Goal: Contribute content: Add original content to the website for others to see

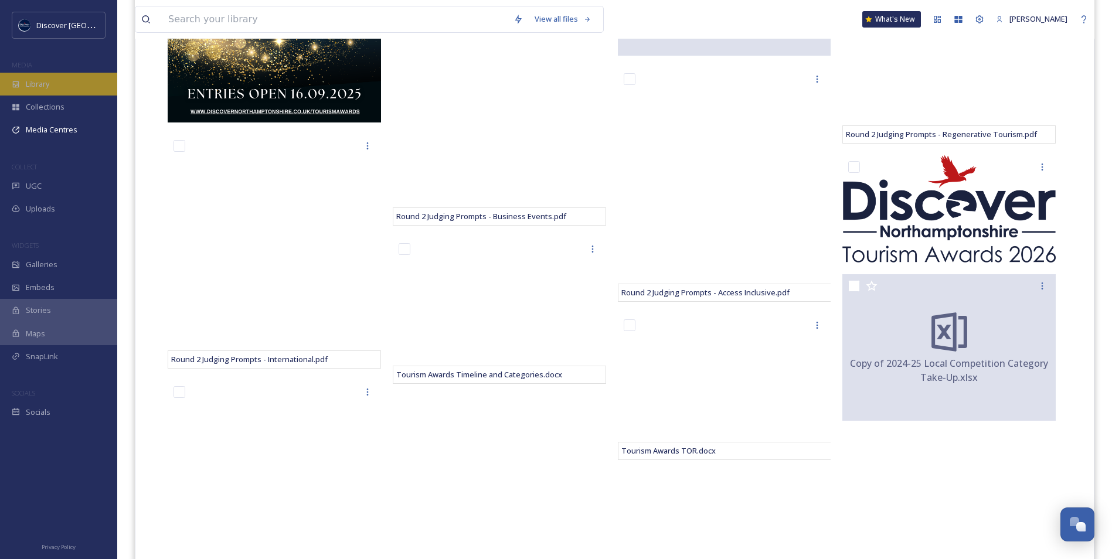
scroll to position [2998, 0]
click at [49, 87] on span "Library" at bounding box center [37, 84] width 23 height 11
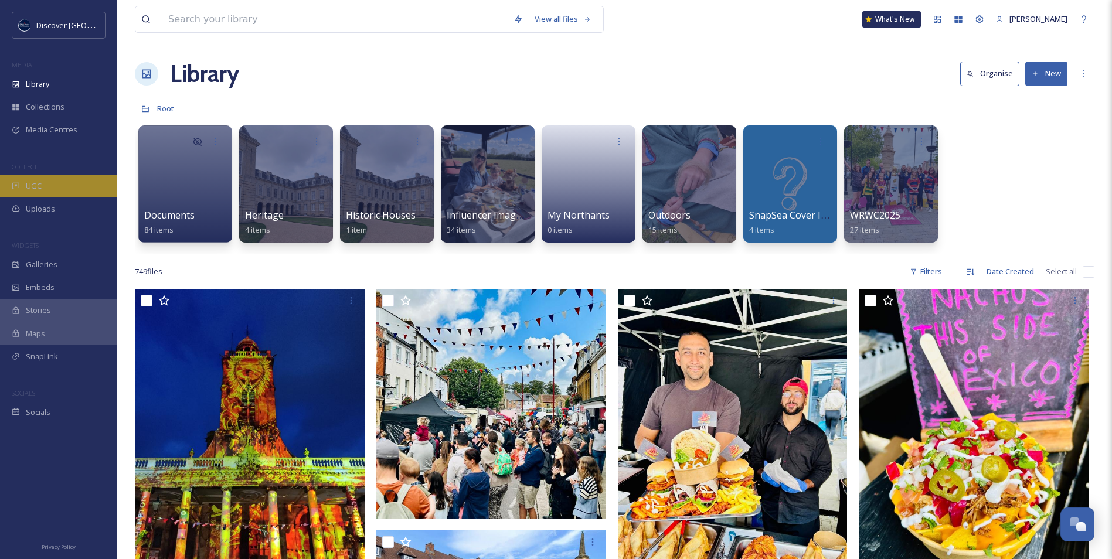
click at [49, 189] on div "UGC" at bounding box center [58, 186] width 117 height 23
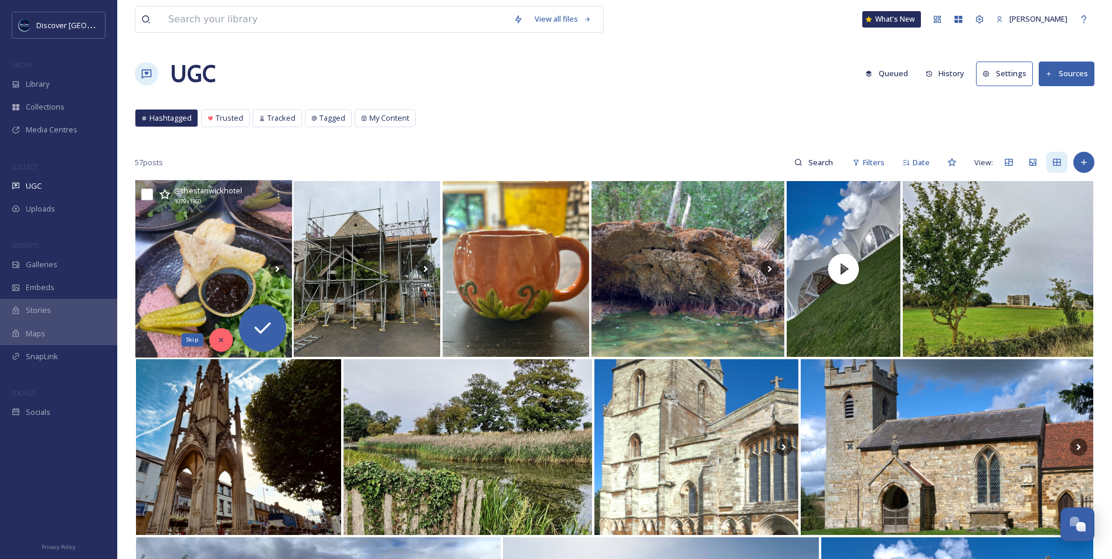
click at [223, 345] on div "Skip" at bounding box center [220, 339] width 23 height 23
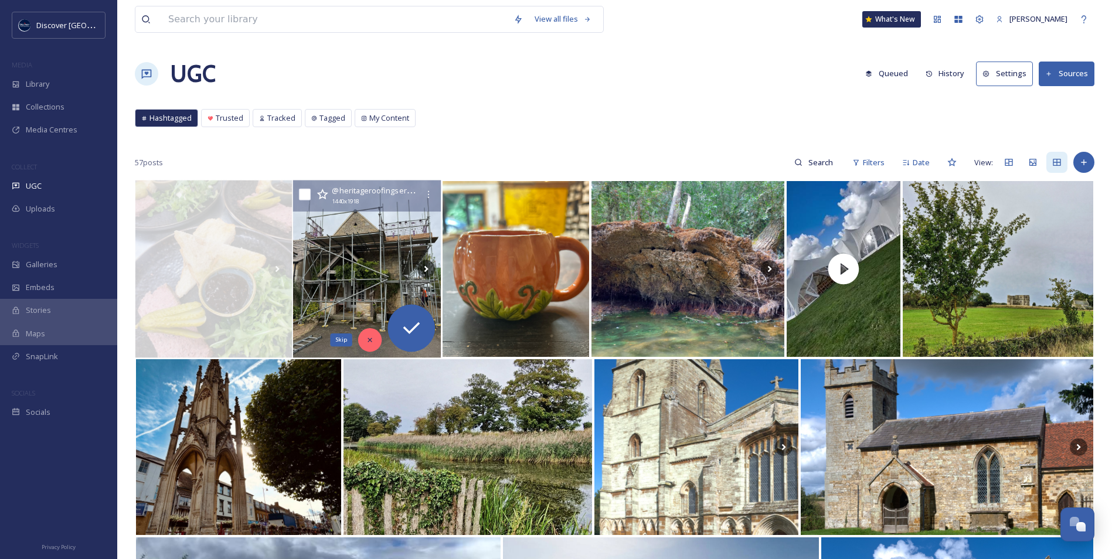
click at [364, 342] on div "Skip" at bounding box center [369, 339] width 23 height 23
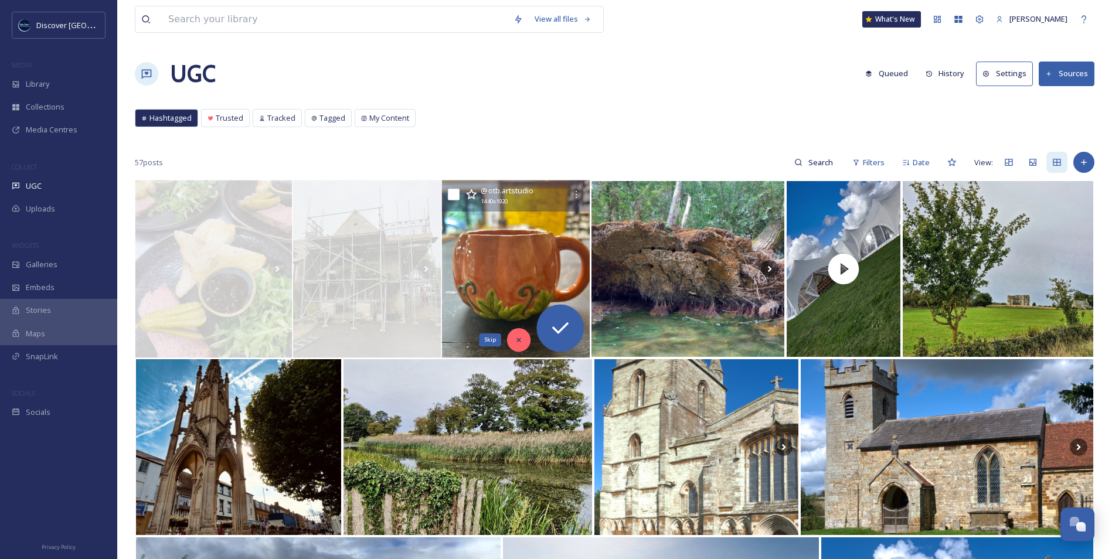
click at [522, 349] on div "Skip" at bounding box center [518, 339] width 23 height 23
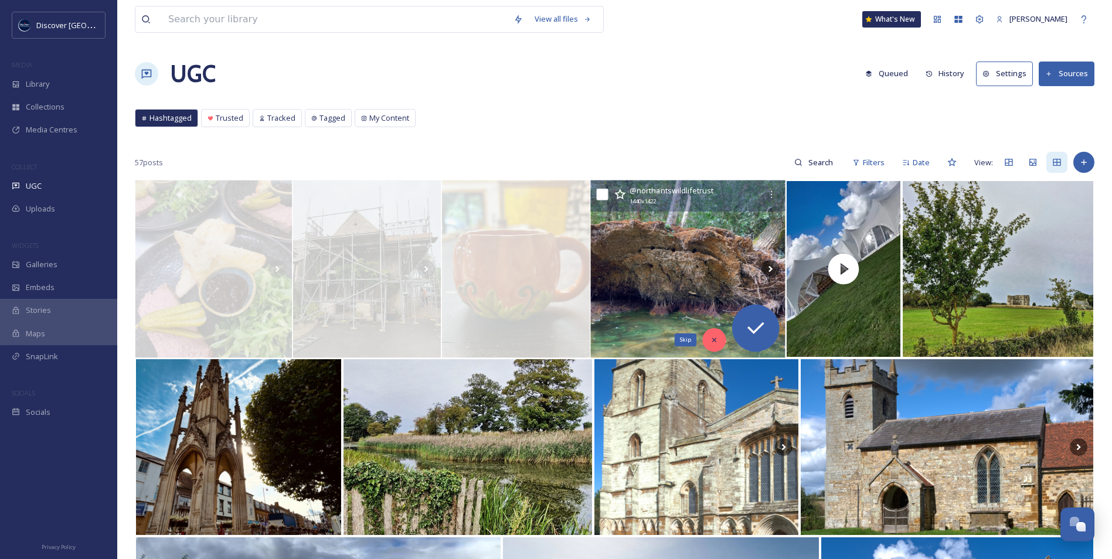
click at [713, 337] on icon at bounding box center [714, 340] width 8 height 8
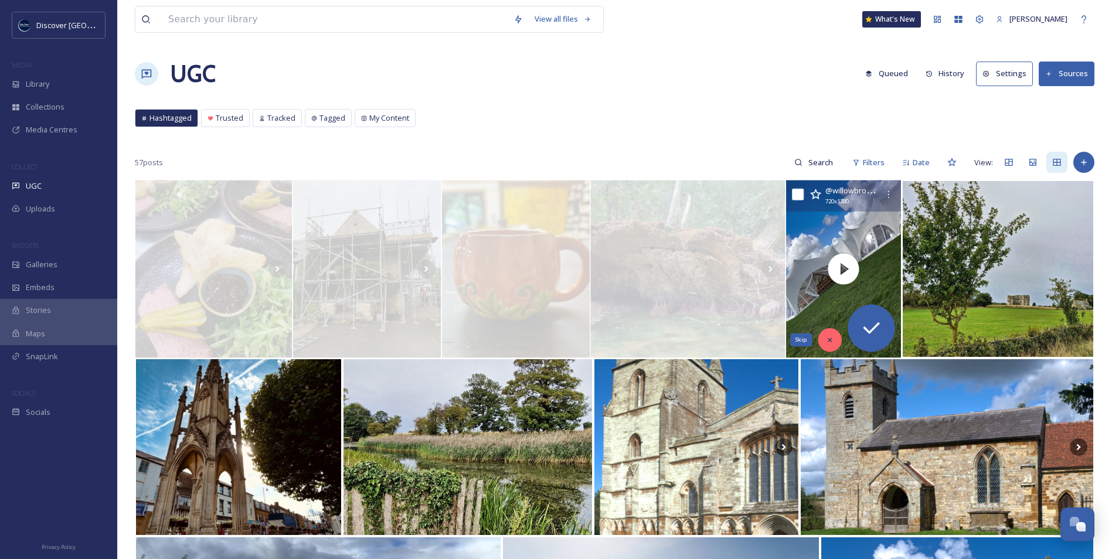
click at [834, 342] on div "Skip" at bounding box center [829, 339] width 23 height 23
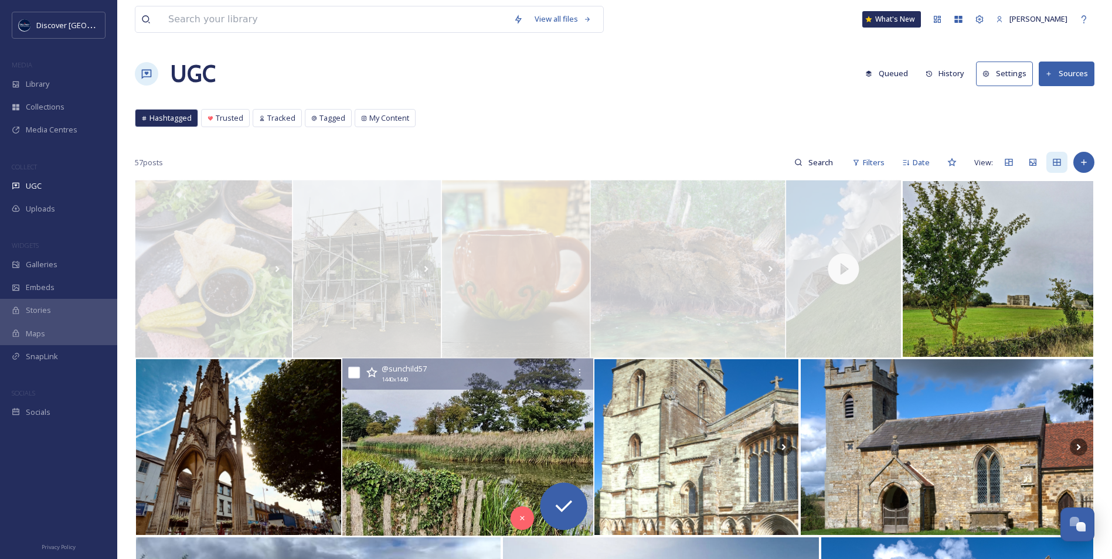
scroll to position [117, 0]
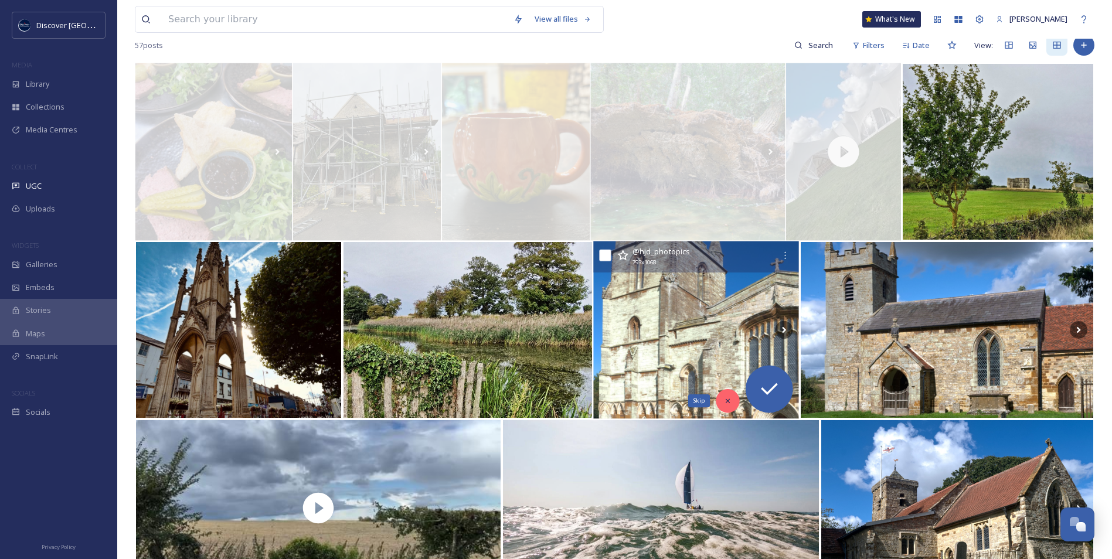
click at [726, 404] on icon at bounding box center [728, 401] width 8 height 8
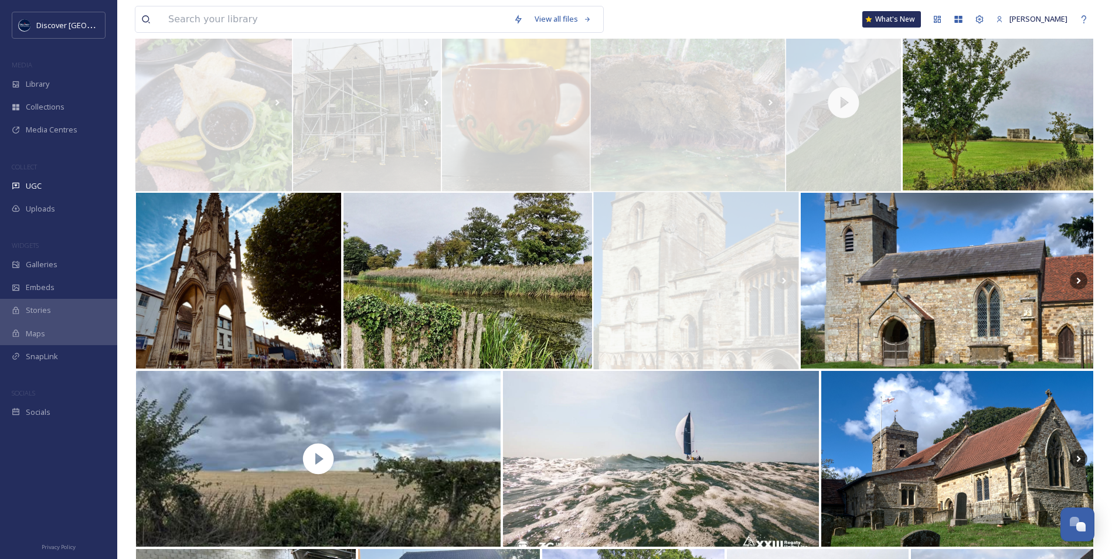
scroll to position [235, 0]
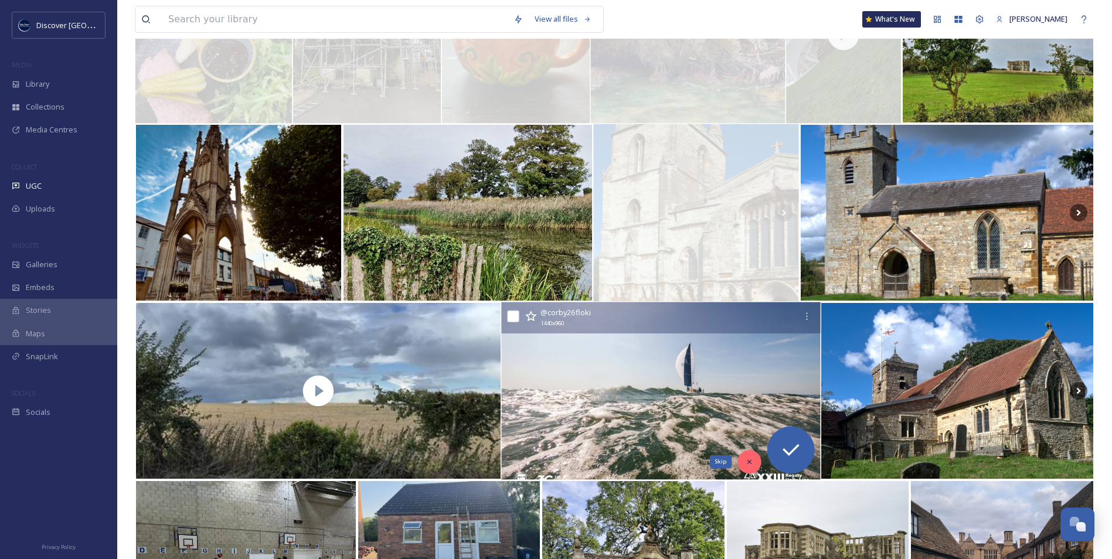
click at [751, 461] on icon at bounding box center [750, 462] width 4 height 4
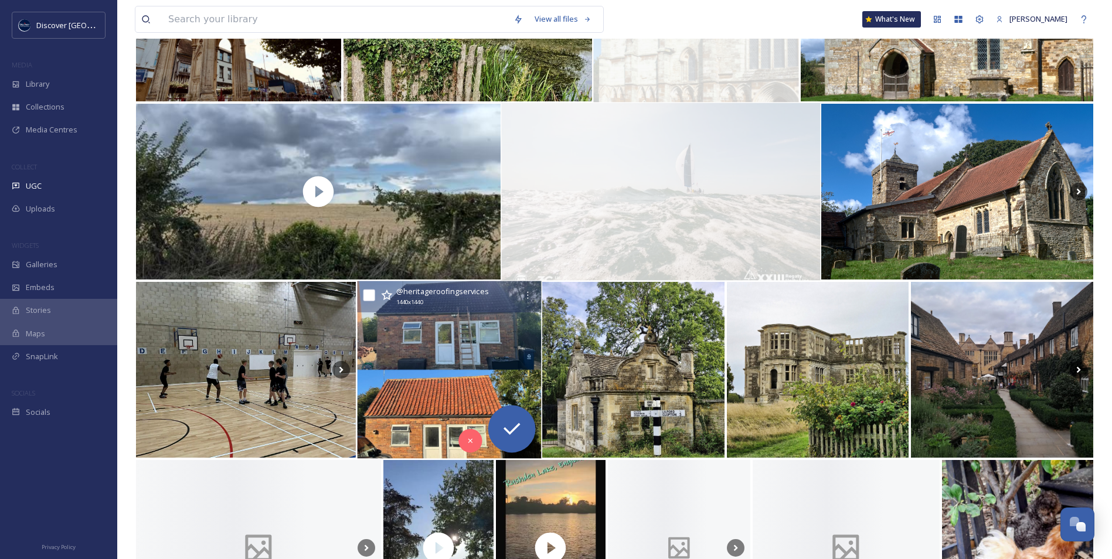
scroll to position [469, 0]
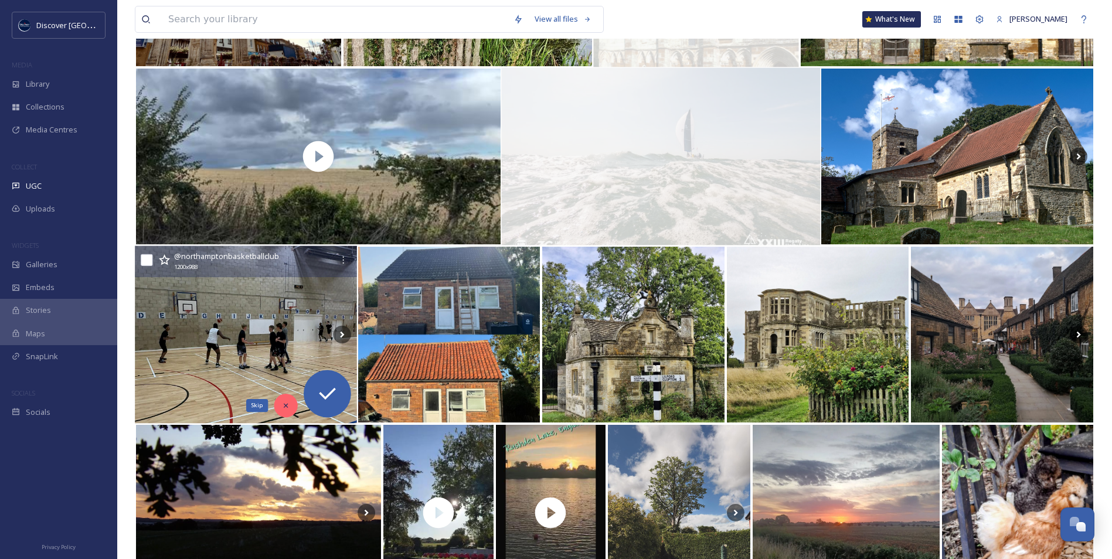
click at [293, 405] on div "Skip" at bounding box center [285, 405] width 23 height 23
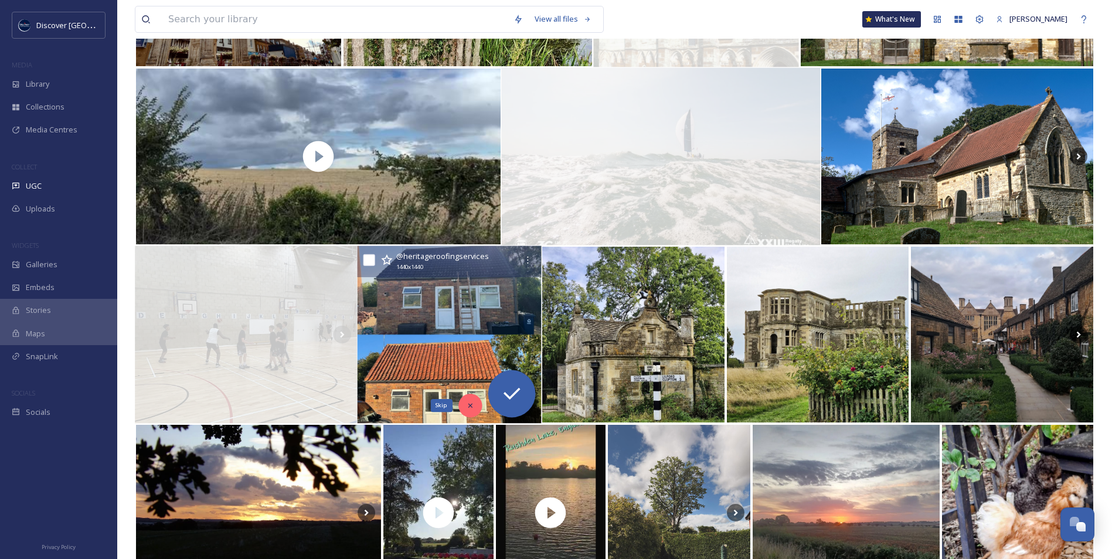
click at [472, 408] on icon at bounding box center [470, 406] width 8 height 8
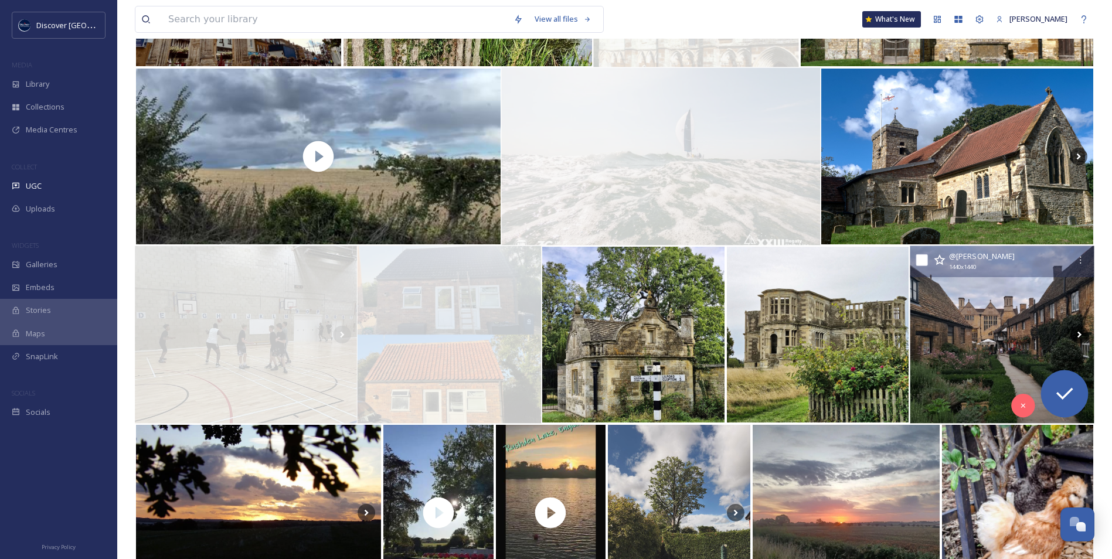
click at [963, 328] on img at bounding box center [1003, 335] width 184 height 178
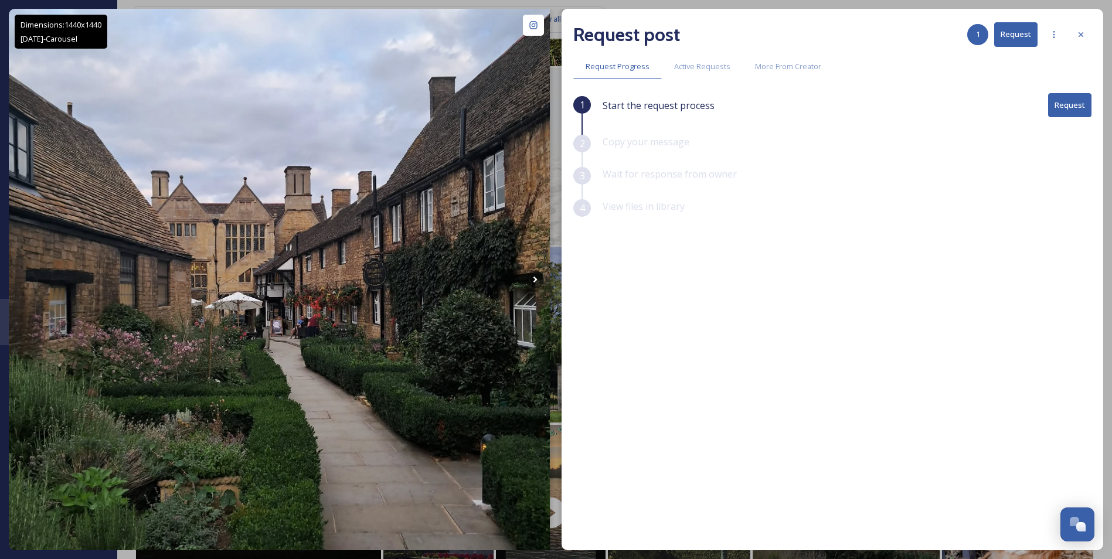
click at [1071, 103] on button "Request" at bounding box center [1069, 105] width 43 height 24
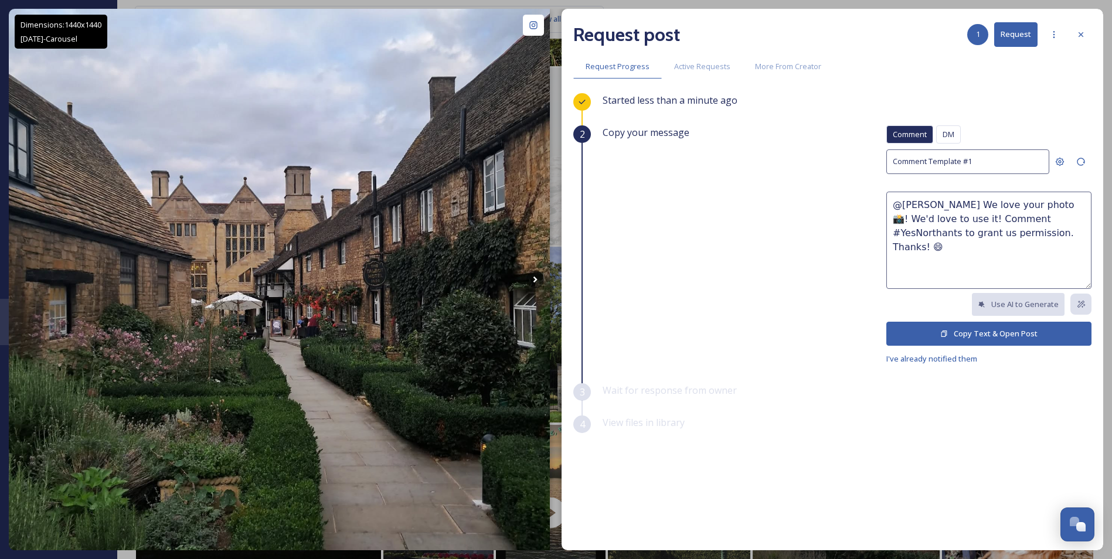
click at [940, 325] on button "Copy Text & Open Post" at bounding box center [988, 334] width 205 height 24
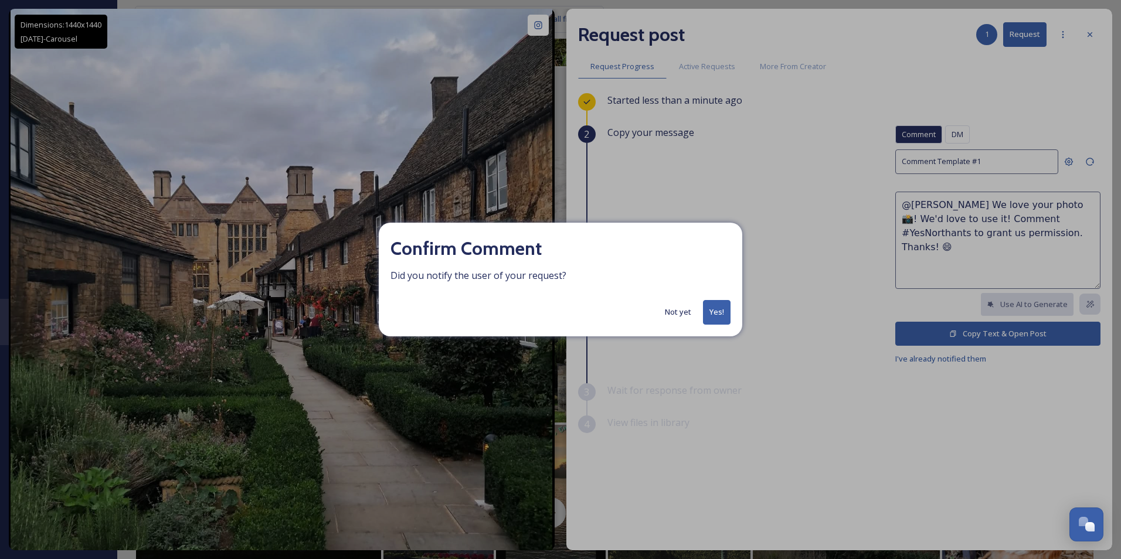
click at [687, 319] on button "Not yet" at bounding box center [678, 312] width 38 height 23
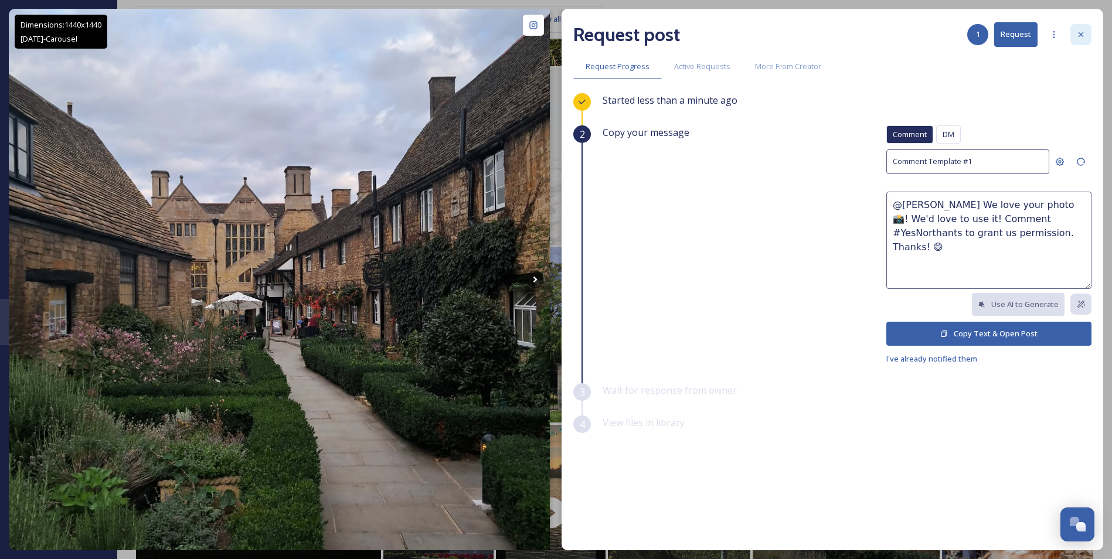
click at [1085, 32] on icon at bounding box center [1080, 34] width 9 height 9
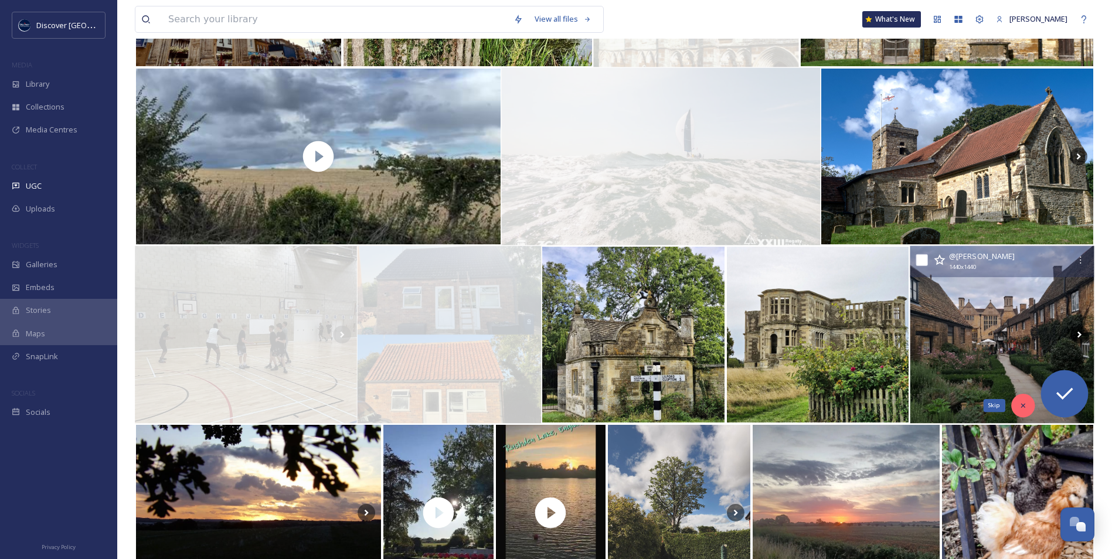
click at [1020, 407] on icon at bounding box center [1023, 406] width 8 height 8
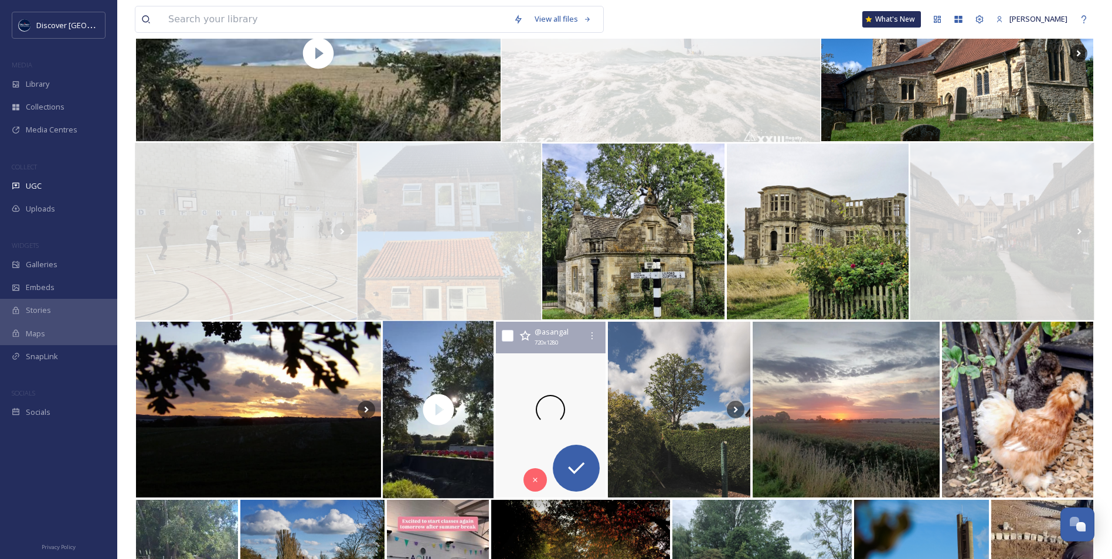
scroll to position [586, 0]
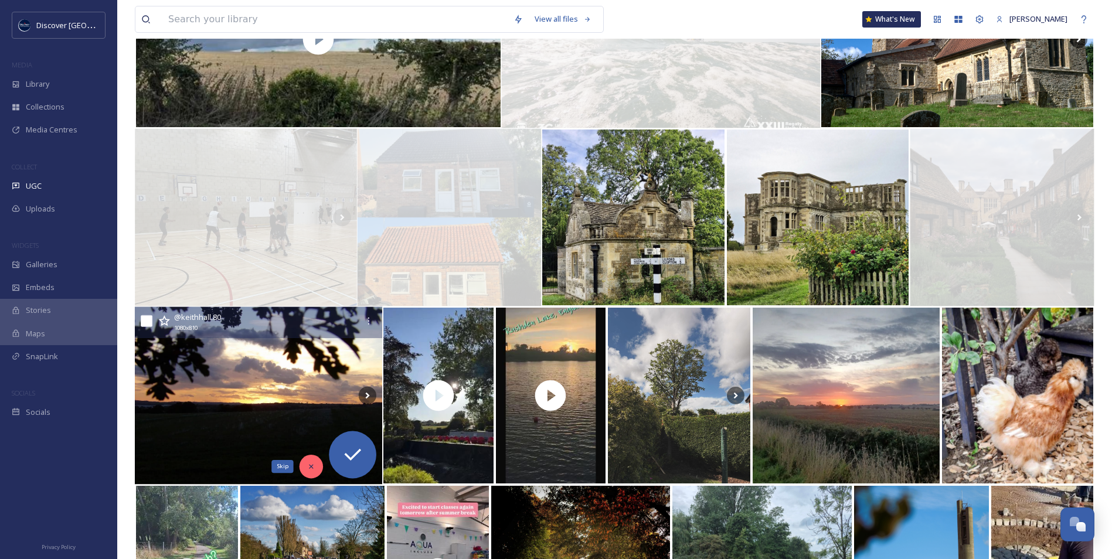
click at [312, 464] on icon at bounding box center [311, 467] width 8 height 8
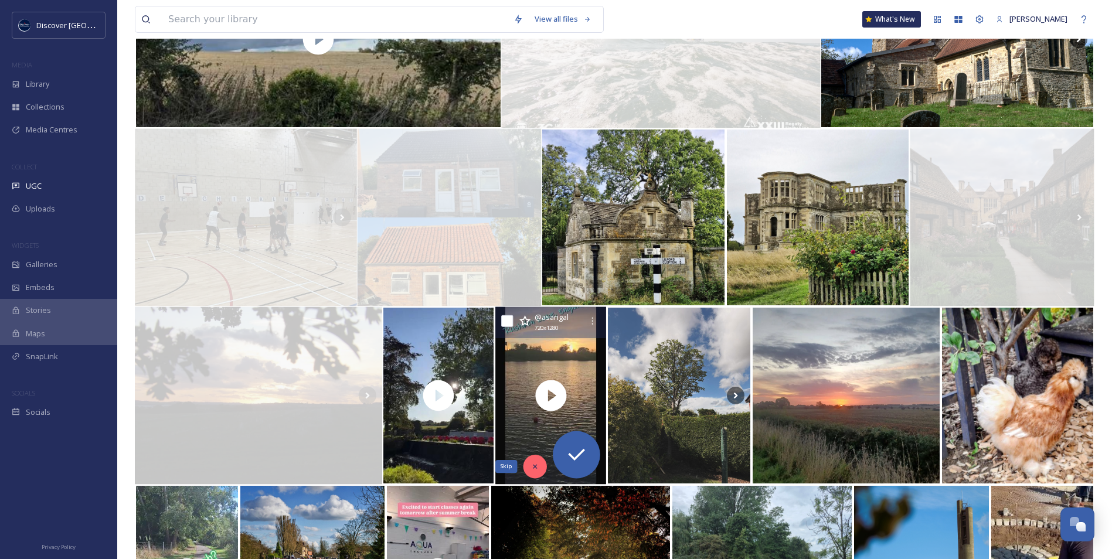
click at [541, 466] on div "Skip" at bounding box center [534, 466] width 23 height 23
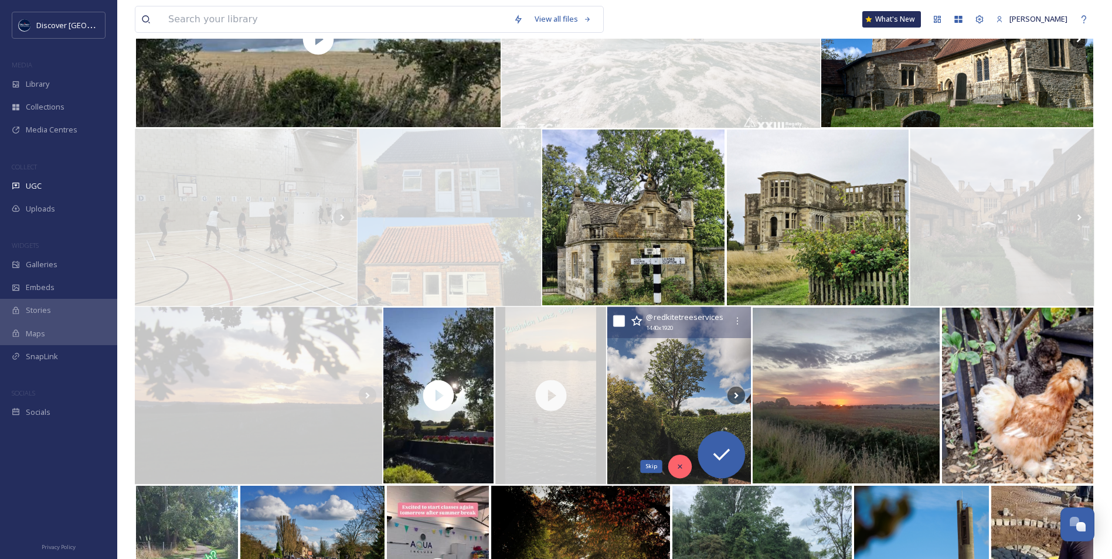
click at [675, 461] on div "Skip" at bounding box center [679, 466] width 23 height 23
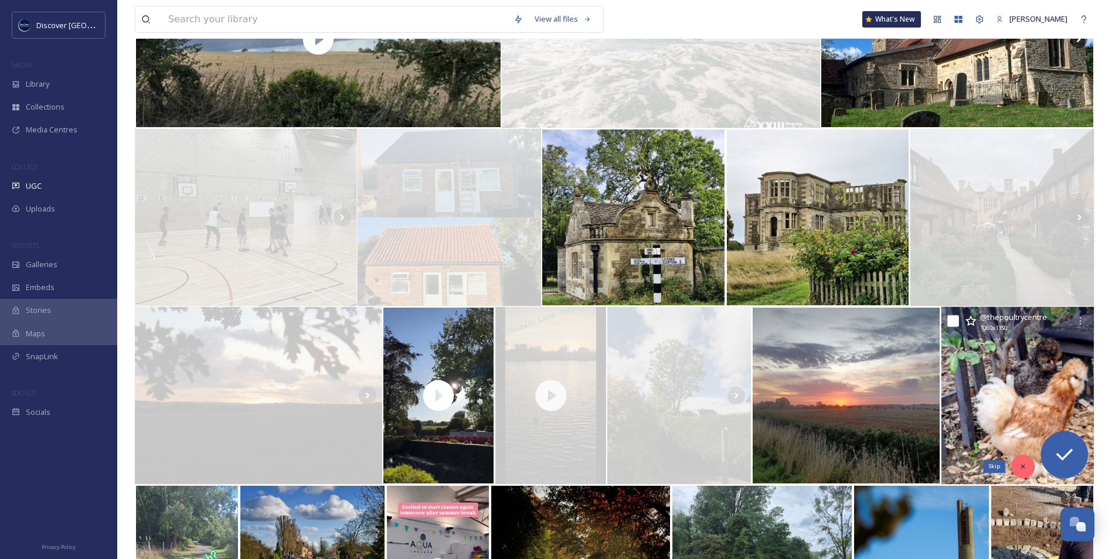
click at [1030, 467] on div "Skip" at bounding box center [1022, 466] width 23 height 23
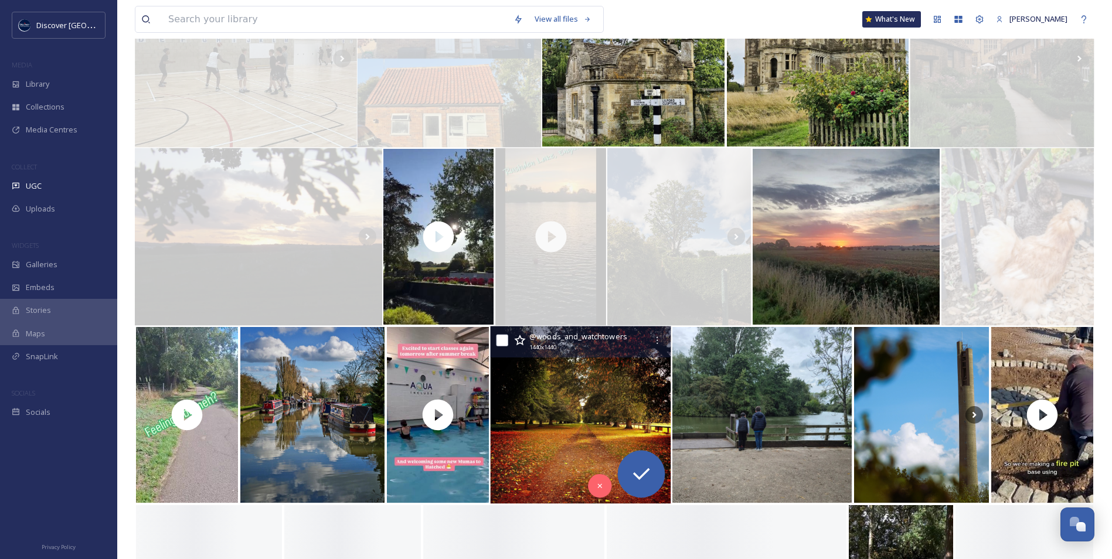
scroll to position [762, 0]
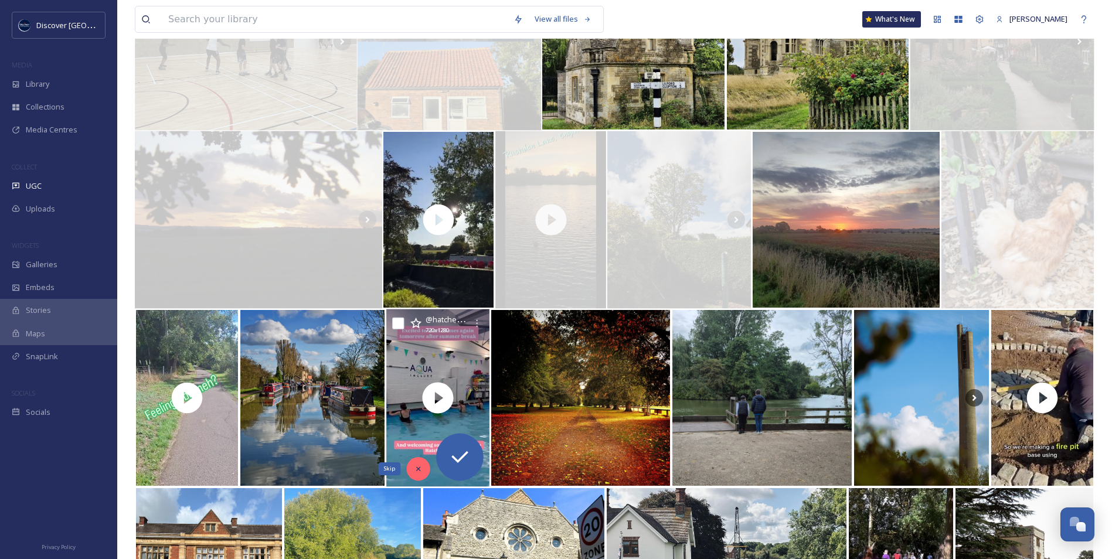
click at [414, 473] on icon at bounding box center [418, 469] width 8 height 8
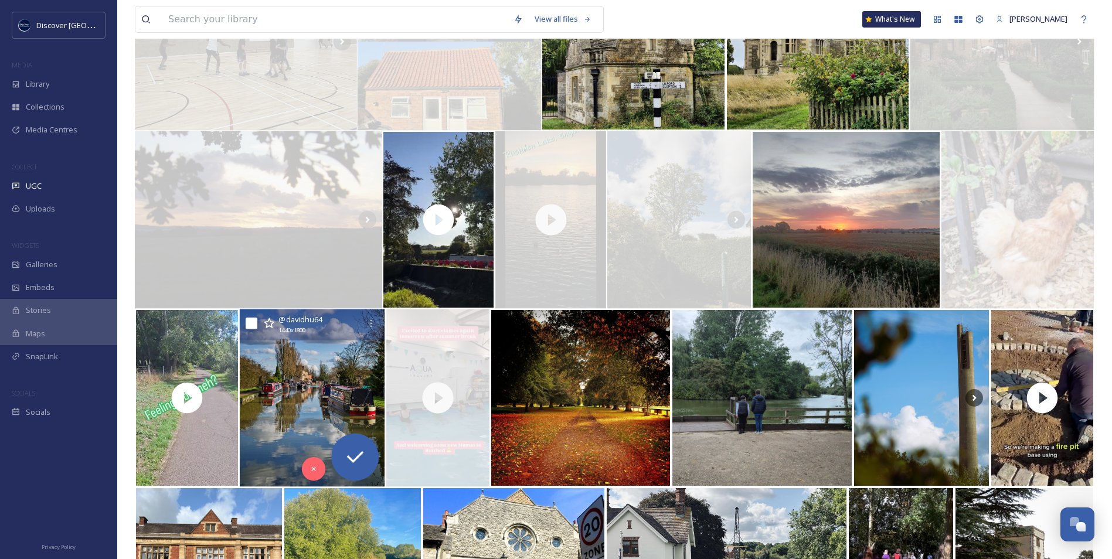
click at [287, 395] on img at bounding box center [312, 399] width 145 height 178
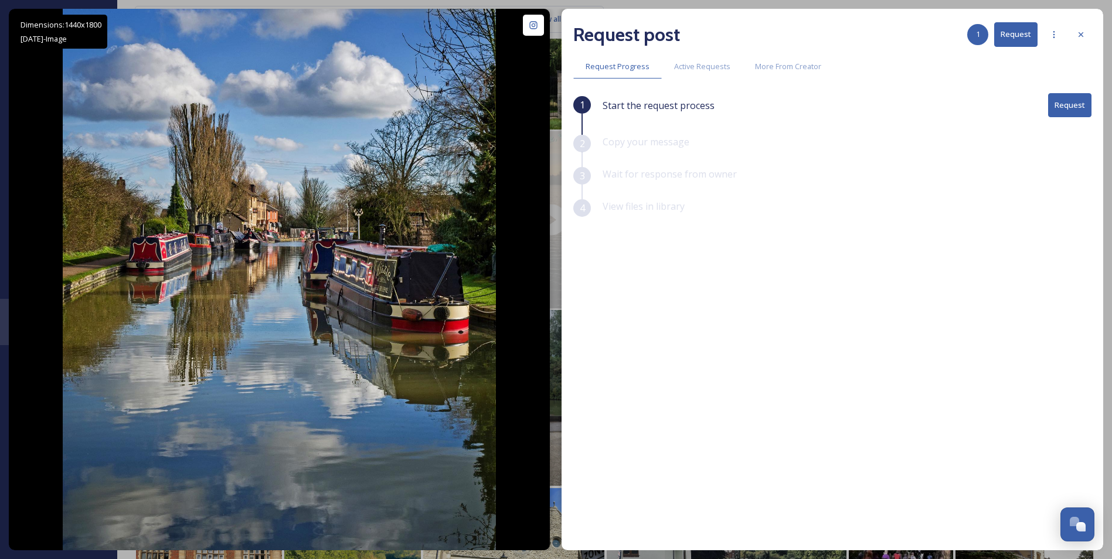
click at [1078, 110] on button "Request" at bounding box center [1069, 105] width 43 height 24
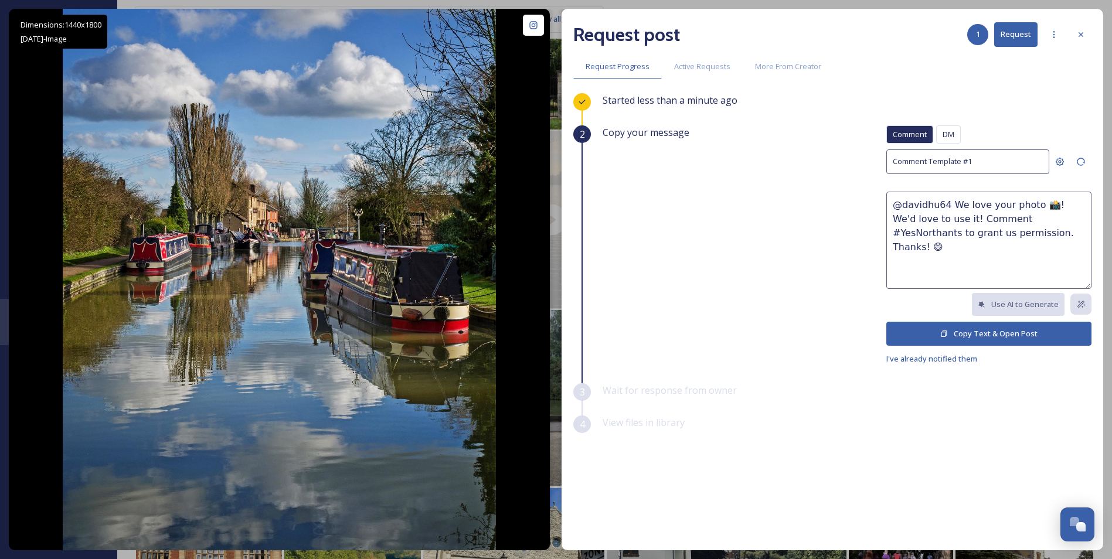
click at [1008, 335] on button "Copy Text & Open Post" at bounding box center [988, 334] width 205 height 24
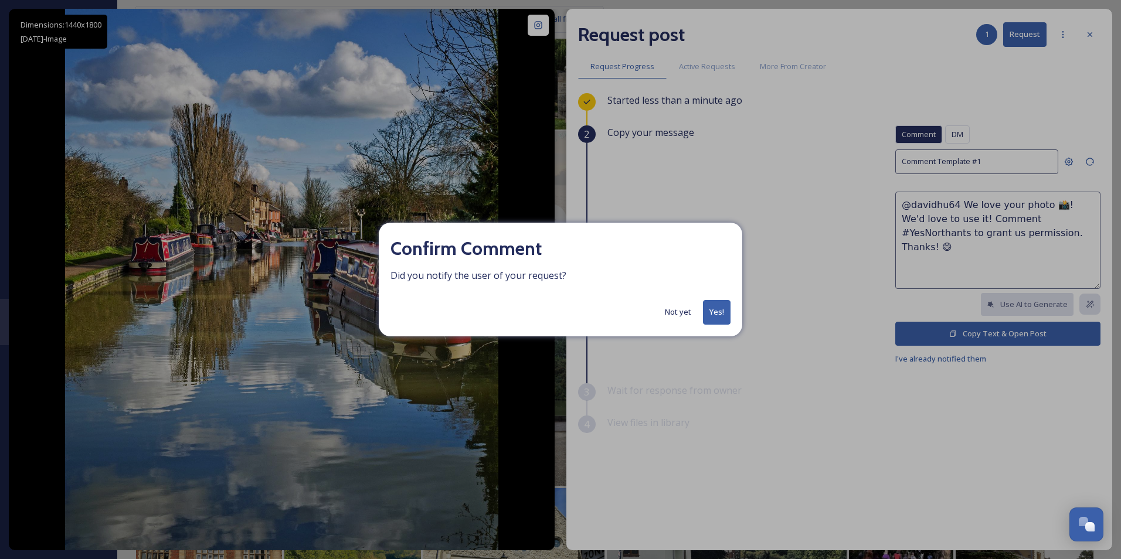
click at [689, 309] on button "Not yet" at bounding box center [678, 312] width 38 height 23
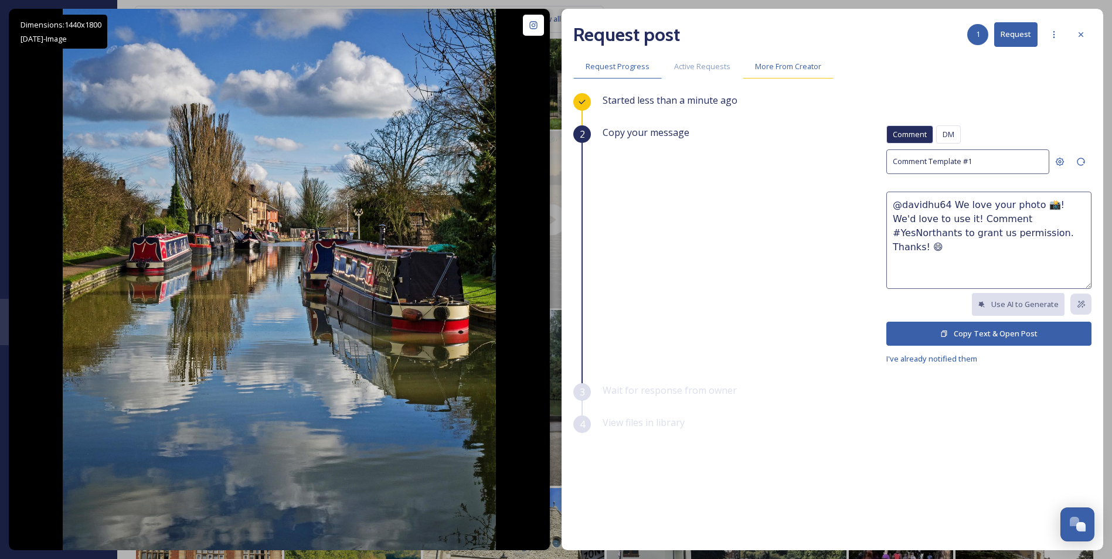
click at [769, 61] on span "More From Creator" at bounding box center [788, 66] width 66 height 11
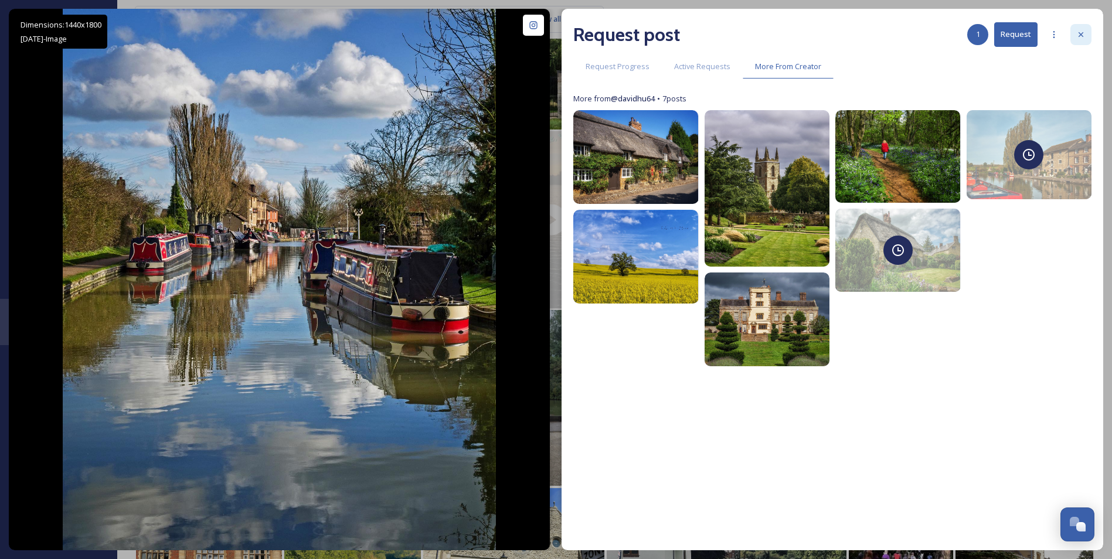
click at [1085, 39] on div at bounding box center [1081, 34] width 21 height 21
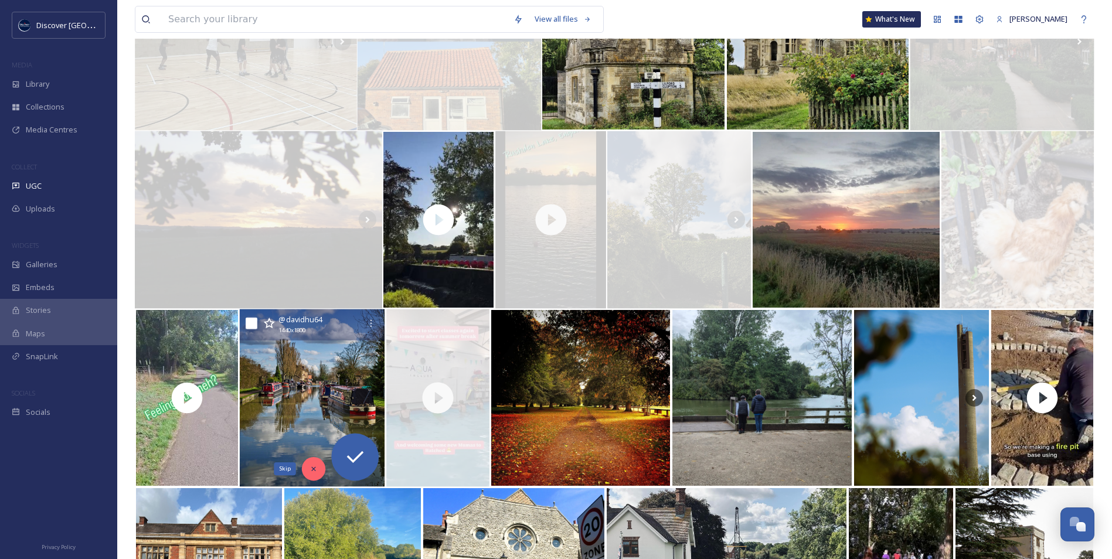
click at [315, 469] on icon at bounding box center [314, 469] width 8 height 8
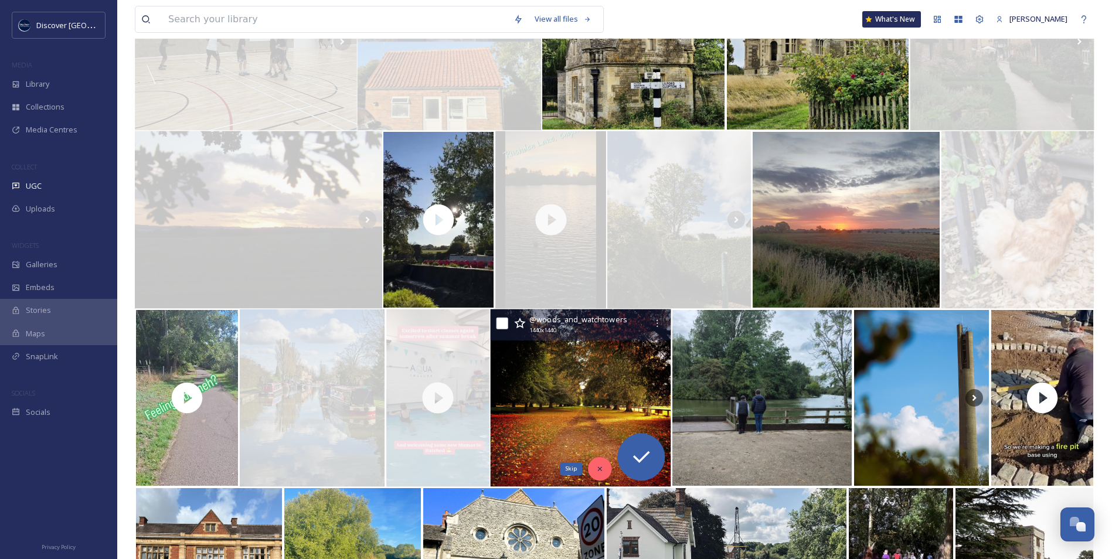
click at [595, 463] on div "Skip" at bounding box center [599, 468] width 23 height 23
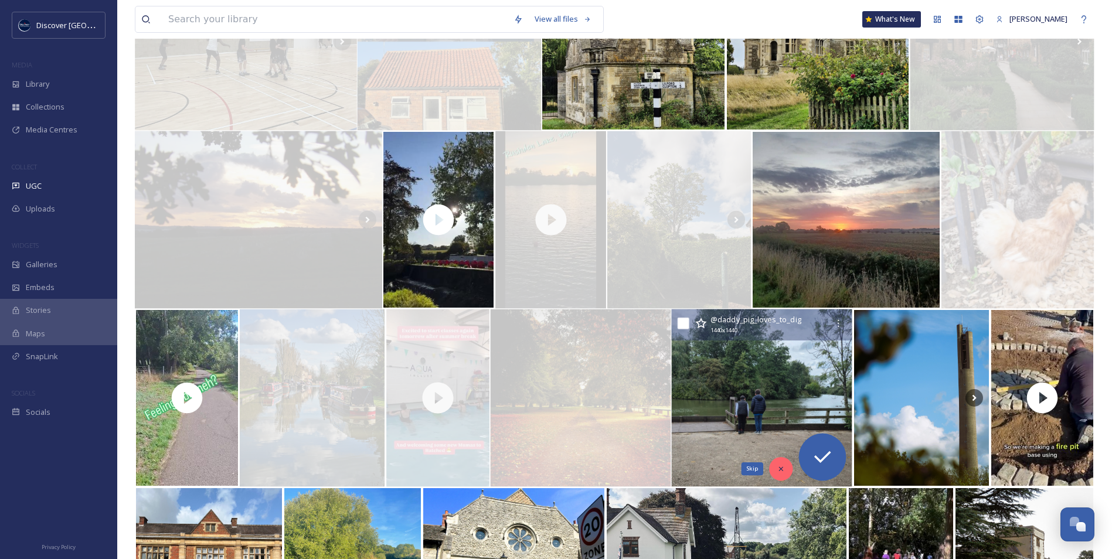
click at [774, 467] on div "Skip" at bounding box center [781, 468] width 23 height 23
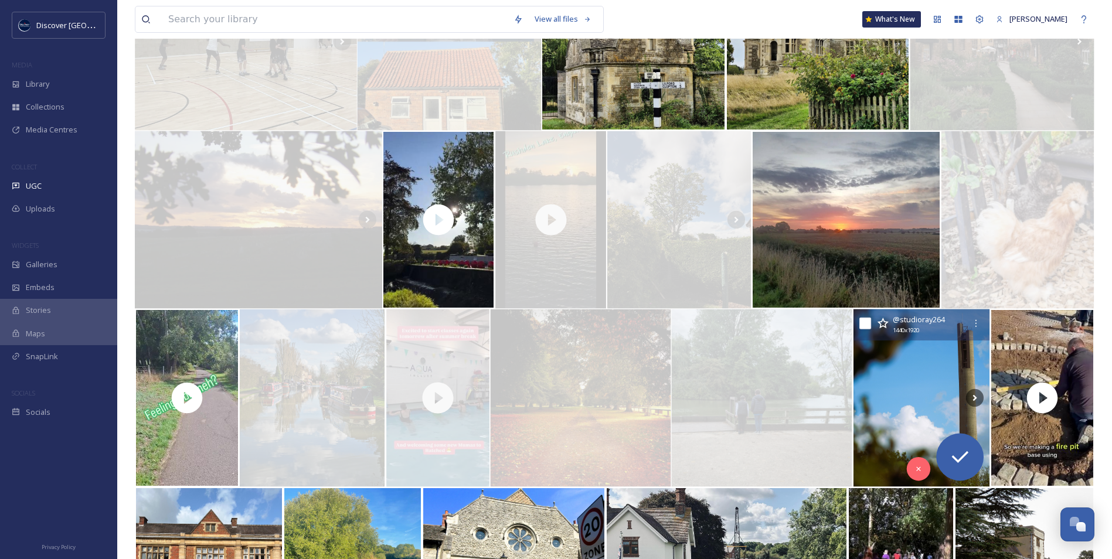
click at [901, 412] on img at bounding box center [921, 399] width 137 height 178
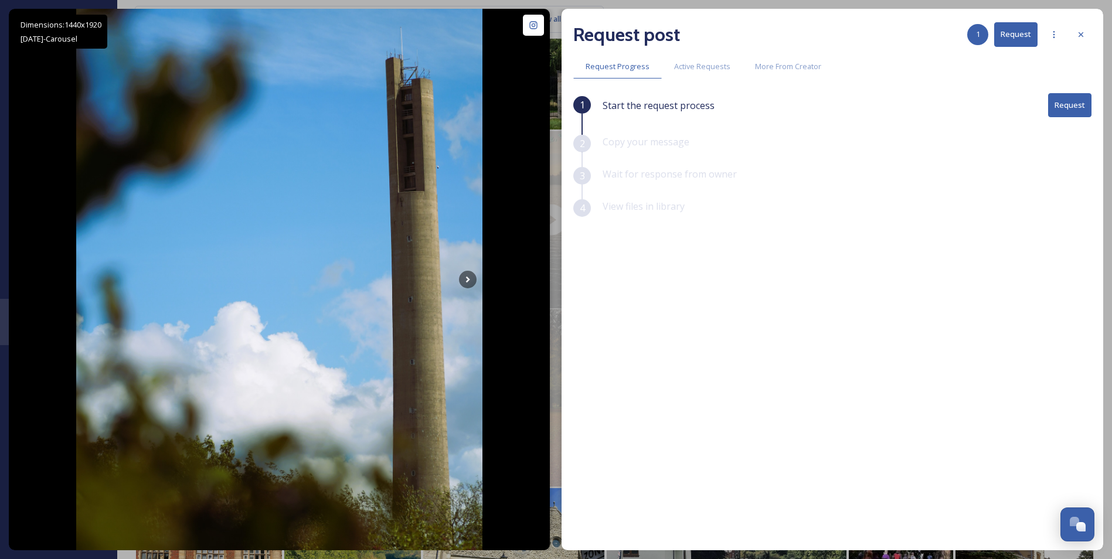
click at [1076, 103] on button "Request" at bounding box center [1069, 105] width 43 height 24
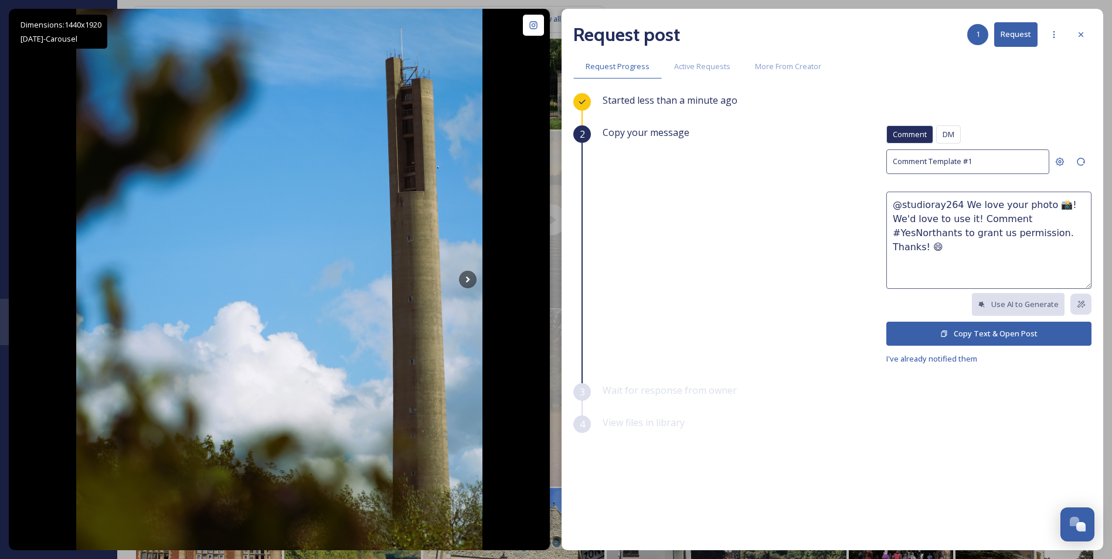
click at [956, 335] on button "Copy Text & Open Post" at bounding box center [988, 334] width 205 height 24
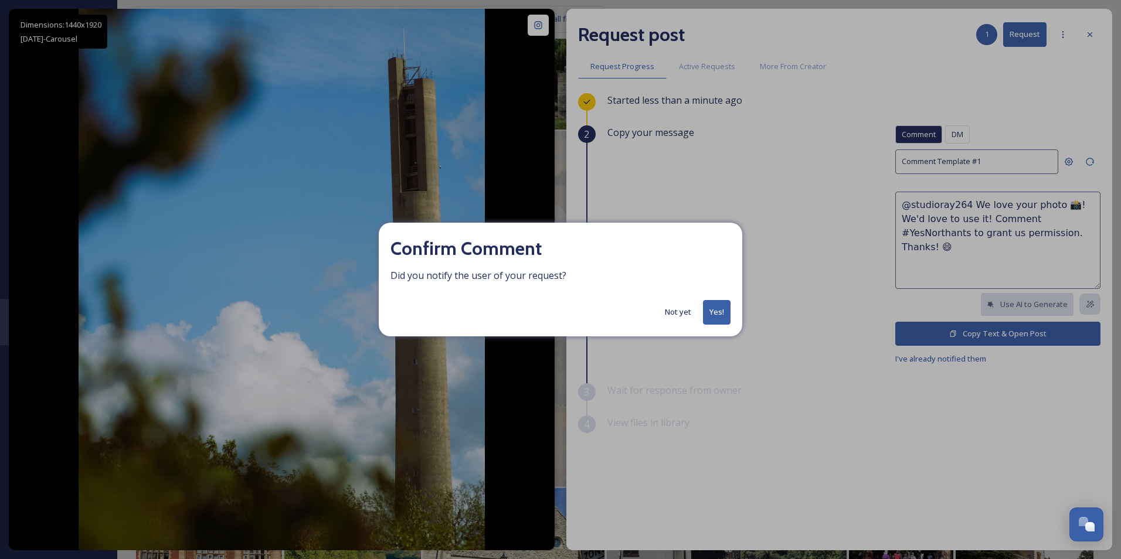
click at [678, 311] on button "Not yet" at bounding box center [678, 312] width 38 height 23
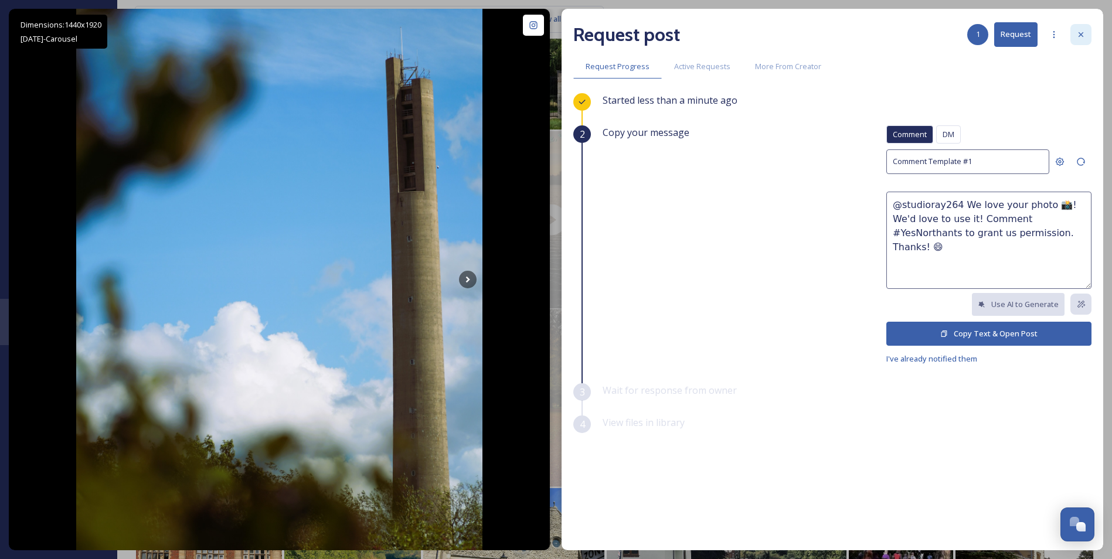
click at [1081, 32] on icon at bounding box center [1080, 34] width 9 height 9
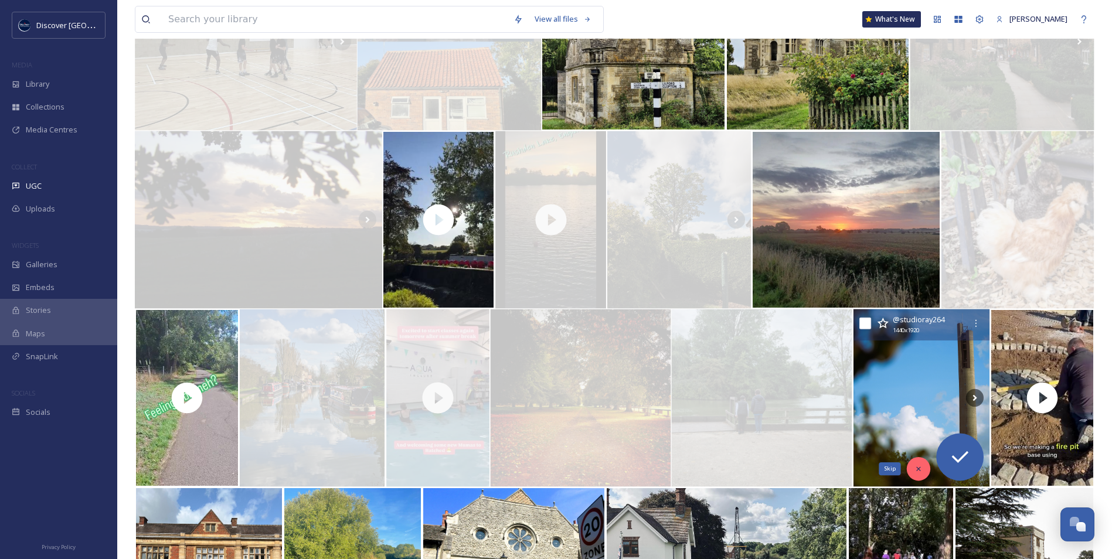
click at [912, 464] on div "Skip" at bounding box center [918, 468] width 23 height 23
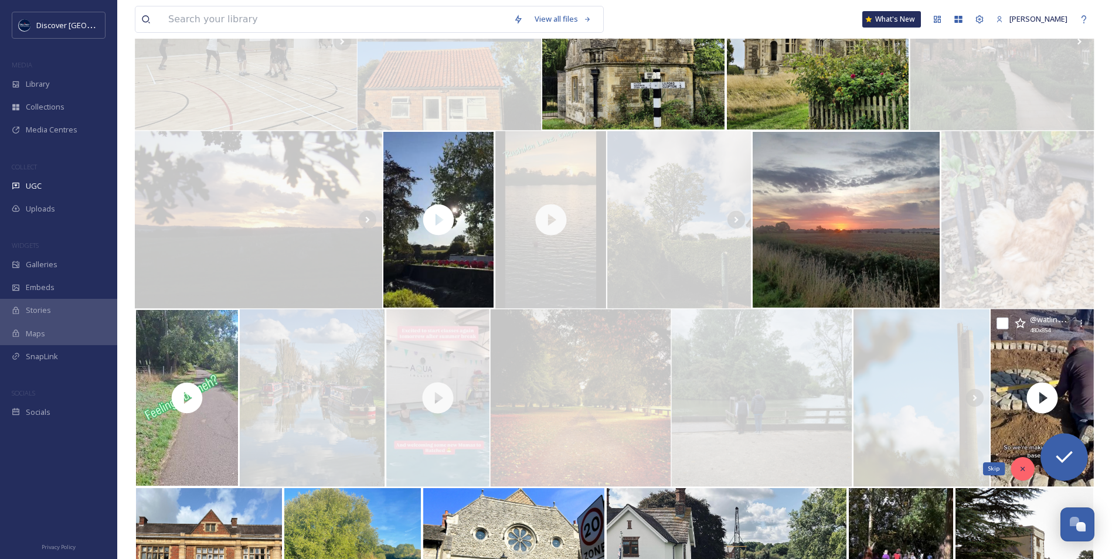
click at [1021, 474] on div "Skip" at bounding box center [1022, 468] width 23 height 23
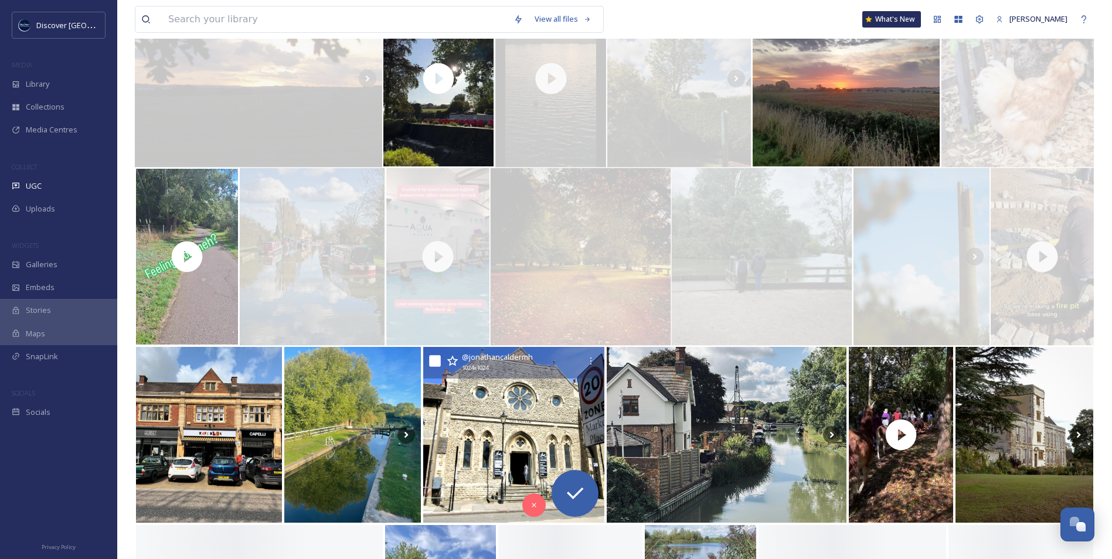
scroll to position [938, 0]
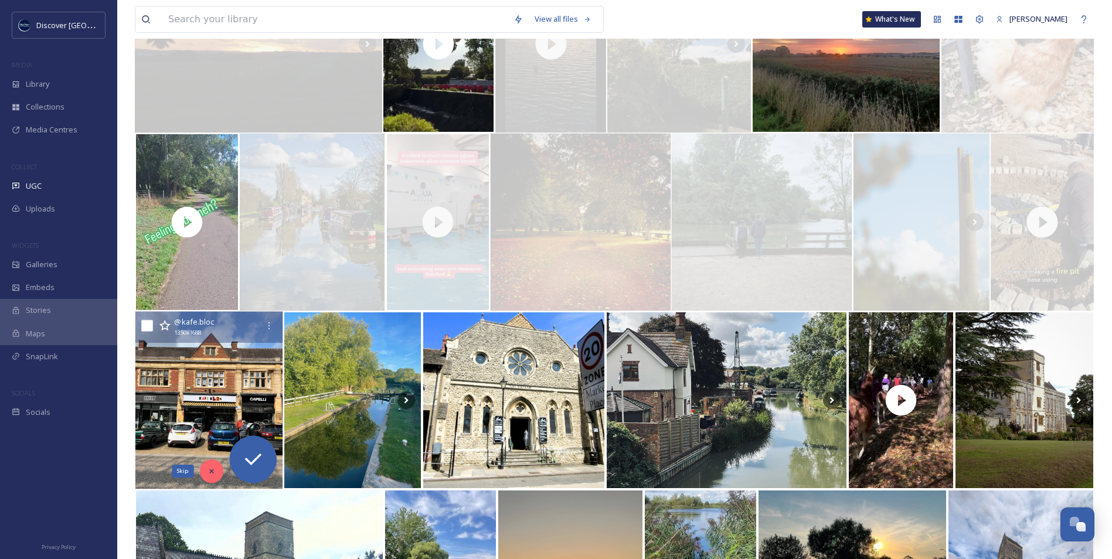
click at [206, 478] on div "Skip" at bounding box center [211, 471] width 23 height 23
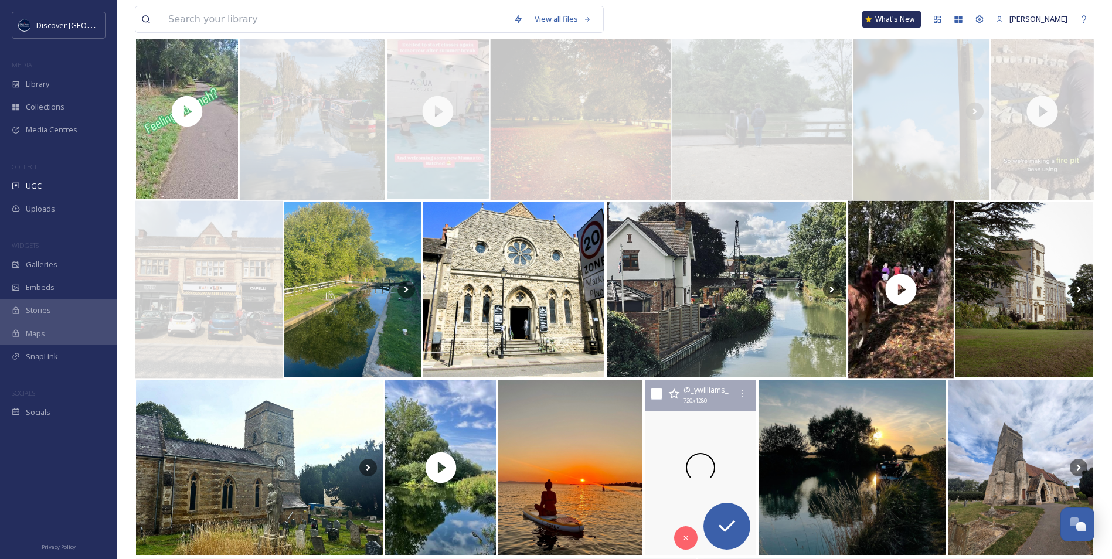
scroll to position [1055, 0]
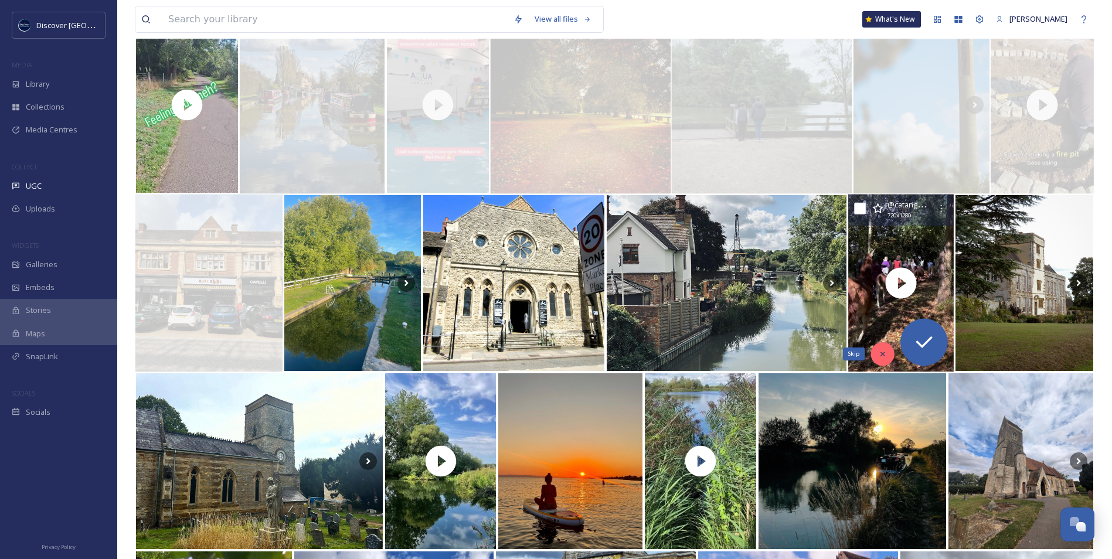
click at [884, 356] on icon at bounding box center [882, 354] width 8 height 8
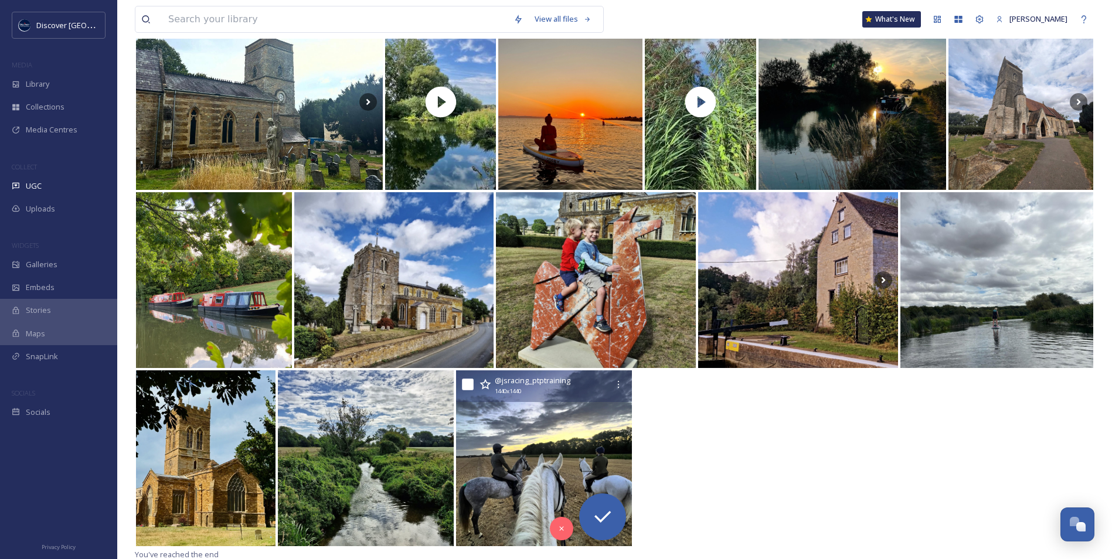
scroll to position [1417, 0]
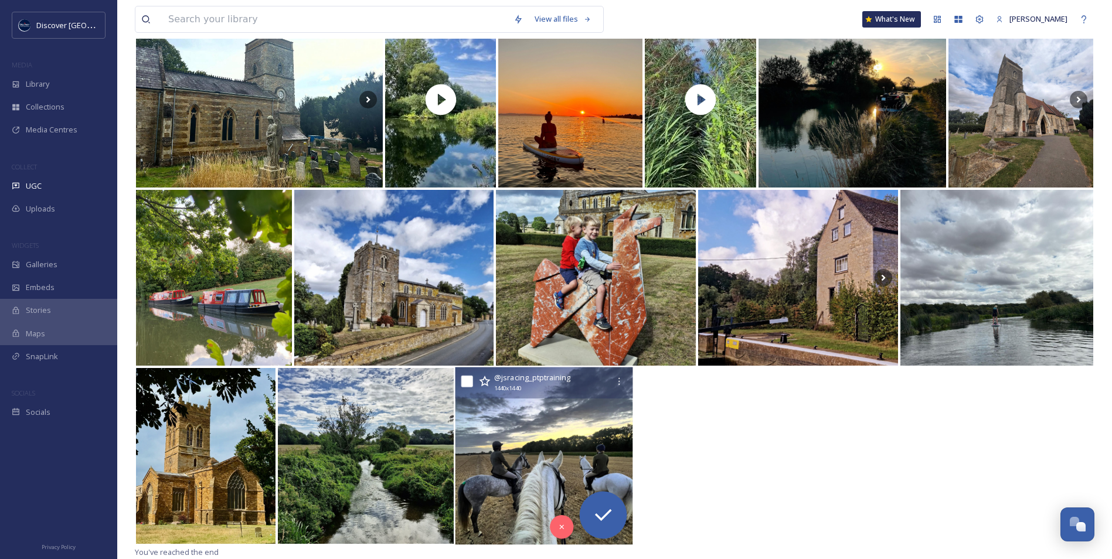
click at [518, 466] on img at bounding box center [545, 457] width 178 height 178
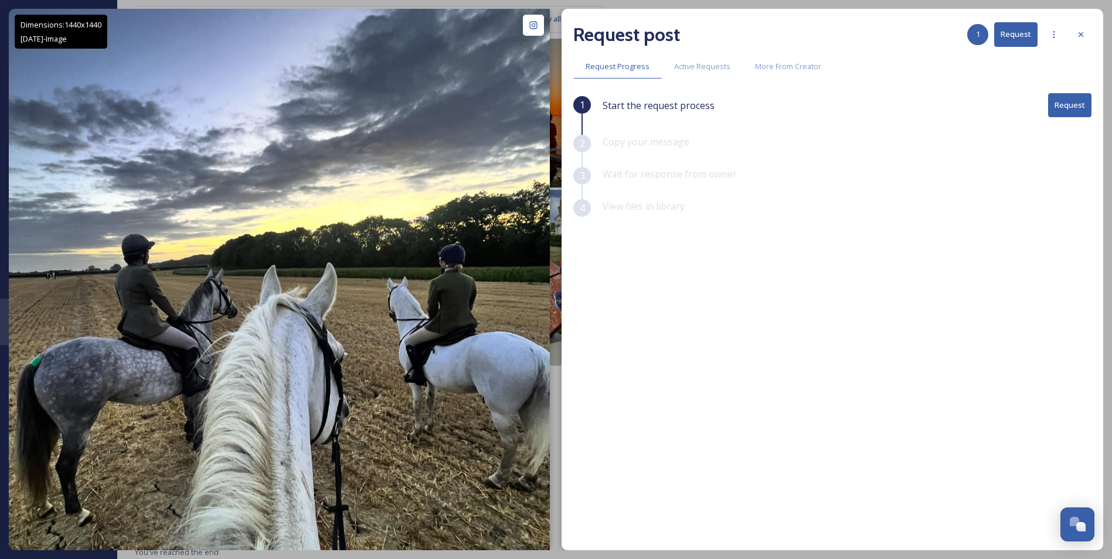
click at [1075, 33] on div at bounding box center [1081, 34] width 21 height 21
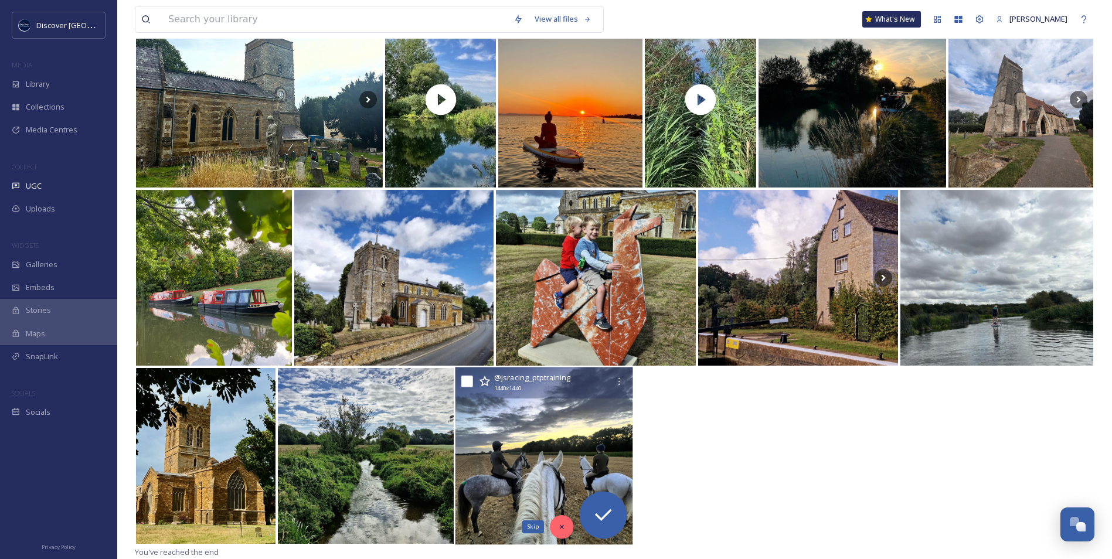
click at [559, 525] on icon at bounding box center [562, 527] width 8 height 8
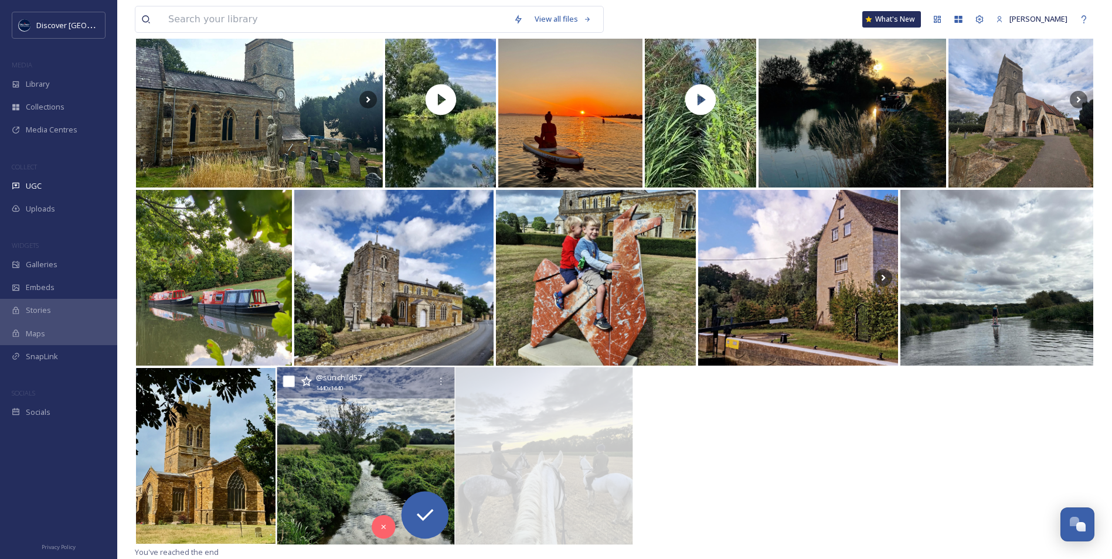
click at [314, 449] on img at bounding box center [366, 457] width 178 height 178
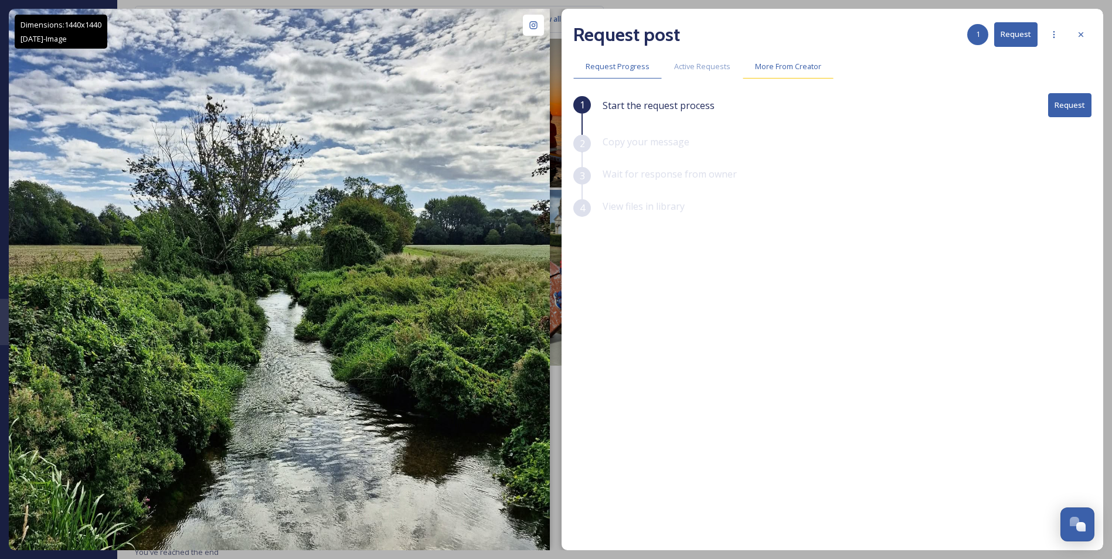
click at [773, 68] on span "More From Creator" at bounding box center [788, 66] width 66 height 11
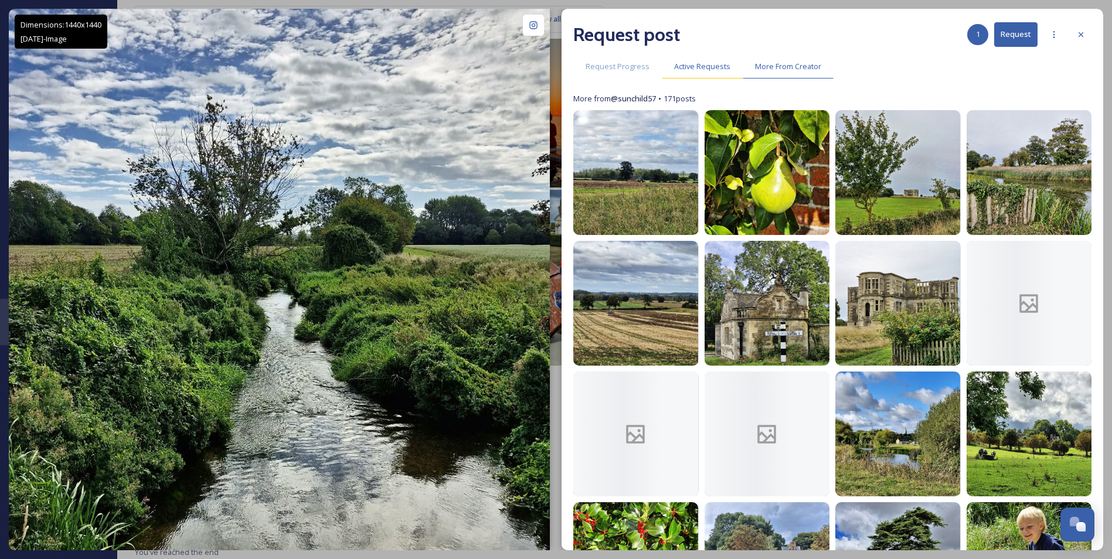
click at [699, 60] on div "Active Requests" at bounding box center [702, 67] width 81 height 24
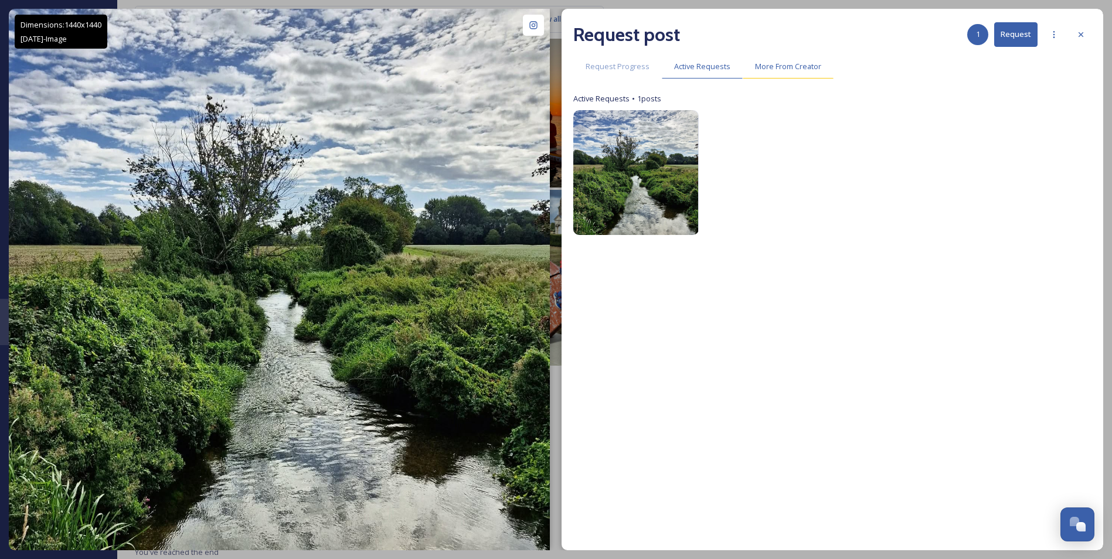
click at [763, 64] on span "More From Creator" at bounding box center [788, 66] width 66 height 11
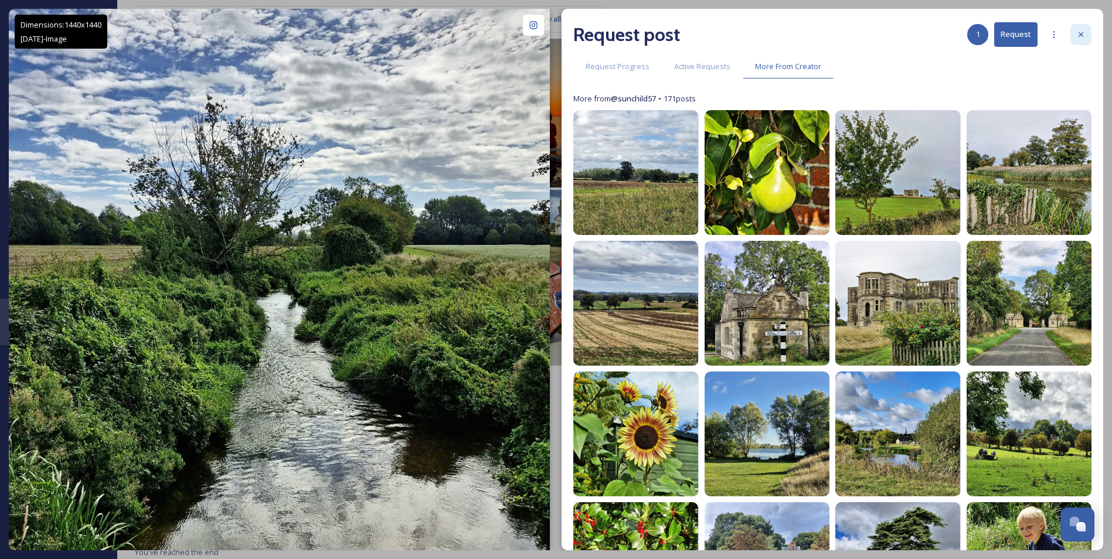
click at [1079, 28] on div at bounding box center [1081, 34] width 21 height 21
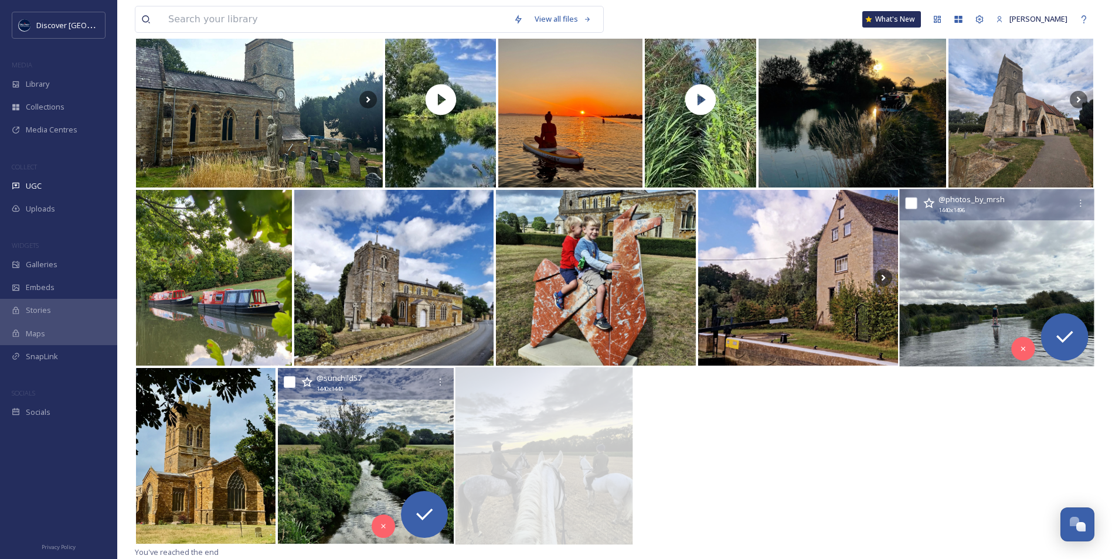
click at [970, 311] on img at bounding box center [996, 278] width 195 height 178
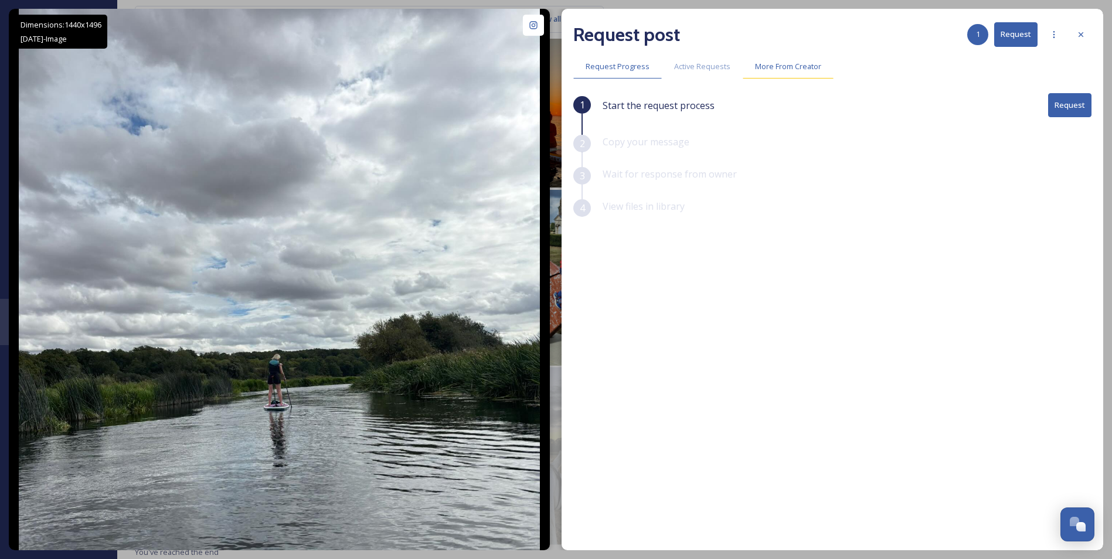
click at [775, 64] on span "More From Creator" at bounding box center [788, 66] width 66 height 11
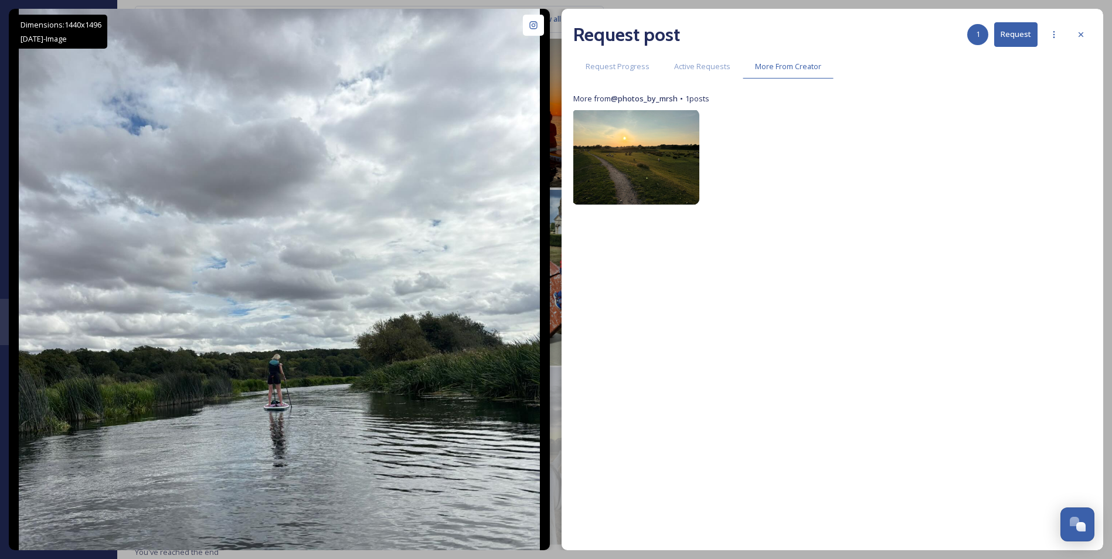
click at [621, 161] on img at bounding box center [635, 158] width 127 height 96
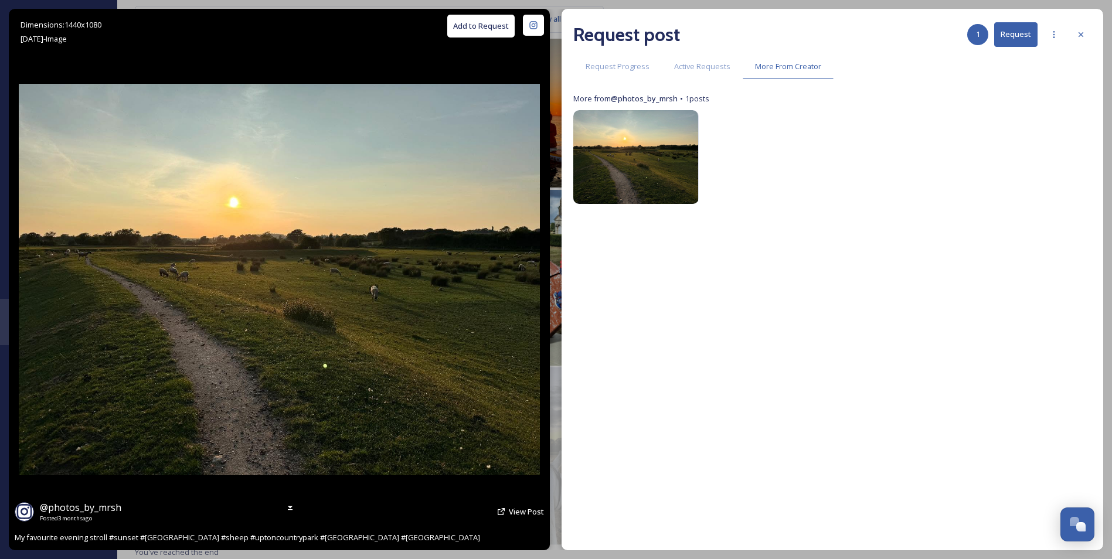
click at [493, 29] on button "Add to Request" at bounding box center [480, 26] width 67 height 23
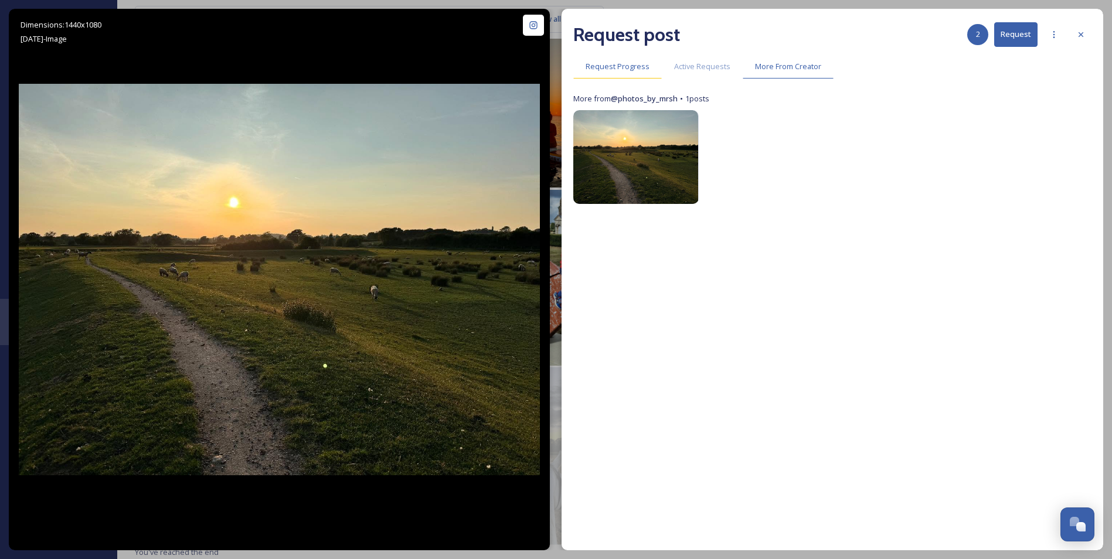
click at [622, 64] on span "Request Progress" at bounding box center [618, 66] width 64 height 11
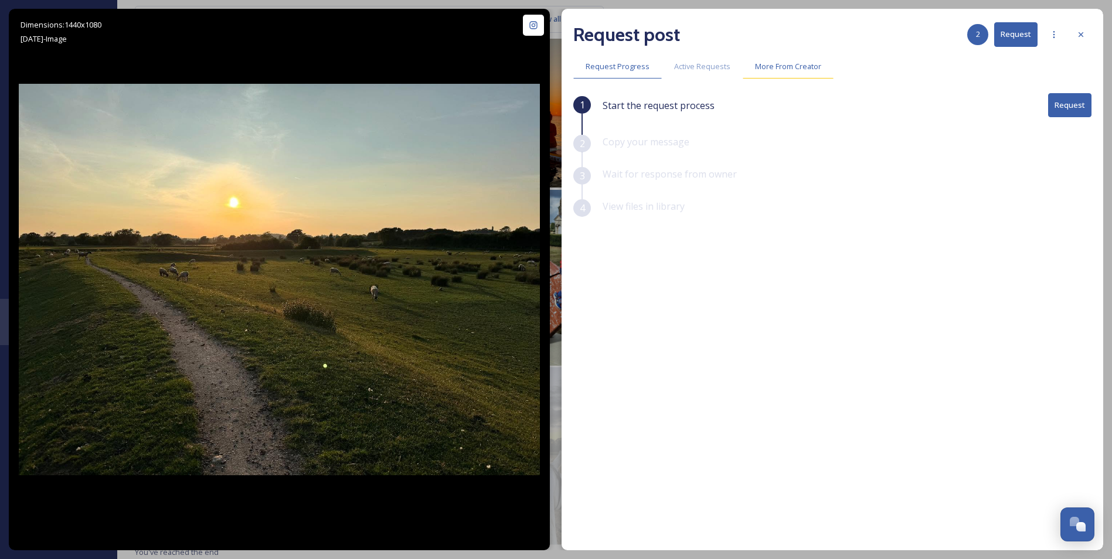
click at [779, 70] on span "More From Creator" at bounding box center [788, 66] width 66 height 11
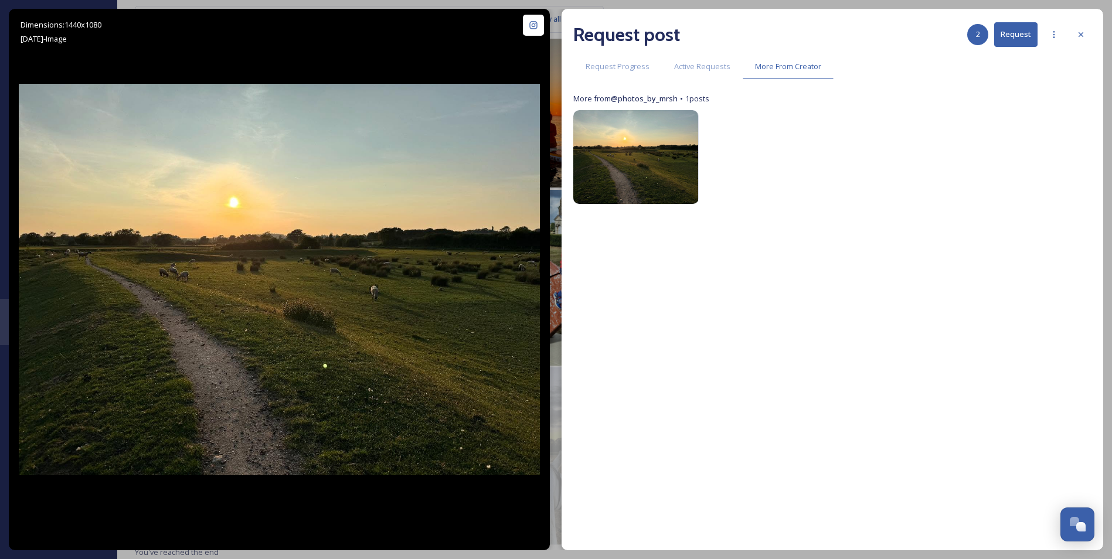
click at [1020, 35] on button "Request" at bounding box center [1015, 34] width 43 height 24
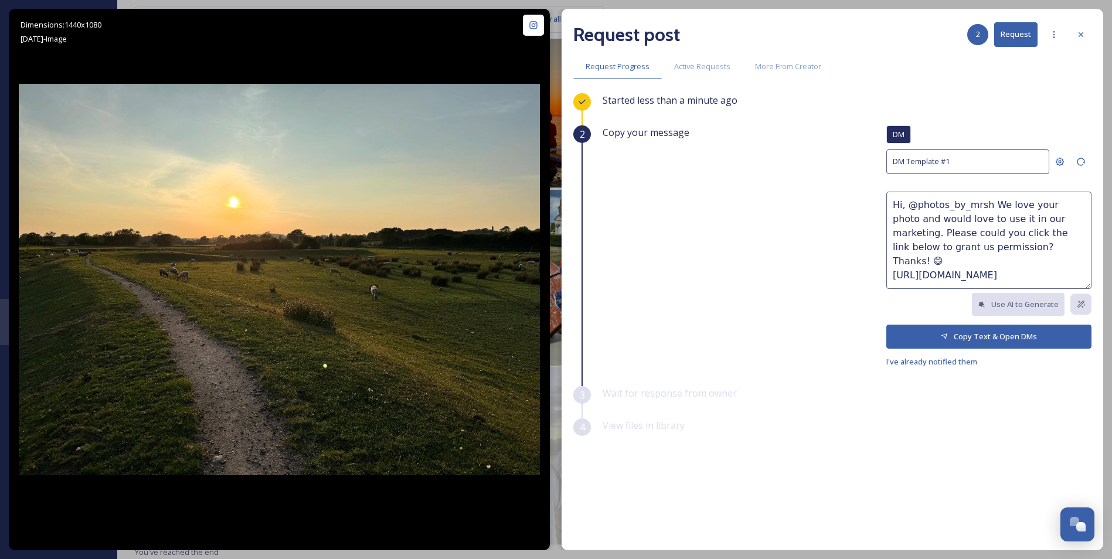
click at [970, 338] on button "Copy Text & Open DMs" at bounding box center [988, 337] width 205 height 24
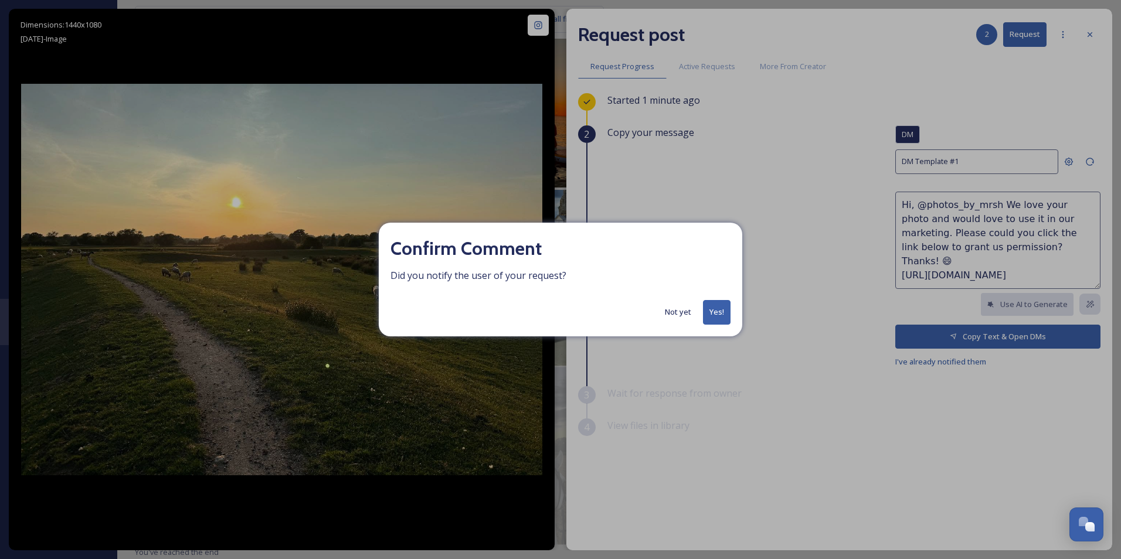
click at [721, 314] on button "Yes!" at bounding box center [717, 312] width 28 height 24
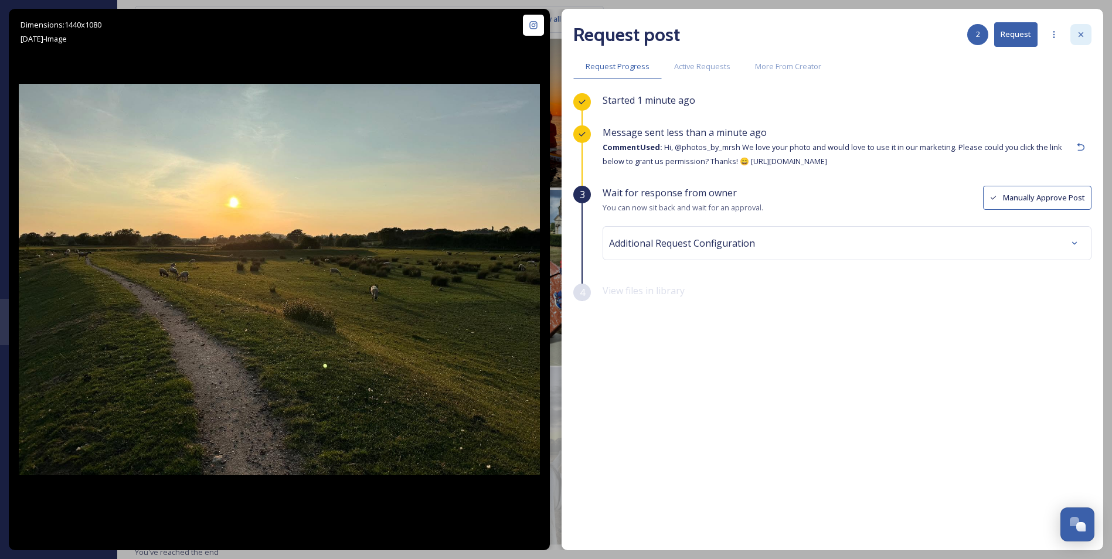
click at [1083, 32] on icon at bounding box center [1080, 34] width 9 height 9
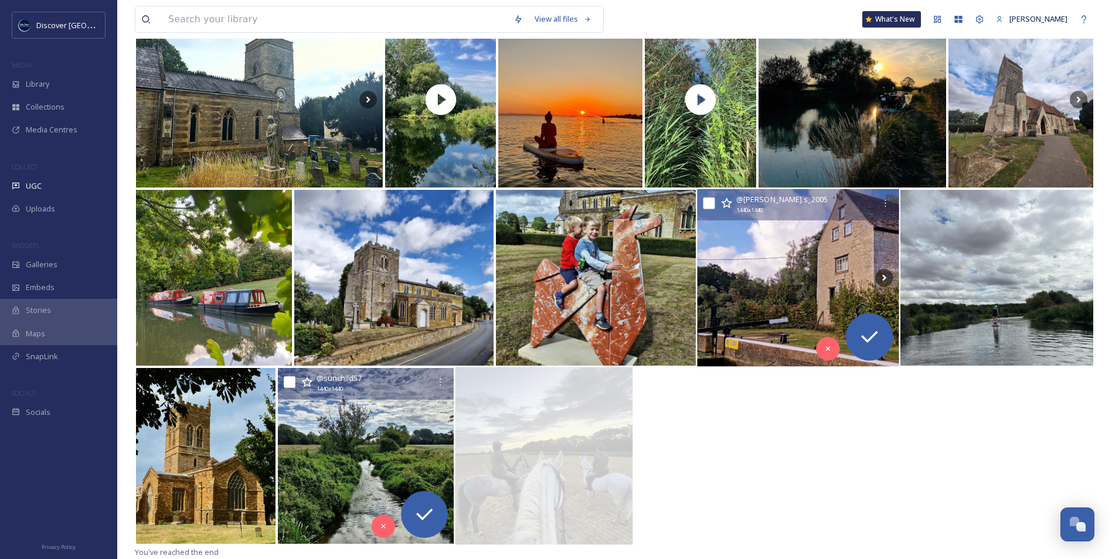
click at [774, 290] on img at bounding box center [798, 278] width 202 height 178
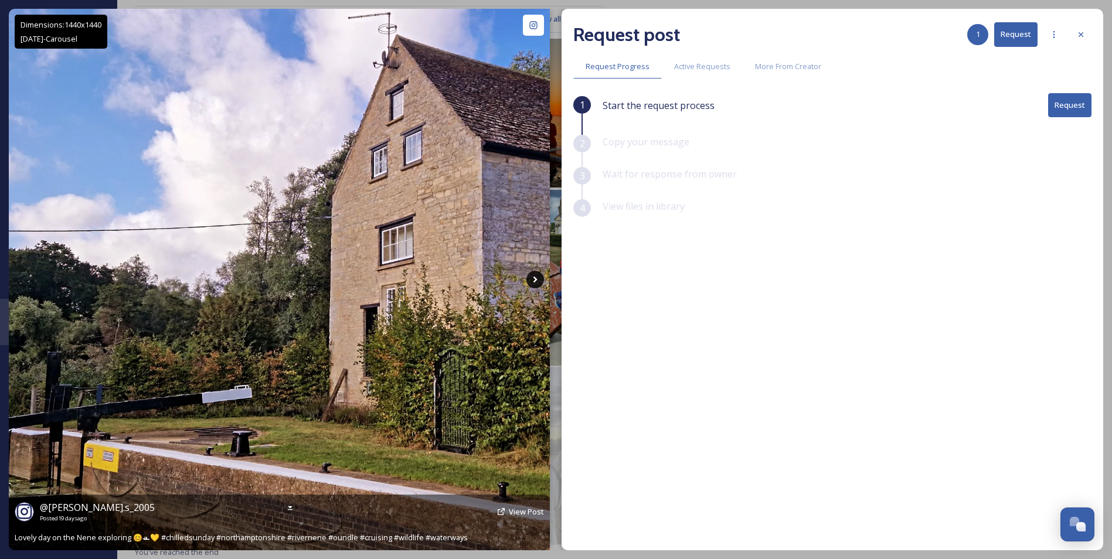
click at [534, 280] on icon at bounding box center [535, 280] width 18 height 18
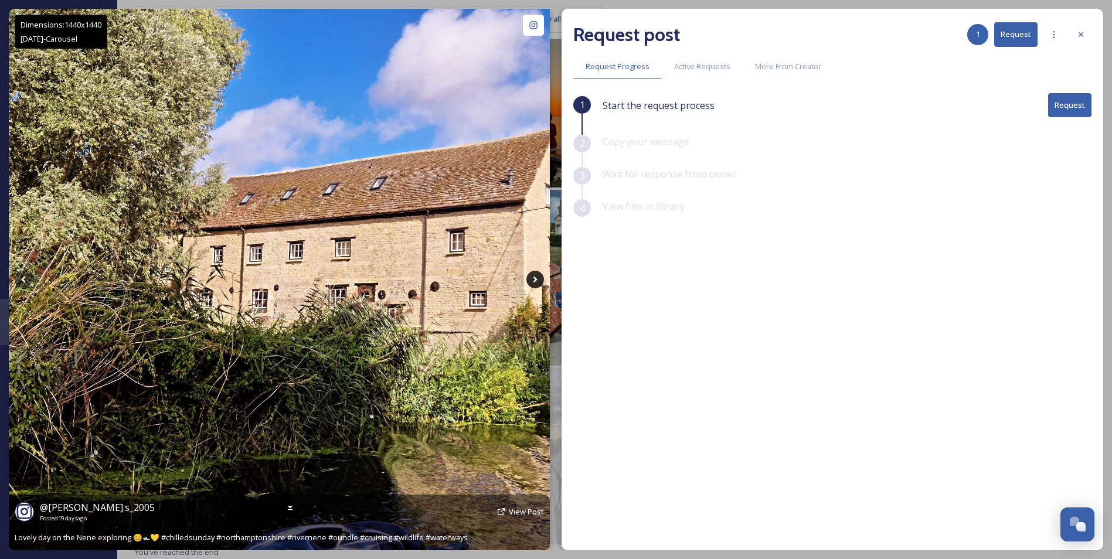
click at [534, 280] on icon at bounding box center [535, 280] width 18 height 18
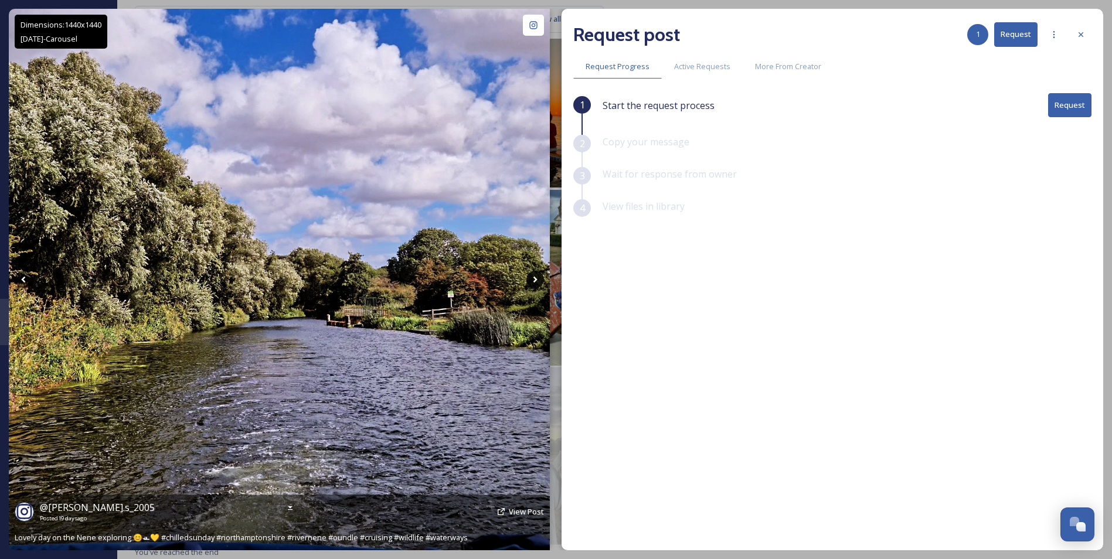
click at [534, 280] on icon at bounding box center [535, 280] width 18 height 18
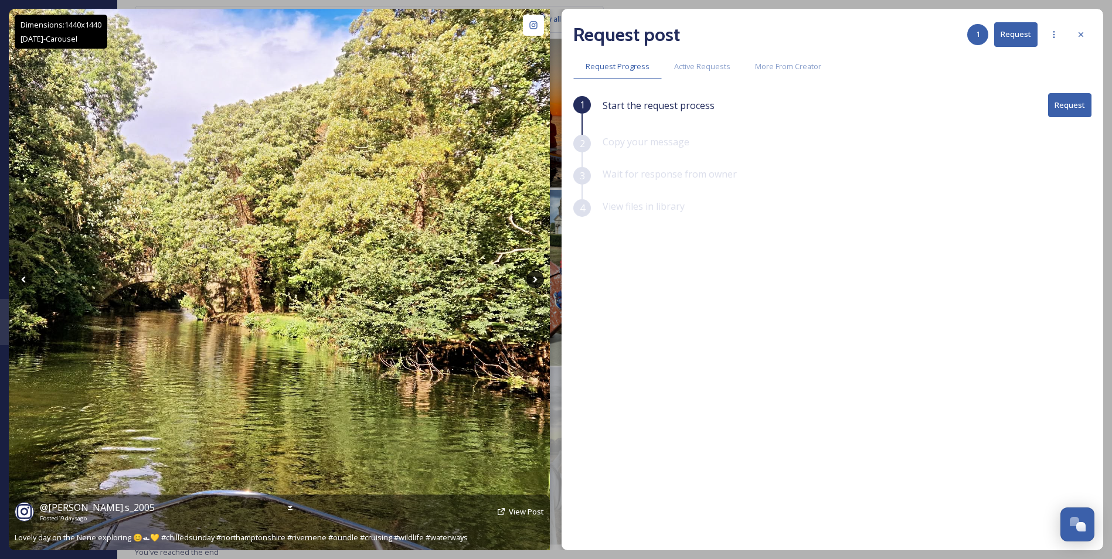
click at [534, 280] on icon at bounding box center [535, 280] width 18 height 18
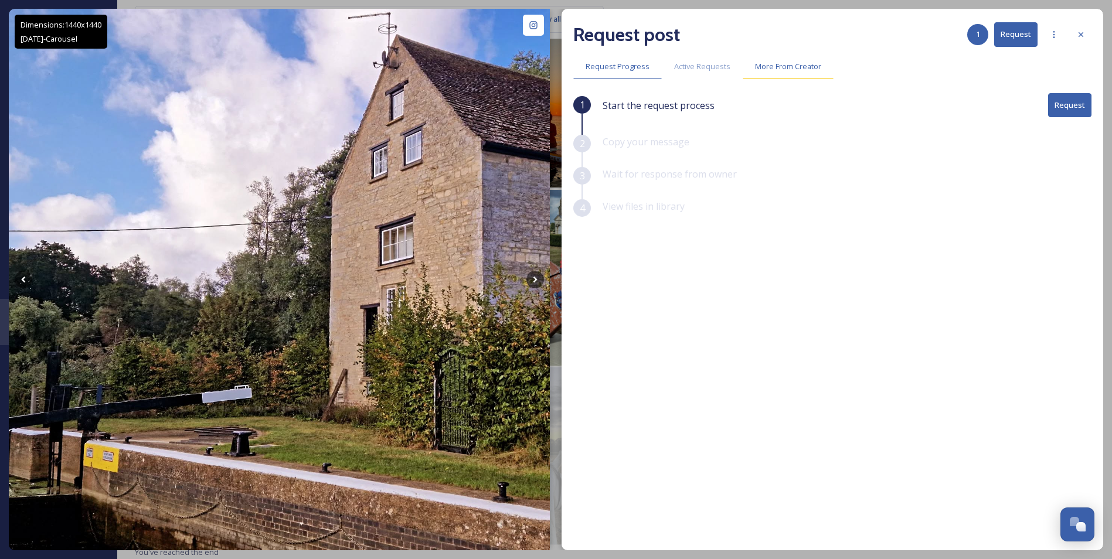
click at [755, 56] on div "More From Creator" at bounding box center [788, 67] width 91 height 24
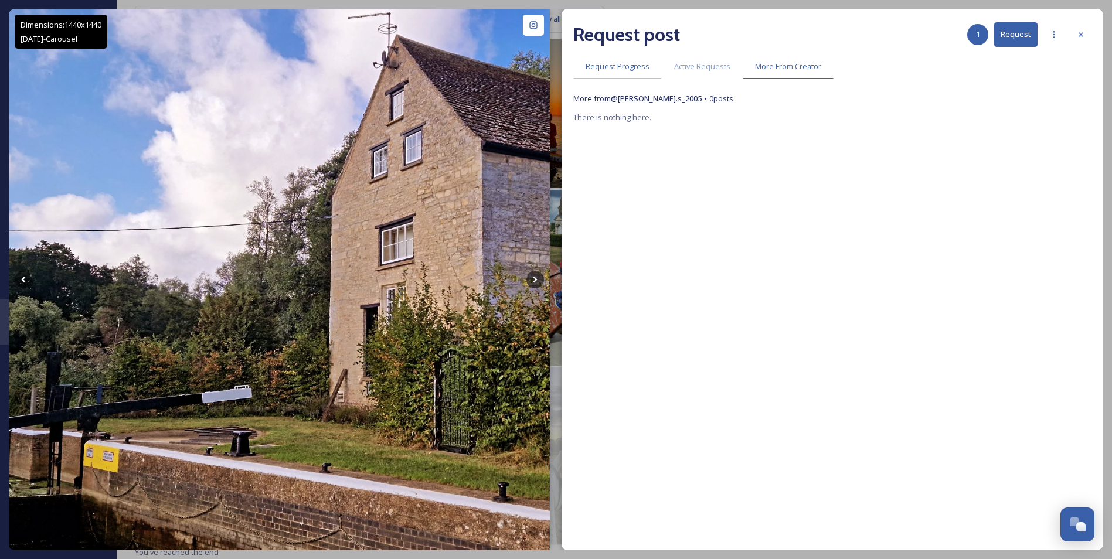
click at [616, 69] on span "Request Progress" at bounding box center [618, 66] width 64 height 11
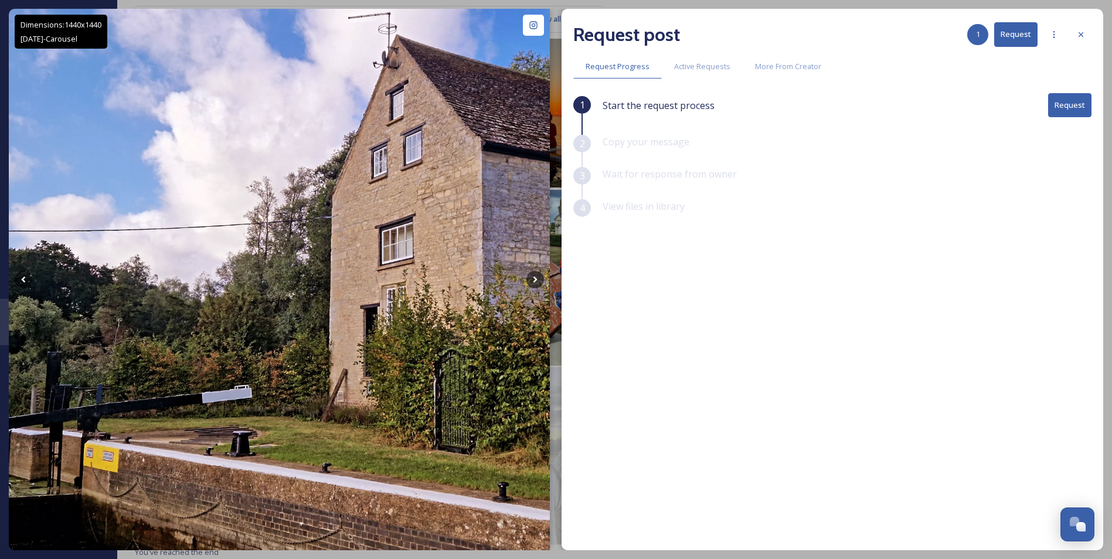
click at [1068, 97] on button "Request" at bounding box center [1069, 105] width 43 height 24
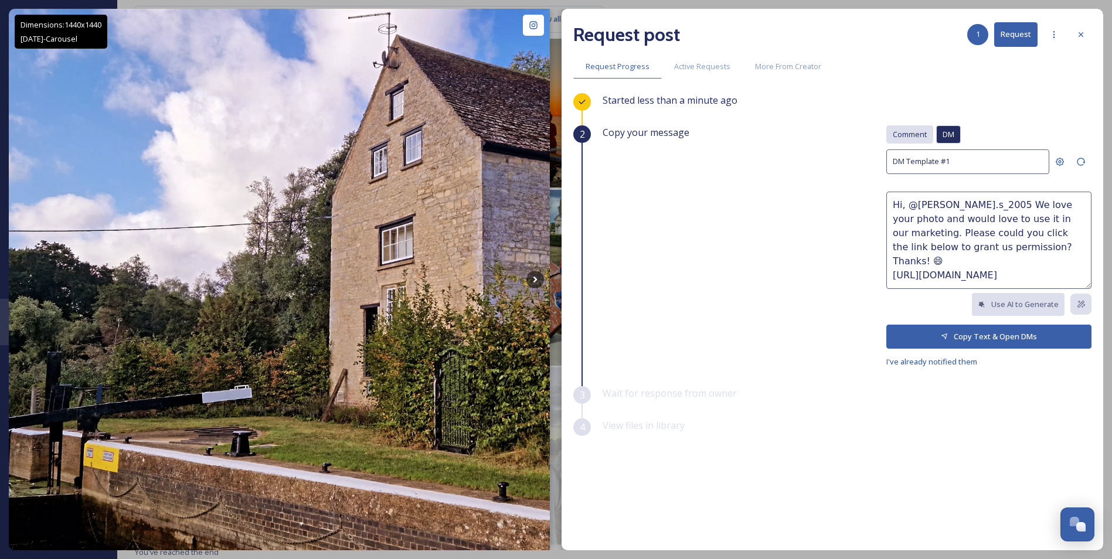
click at [921, 135] on span "Comment" at bounding box center [910, 134] width 34 height 11
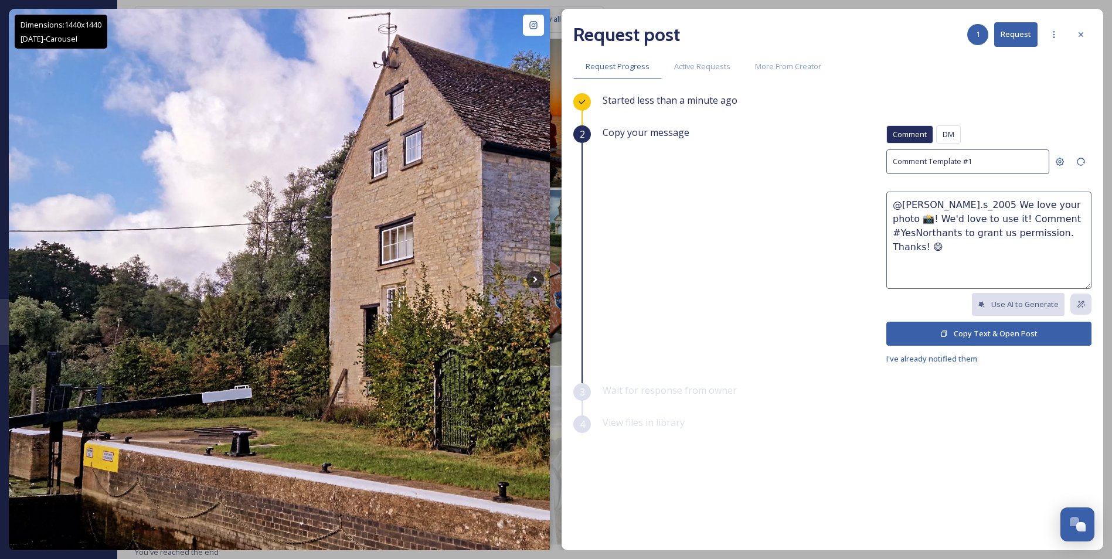
click at [956, 335] on button "Copy Text & Open Post" at bounding box center [988, 334] width 205 height 24
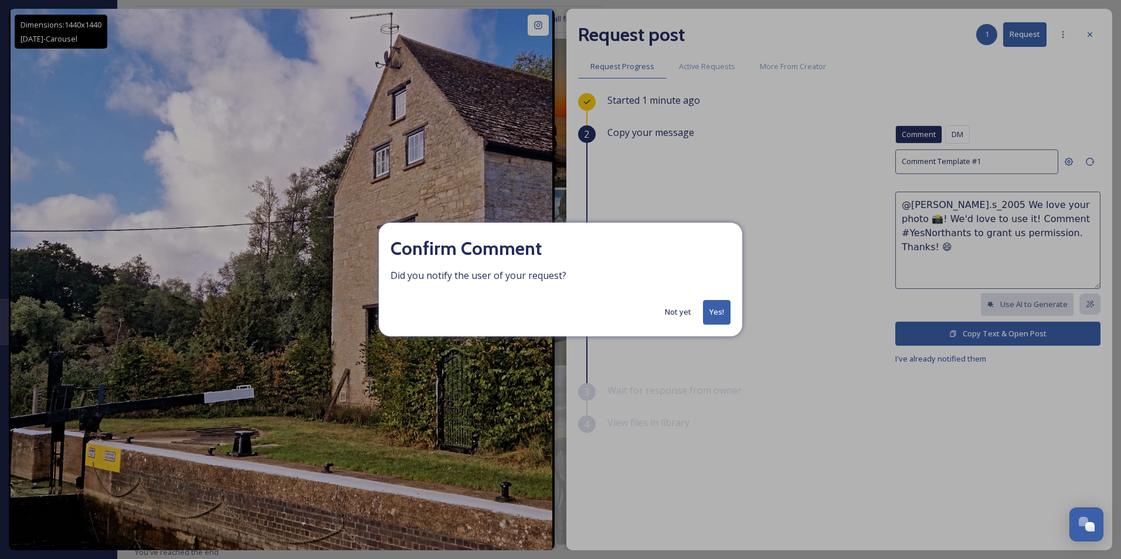
click at [720, 311] on button "Yes!" at bounding box center [717, 312] width 28 height 24
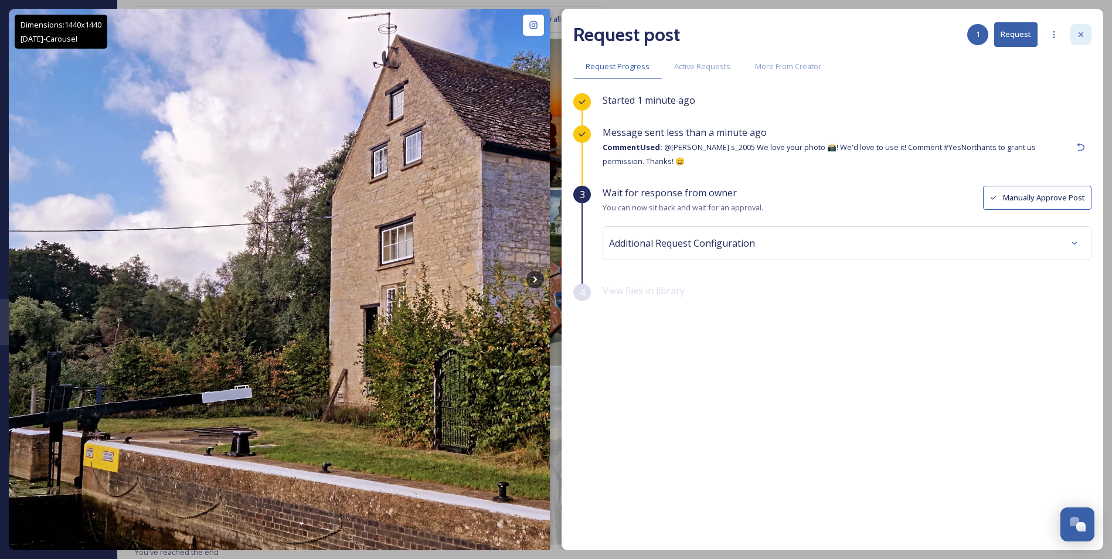
click at [1083, 41] on div at bounding box center [1081, 34] width 21 height 21
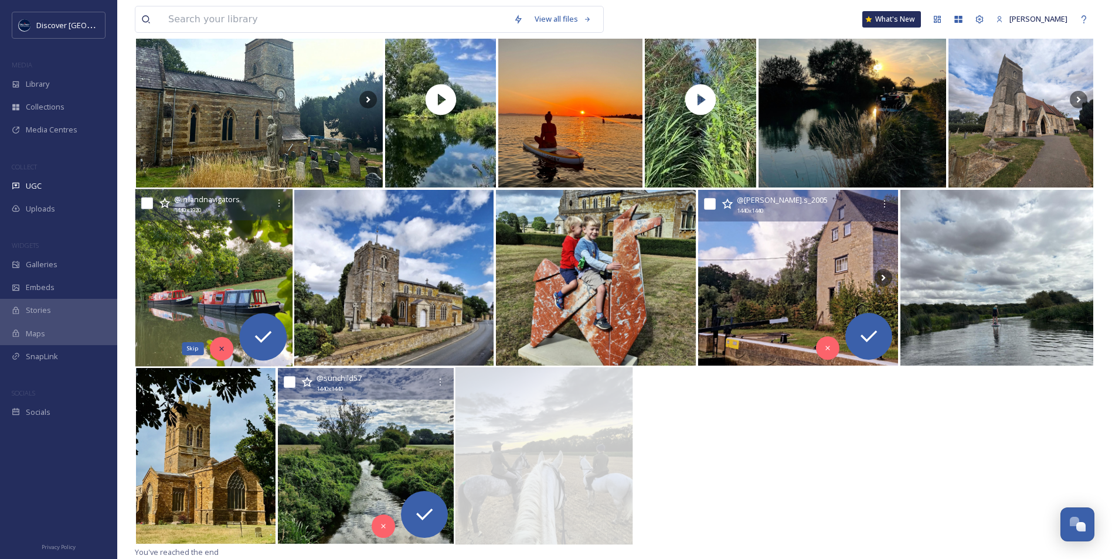
click at [218, 352] on icon at bounding box center [222, 349] width 8 height 8
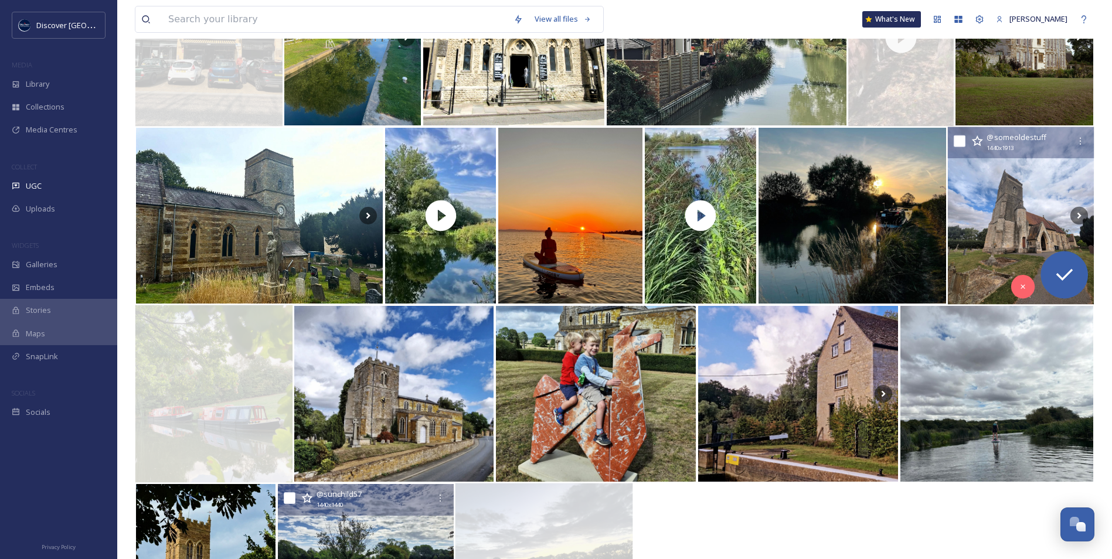
scroll to position [1300, 0]
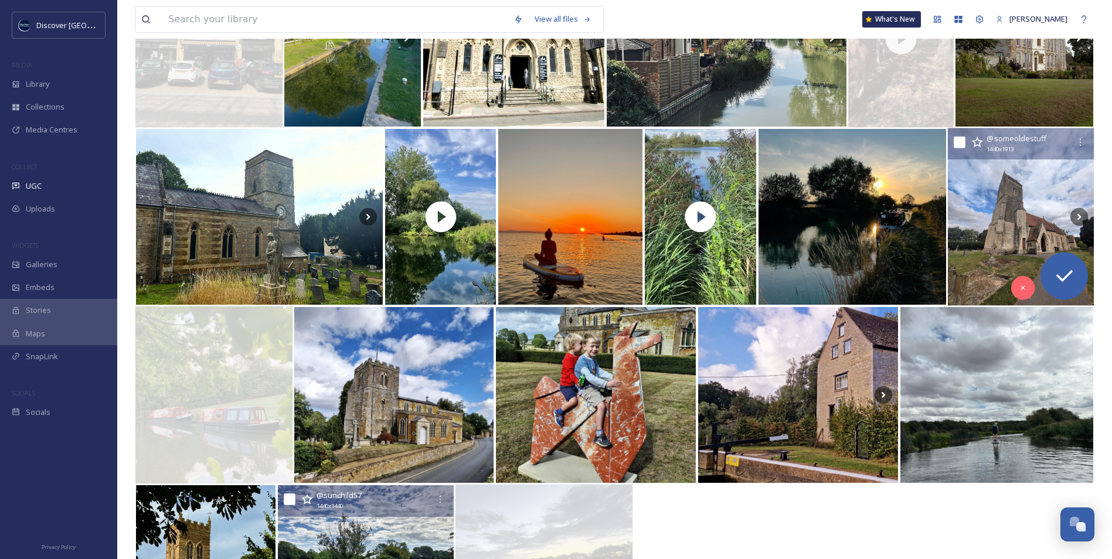
click at [1029, 221] on img at bounding box center [1021, 217] width 146 height 178
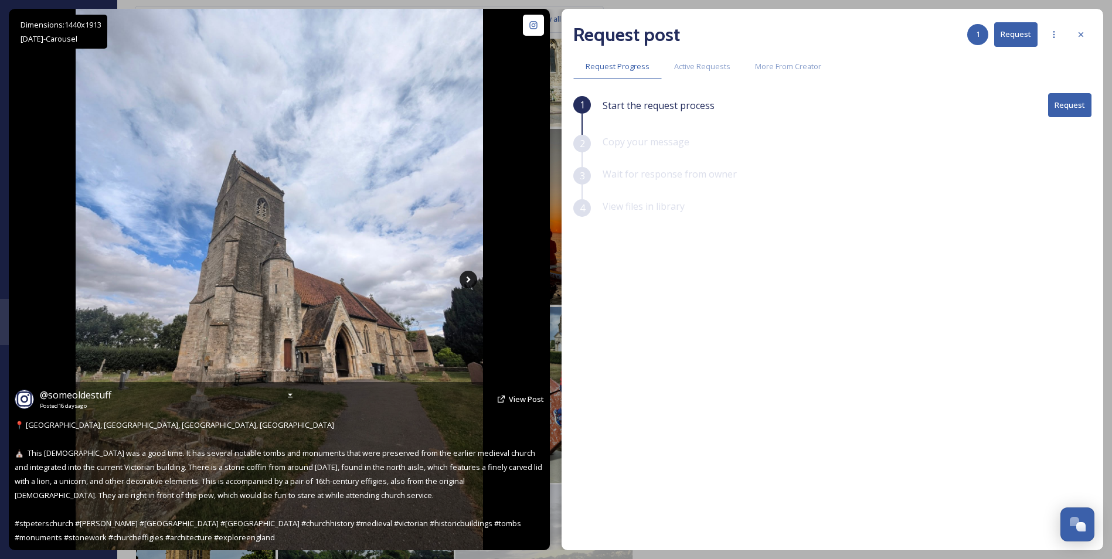
click at [467, 280] on icon at bounding box center [469, 280] width 18 height 18
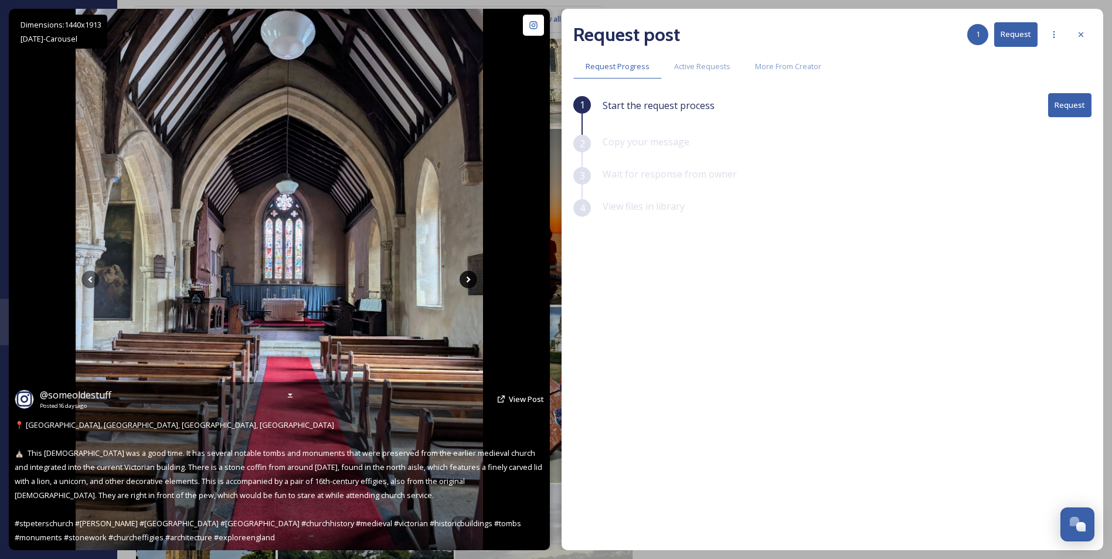
click at [467, 280] on icon at bounding box center [469, 280] width 18 height 18
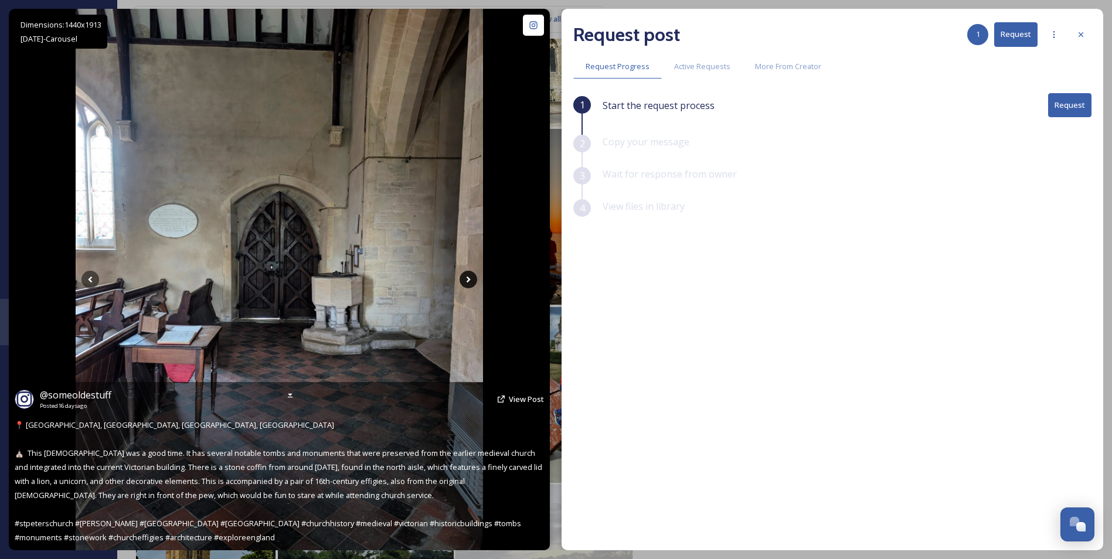
click at [467, 280] on icon at bounding box center [469, 280] width 18 height 18
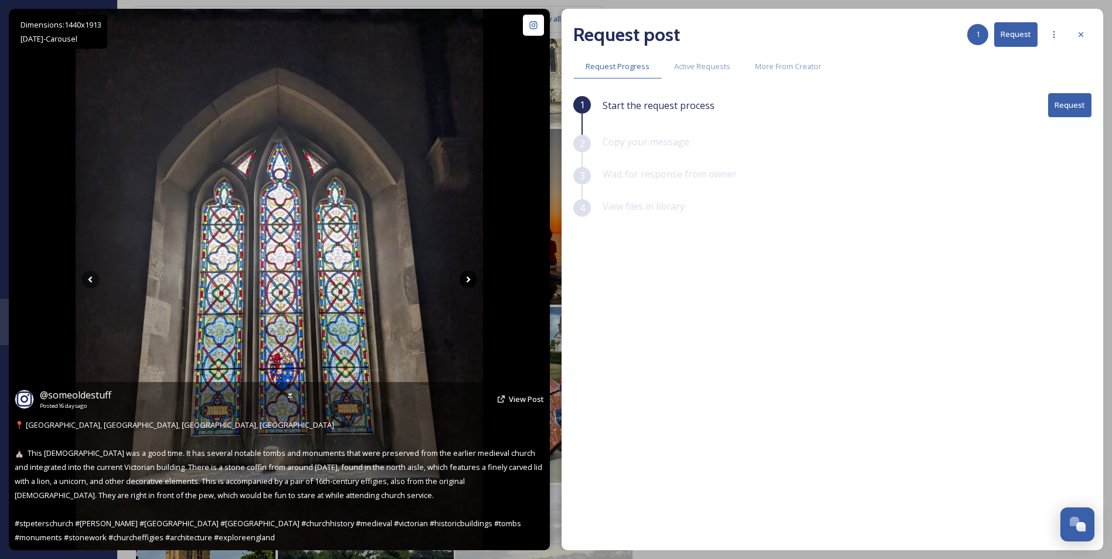
click at [467, 280] on icon at bounding box center [469, 280] width 18 height 18
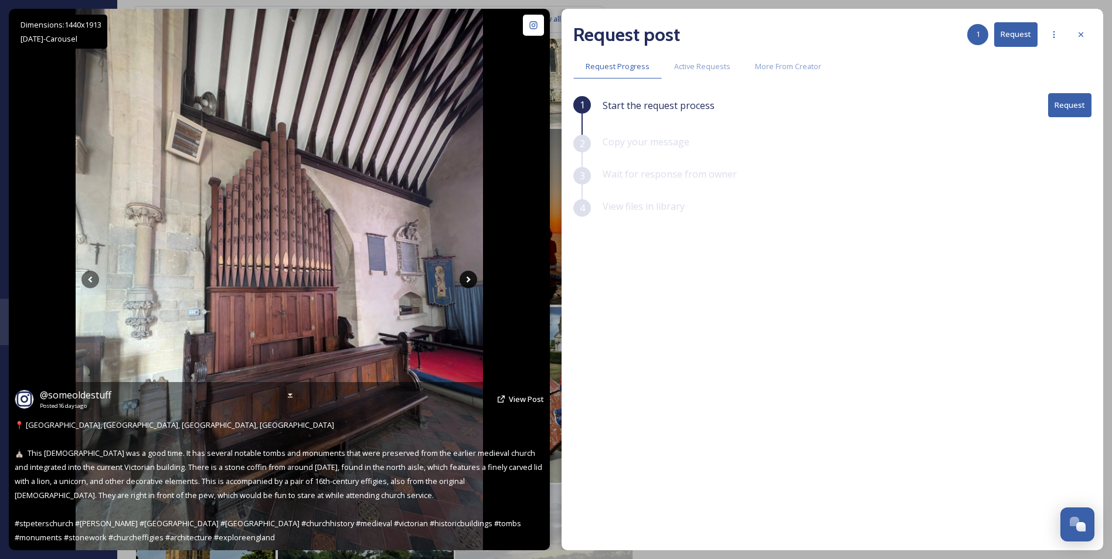
click at [467, 280] on icon at bounding box center [469, 280] width 18 height 18
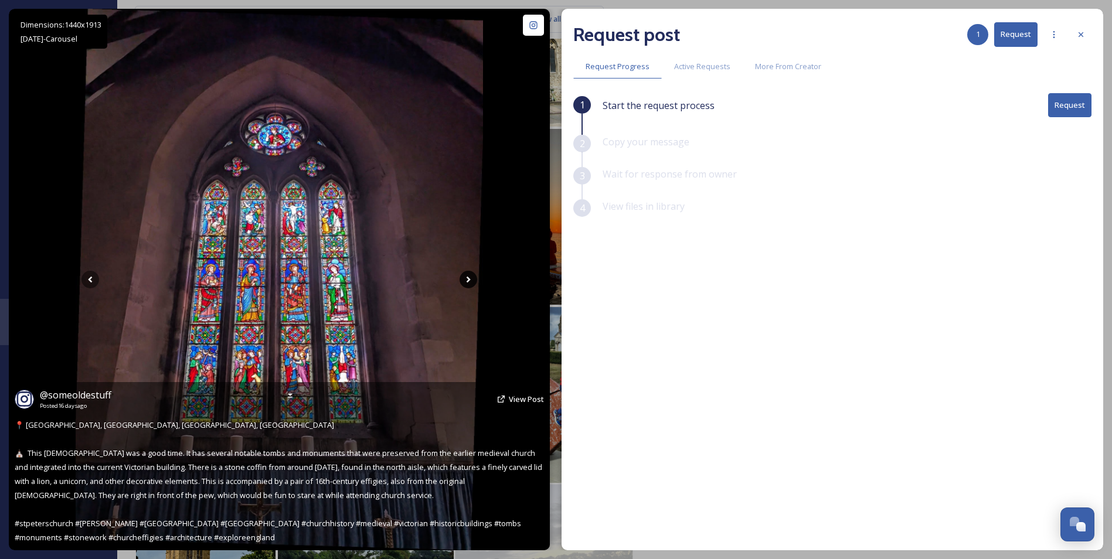
click at [467, 280] on icon at bounding box center [469, 280] width 18 height 18
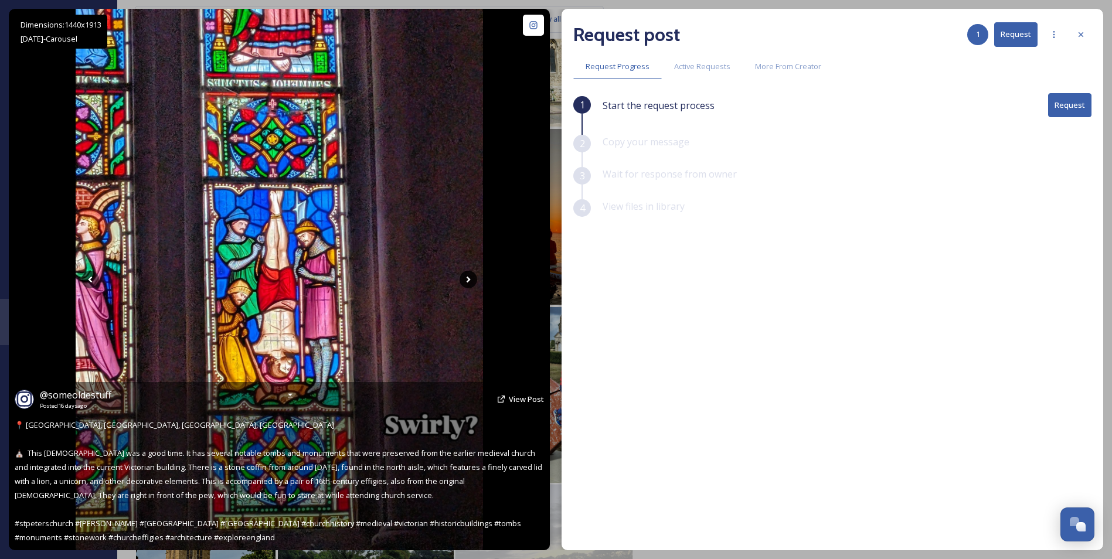
click at [467, 280] on icon at bounding box center [469, 280] width 18 height 18
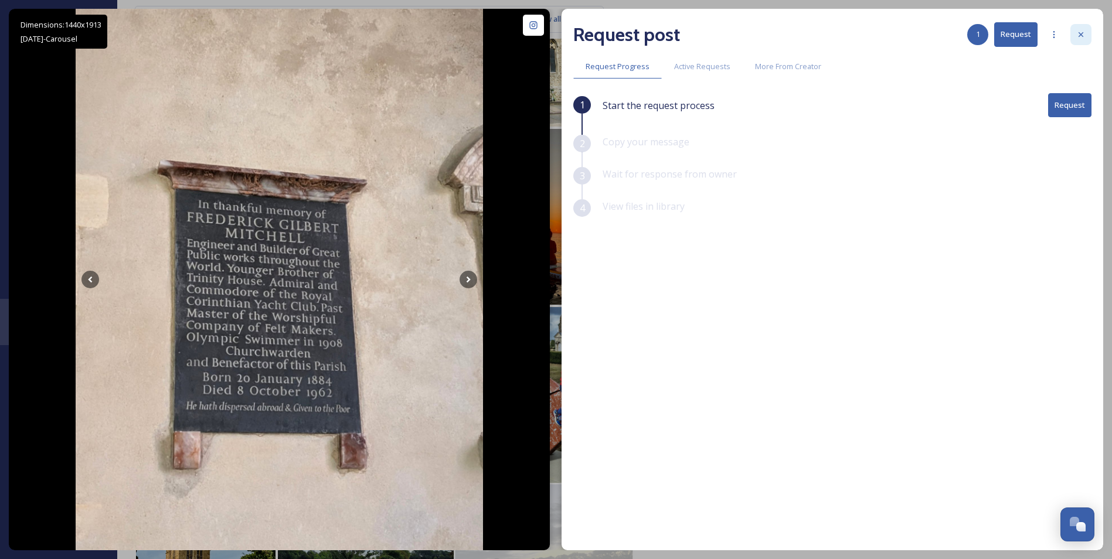
click at [1079, 36] on icon at bounding box center [1080, 34] width 9 height 9
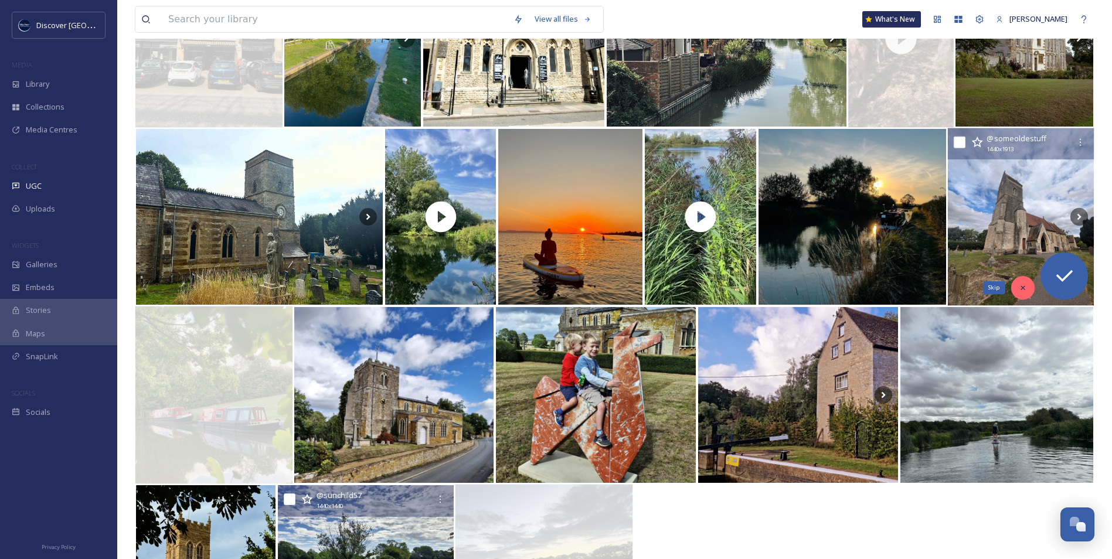
click at [1021, 285] on icon at bounding box center [1023, 288] width 8 height 8
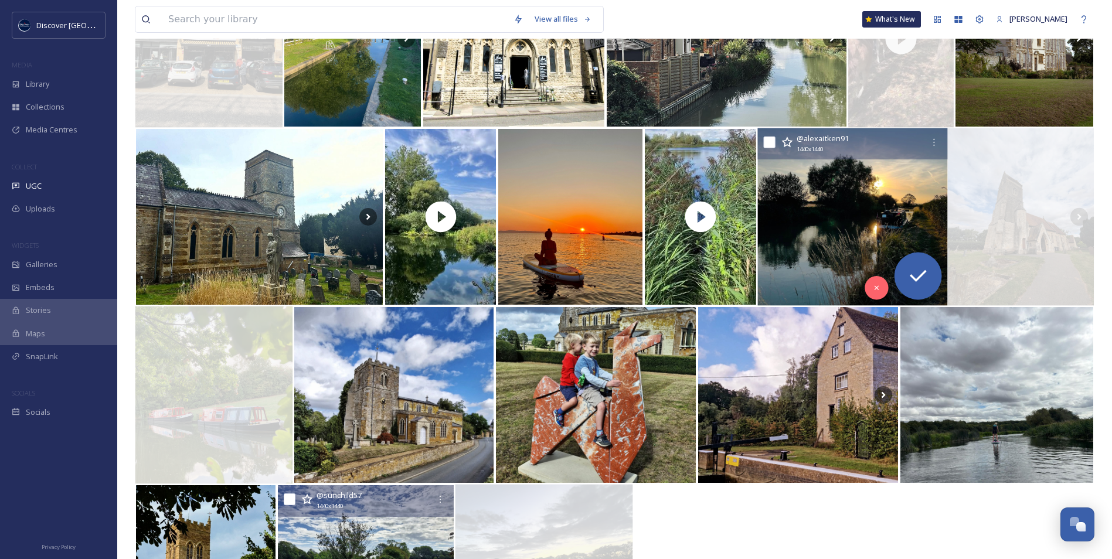
click at [831, 229] on img at bounding box center [852, 217] width 190 height 178
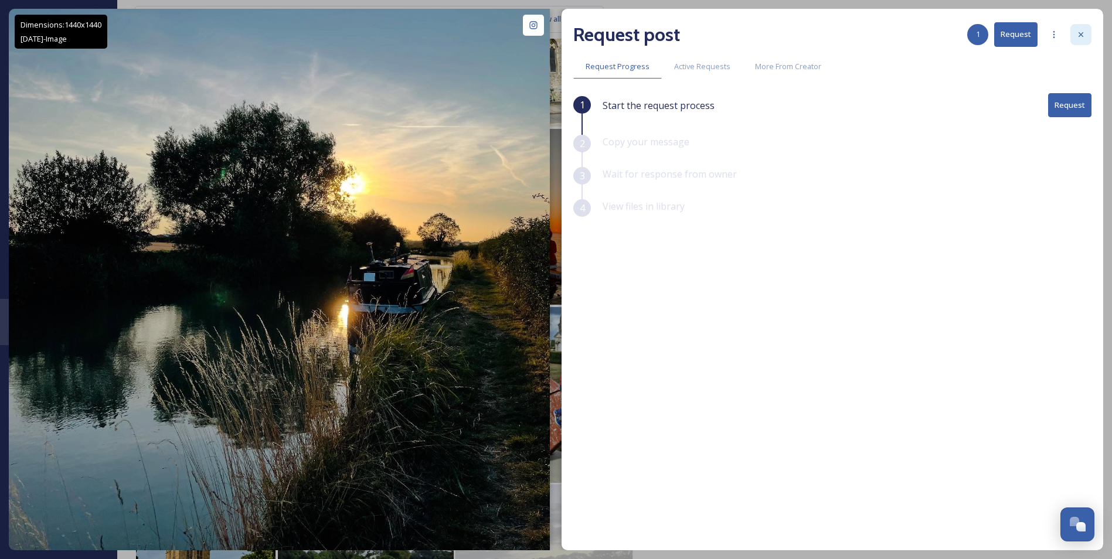
click at [1079, 38] on icon at bounding box center [1080, 34] width 9 height 9
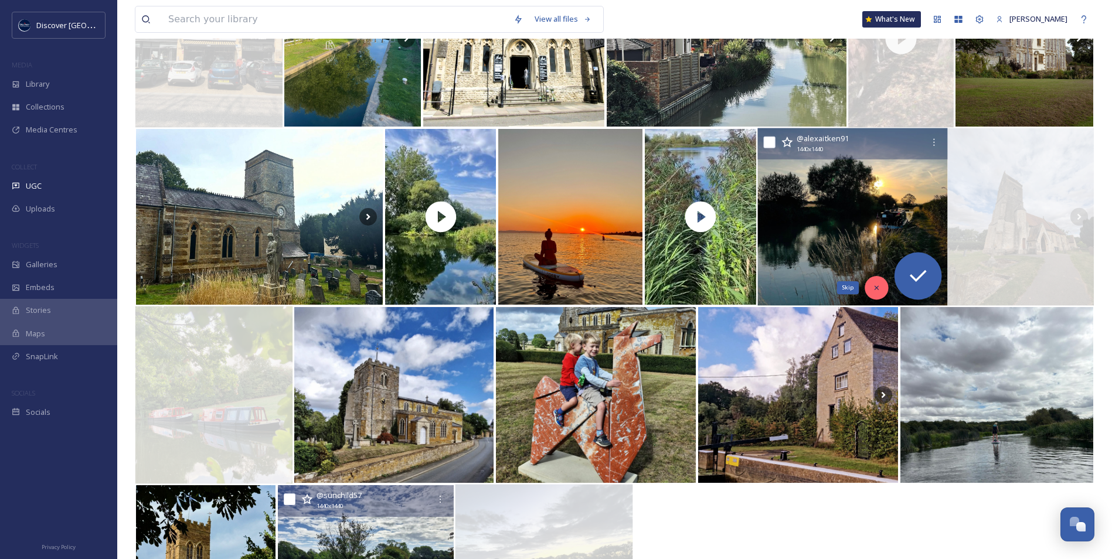
click at [877, 284] on icon at bounding box center [876, 288] width 8 height 8
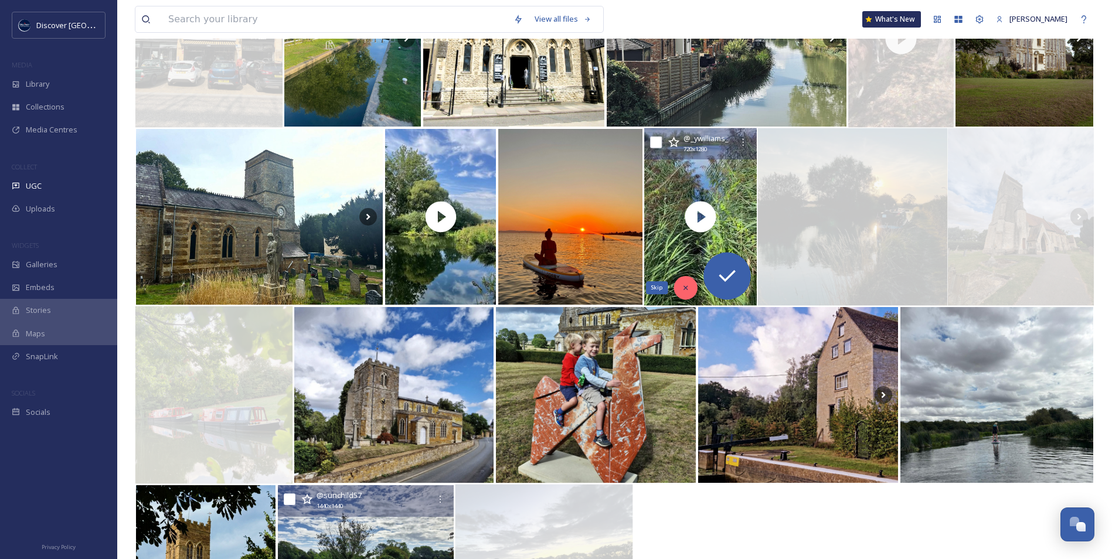
click at [681, 286] on div "Skip" at bounding box center [685, 287] width 23 height 23
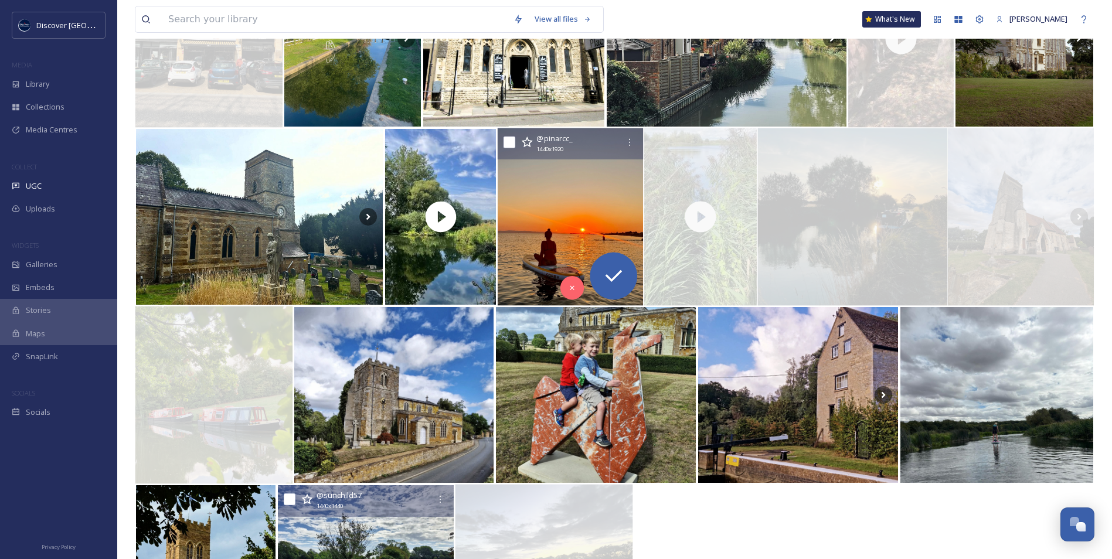
click at [541, 221] on img at bounding box center [570, 217] width 145 height 178
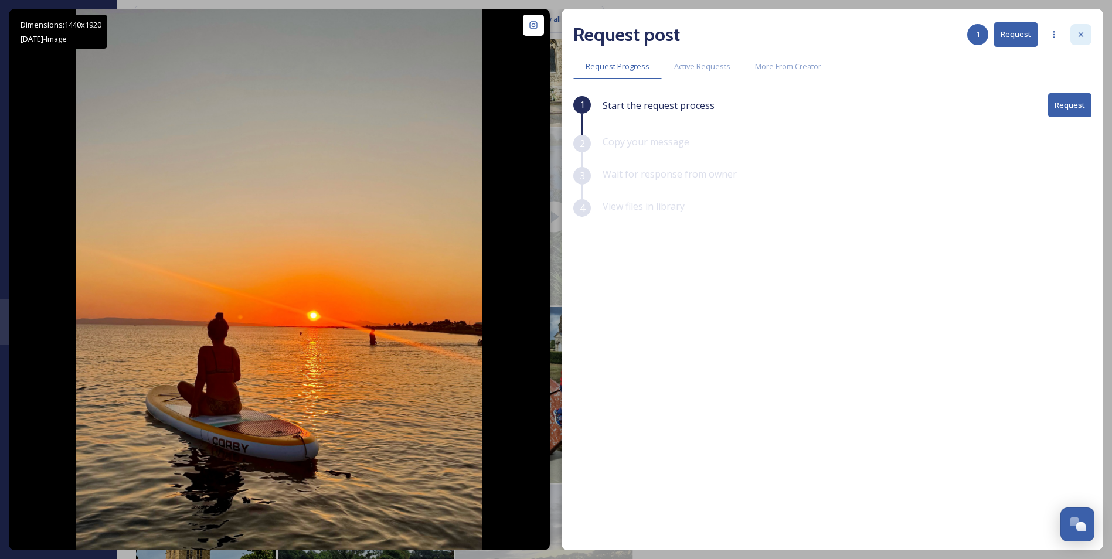
click at [1084, 38] on icon at bounding box center [1080, 34] width 9 height 9
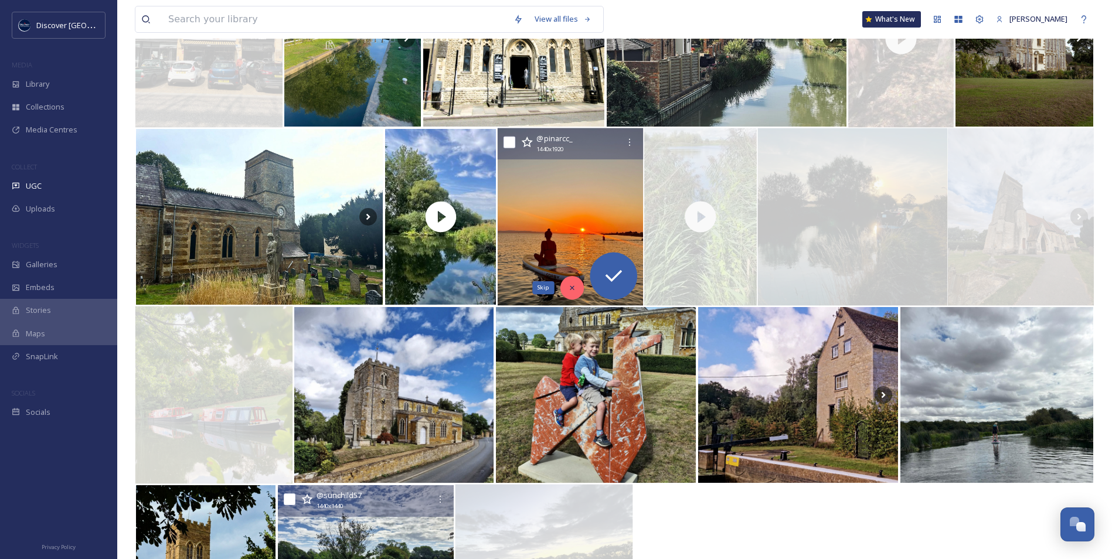
click at [576, 290] on icon at bounding box center [572, 288] width 8 height 8
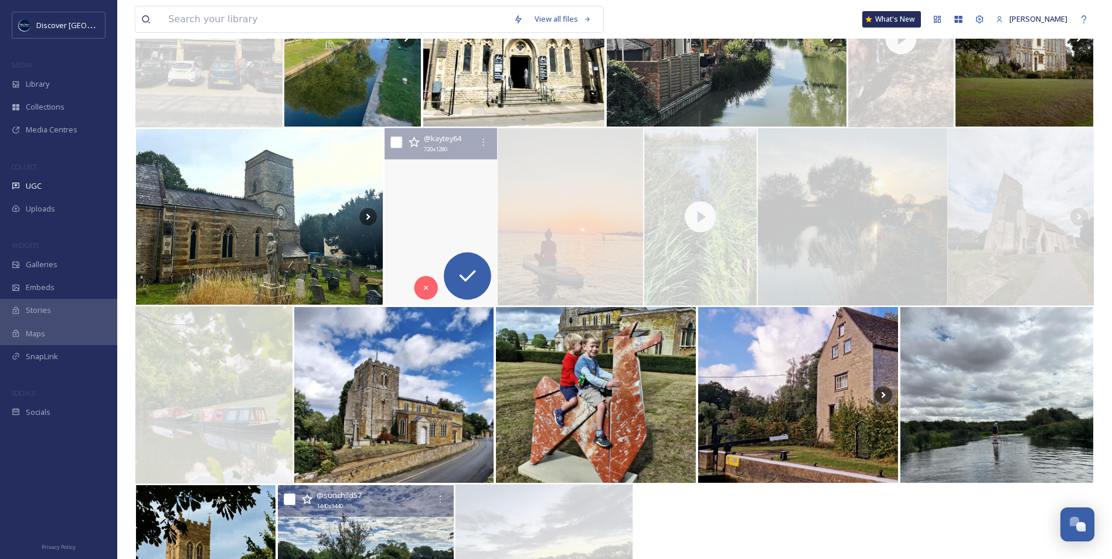
click at [423, 245] on video "#stanwicklakes #stanwick #sundaymornings❤️ #chill #walking #walkinguk #walkingi…" at bounding box center [441, 217] width 112 height 178
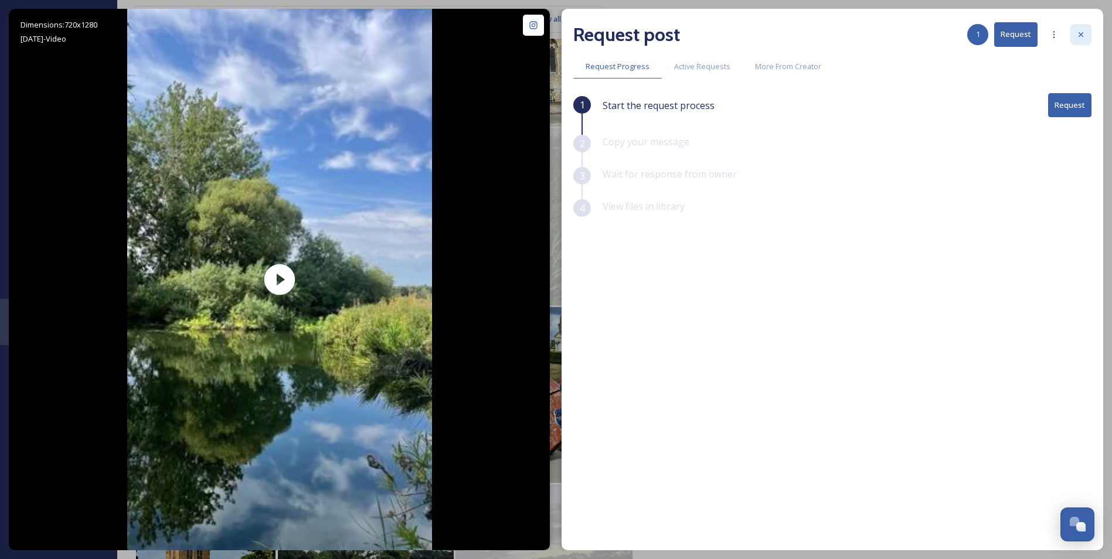
click at [1082, 35] on icon at bounding box center [1080, 34] width 9 height 9
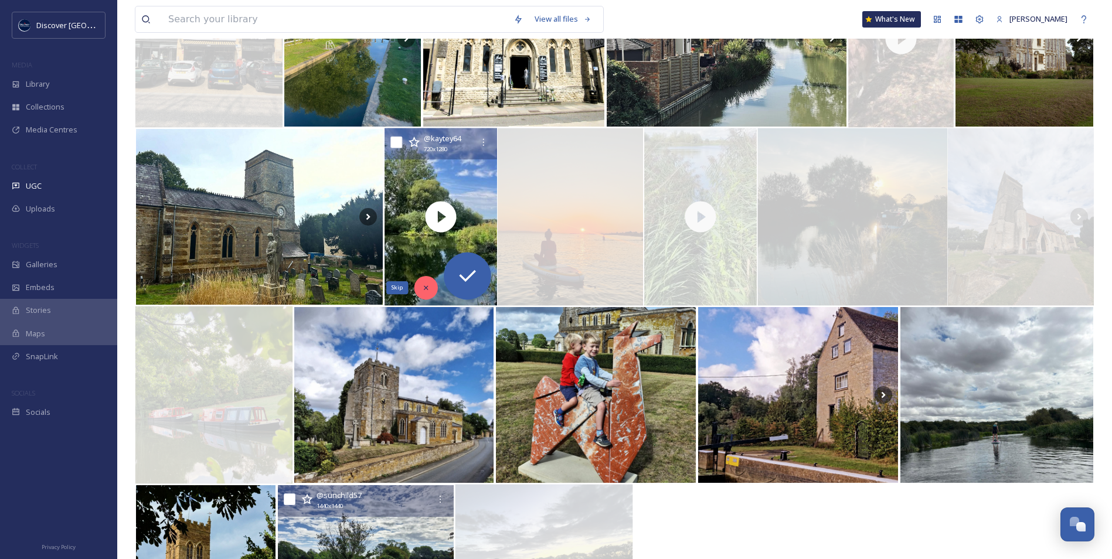
click at [427, 284] on icon at bounding box center [426, 288] width 8 height 8
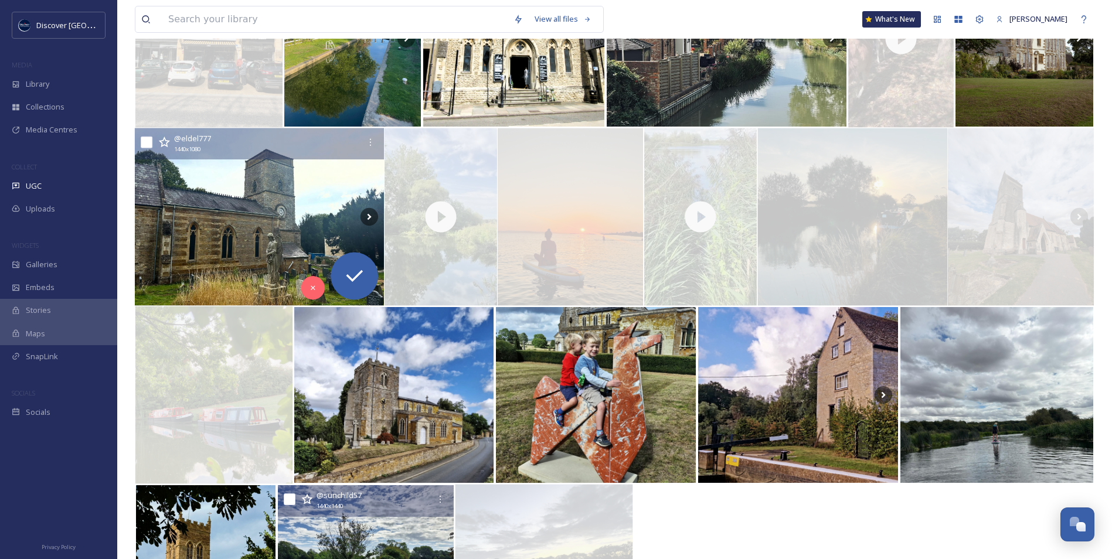
click at [263, 250] on img at bounding box center [259, 217] width 249 height 178
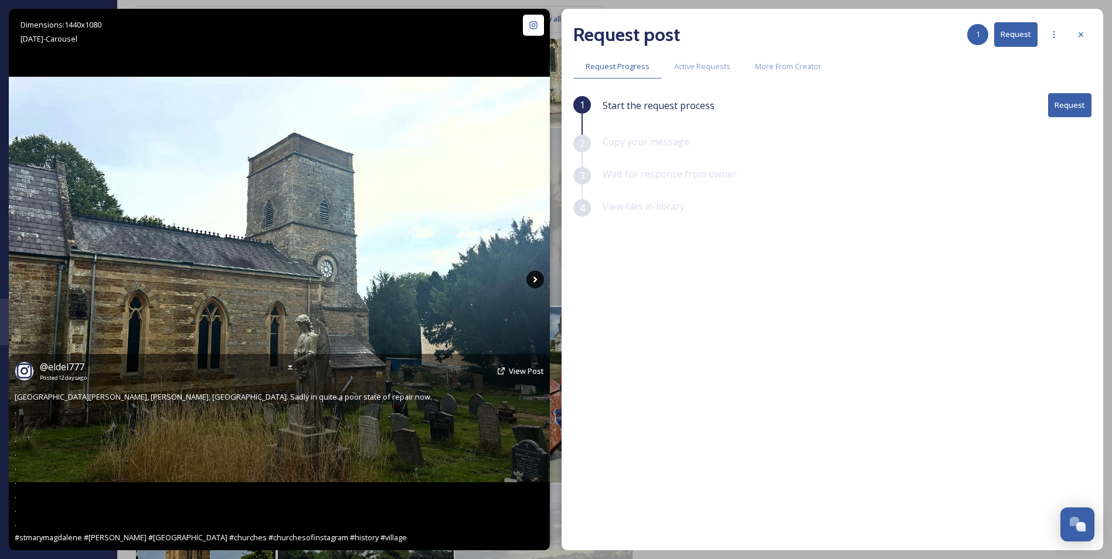
click at [532, 278] on icon at bounding box center [535, 280] width 18 height 18
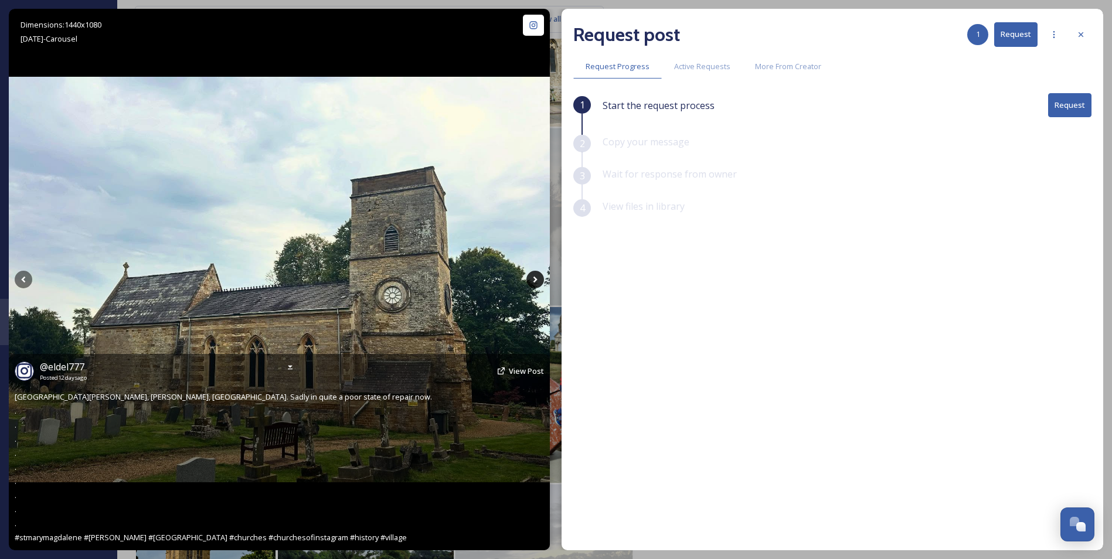
click at [534, 279] on icon at bounding box center [535, 280] width 18 height 18
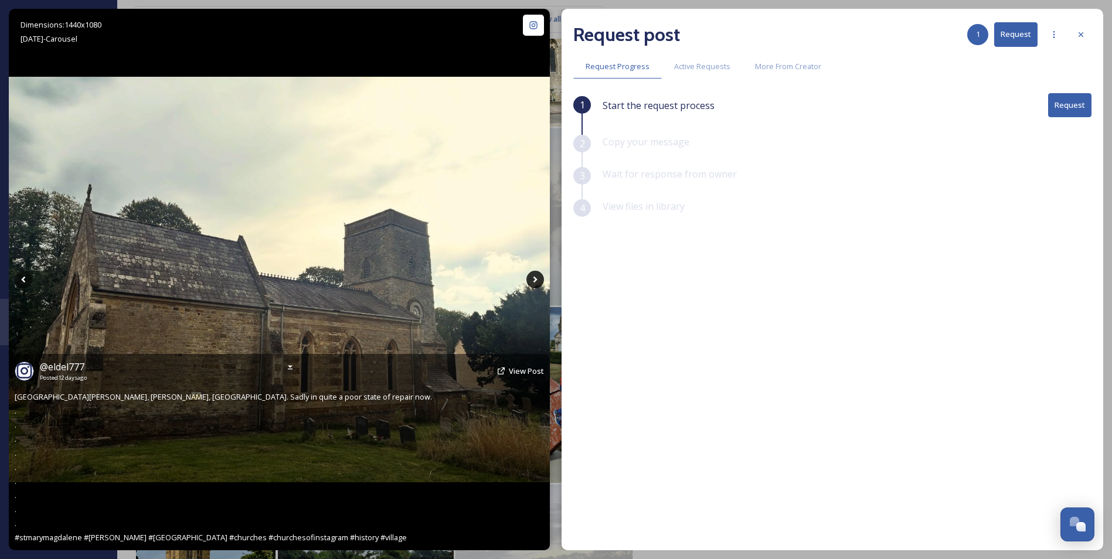
click at [534, 279] on icon at bounding box center [535, 280] width 18 height 18
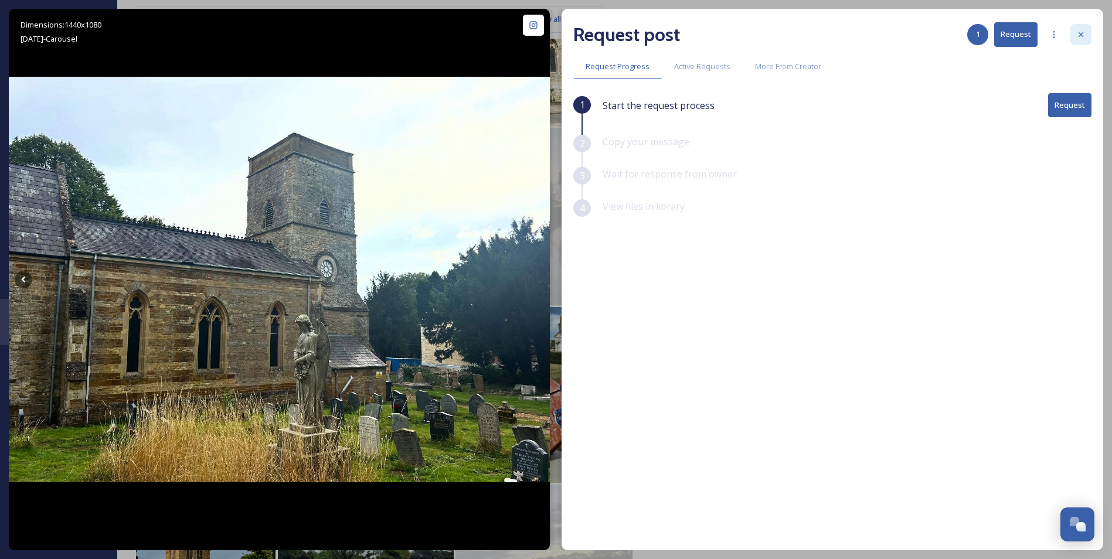
click at [1074, 37] on div at bounding box center [1081, 34] width 21 height 21
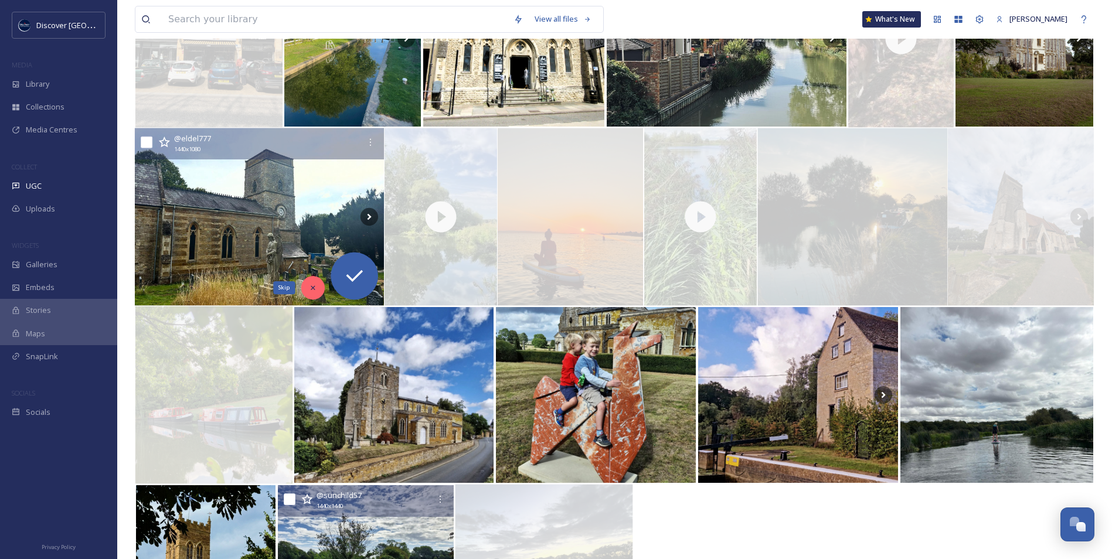
click at [314, 288] on icon at bounding box center [313, 288] width 4 height 4
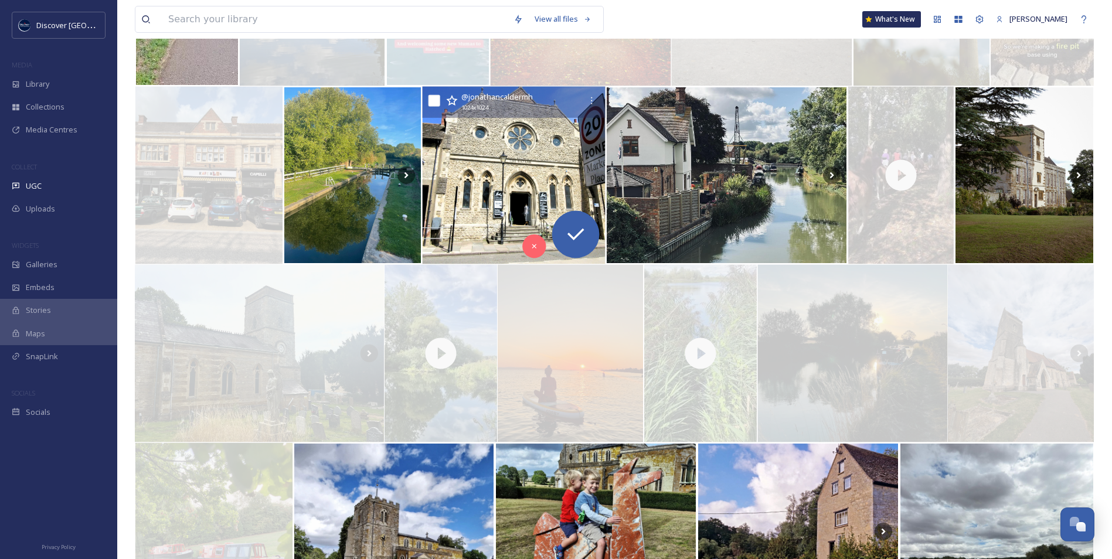
scroll to position [1007, 0]
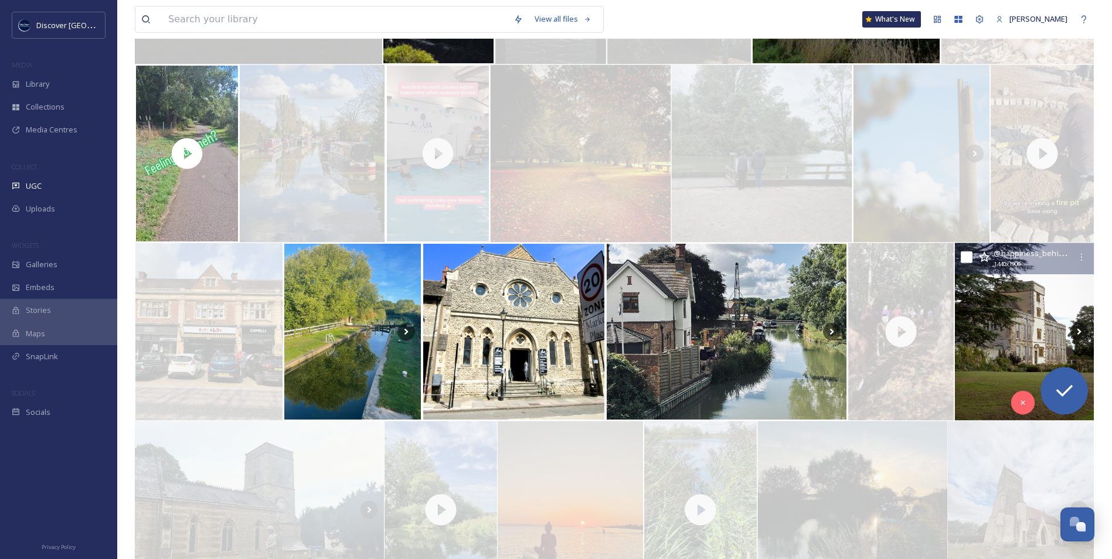
click at [1021, 339] on img at bounding box center [1024, 332] width 140 height 178
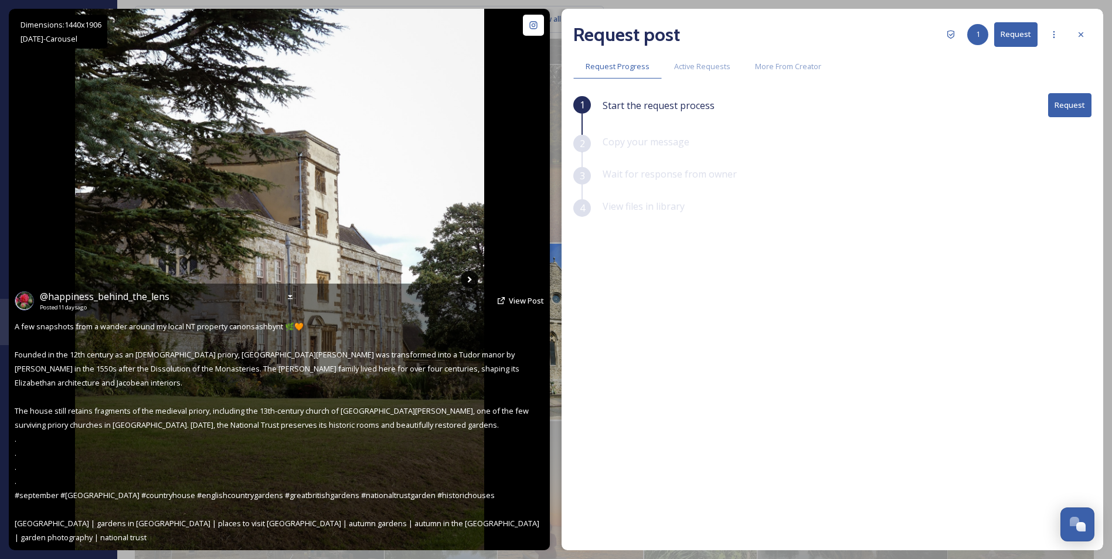
click at [469, 281] on icon at bounding box center [469, 280] width 4 height 6
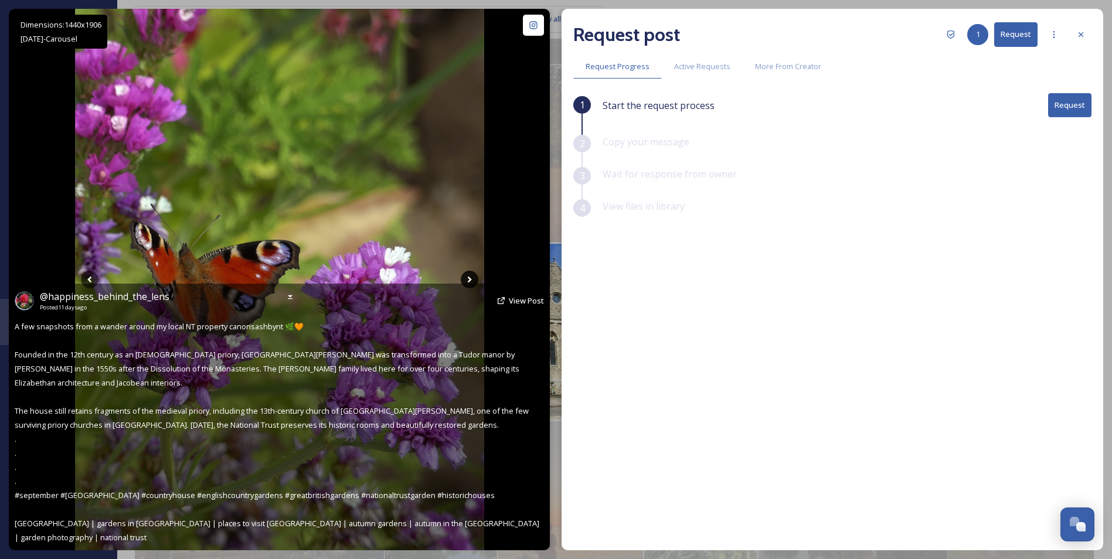
click at [469, 281] on icon at bounding box center [469, 280] width 4 height 6
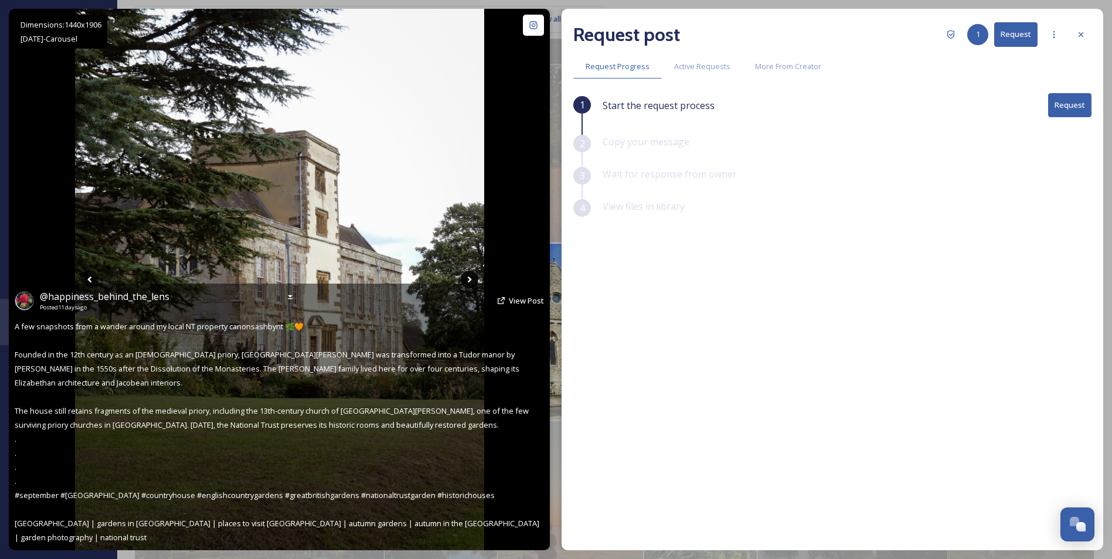
click at [469, 281] on icon at bounding box center [469, 280] width 4 height 6
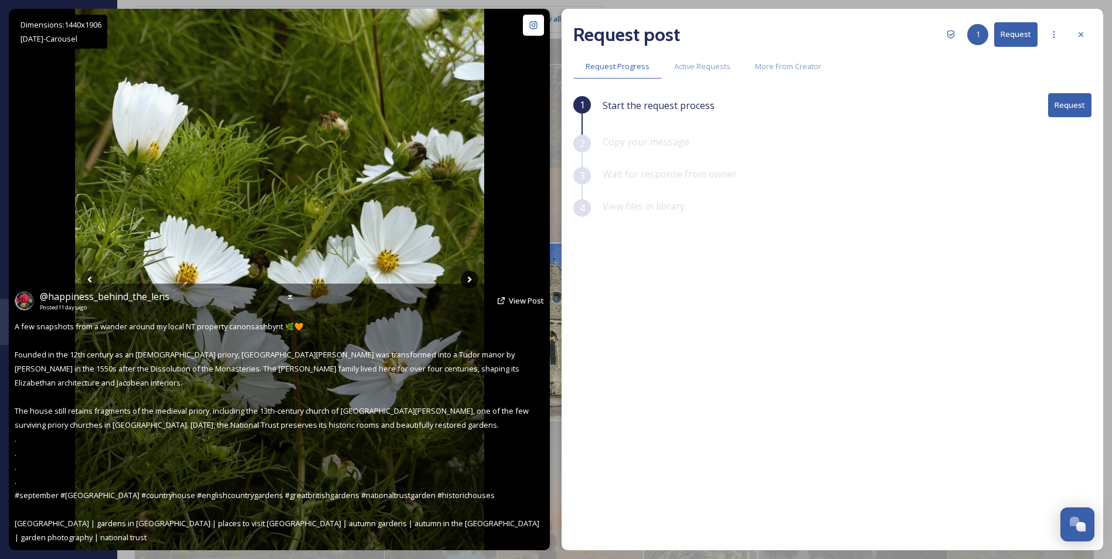
click at [469, 281] on icon at bounding box center [469, 280] width 4 height 6
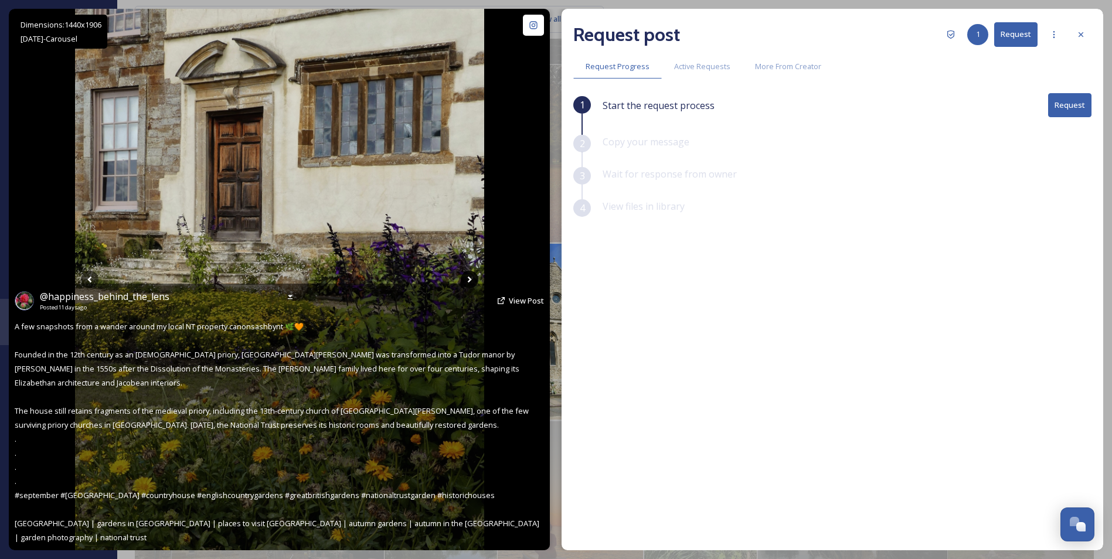
click at [469, 281] on icon at bounding box center [469, 280] width 4 height 6
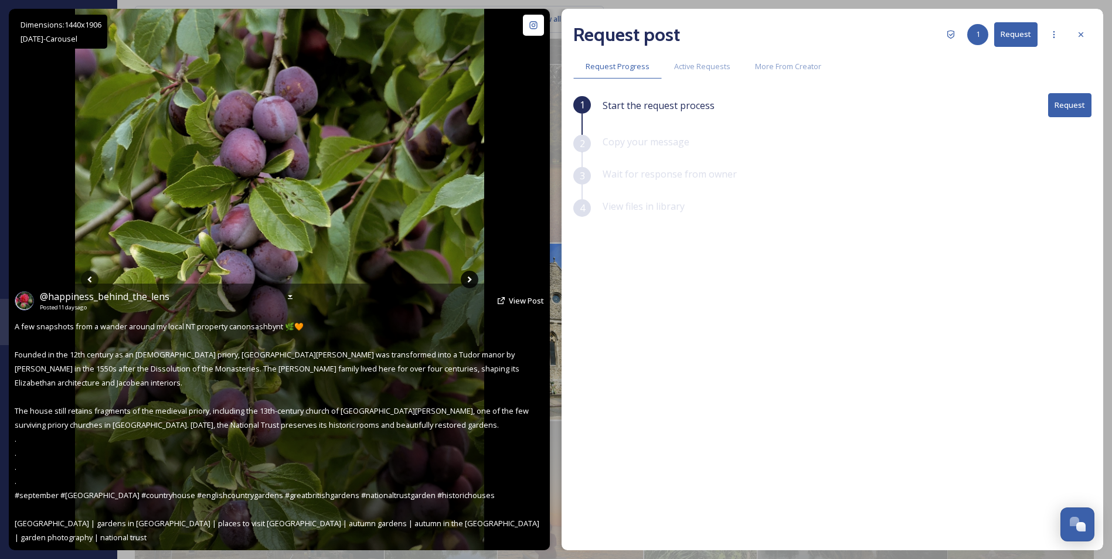
click at [469, 281] on icon at bounding box center [469, 280] width 4 height 6
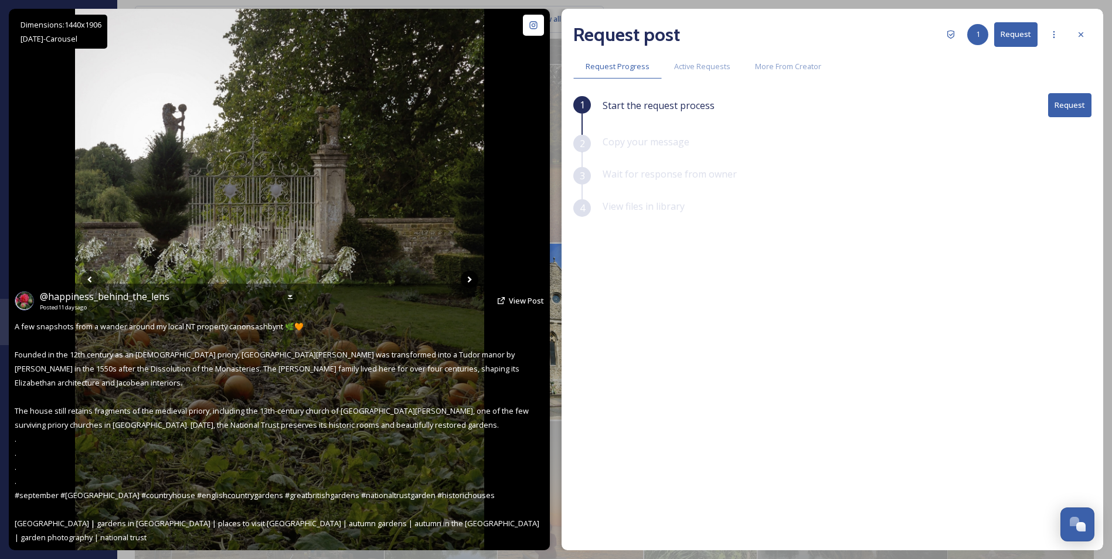
click at [469, 281] on icon at bounding box center [469, 280] width 4 height 6
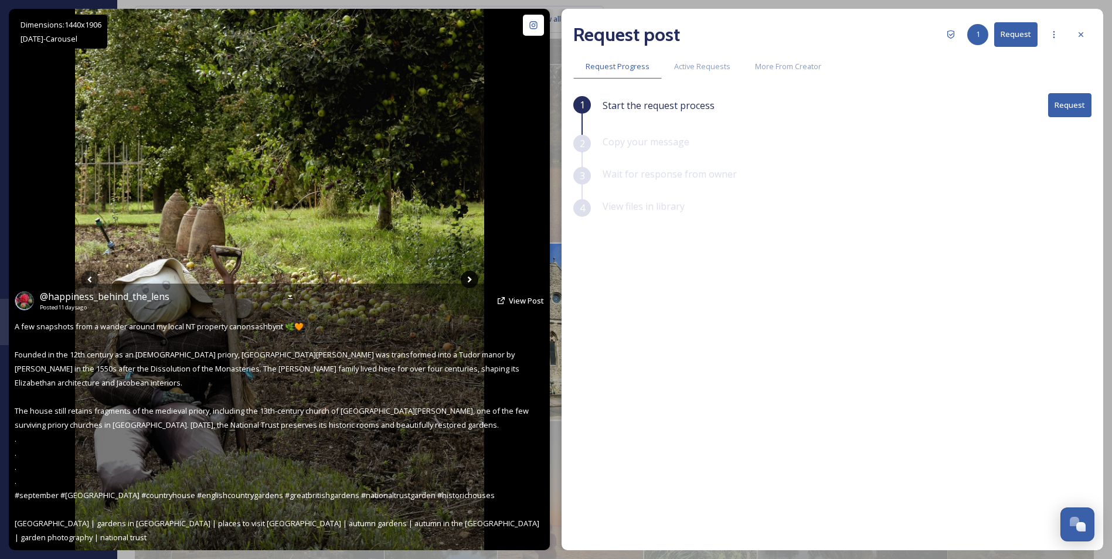
click at [469, 281] on icon at bounding box center [469, 280] width 4 height 6
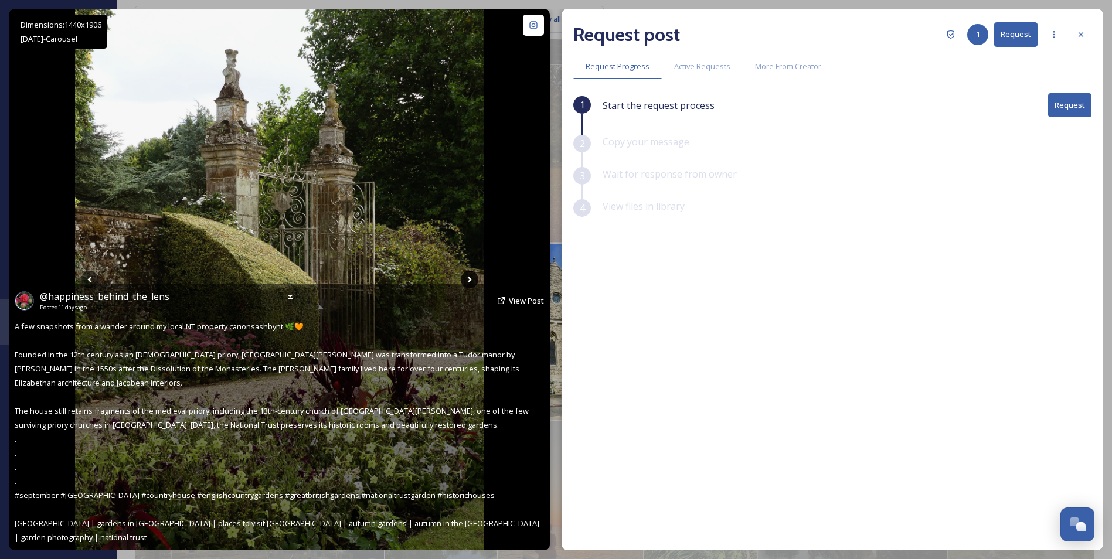
click at [469, 281] on icon at bounding box center [469, 280] width 4 height 6
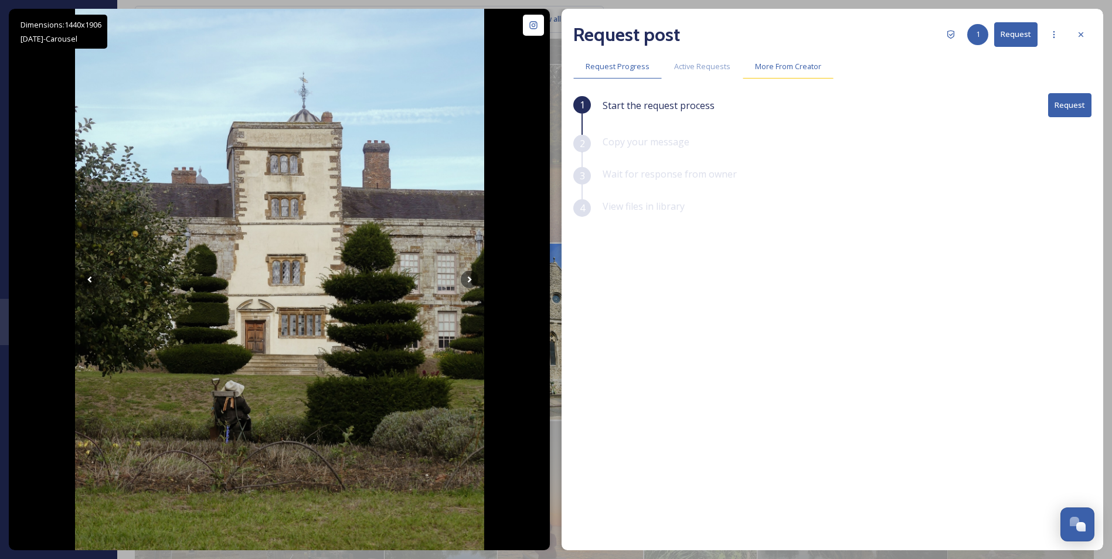
click at [769, 61] on span "More From Creator" at bounding box center [788, 66] width 66 height 11
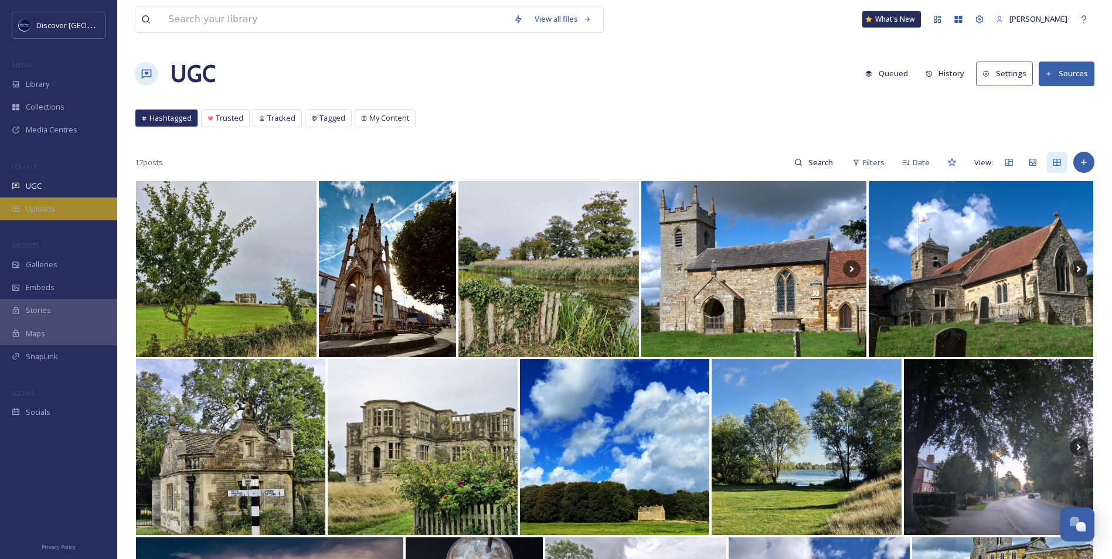
click at [68, 205] on div "Uploads" at bounding box center [58, 209] width 117 height 23
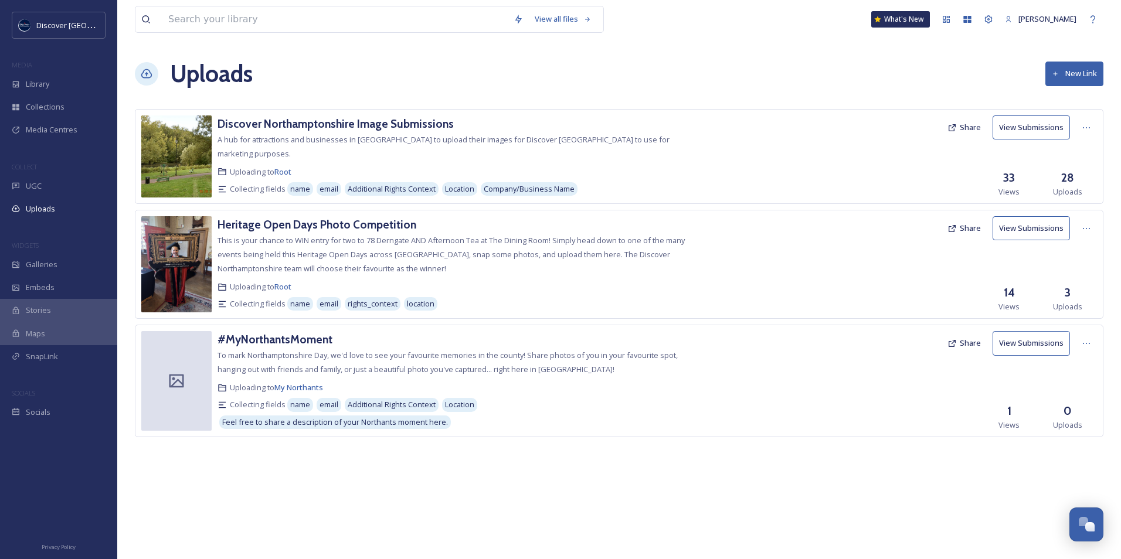
click at [969, 130] on button "Share" at bounding box center [964, 127] width 45 height 23
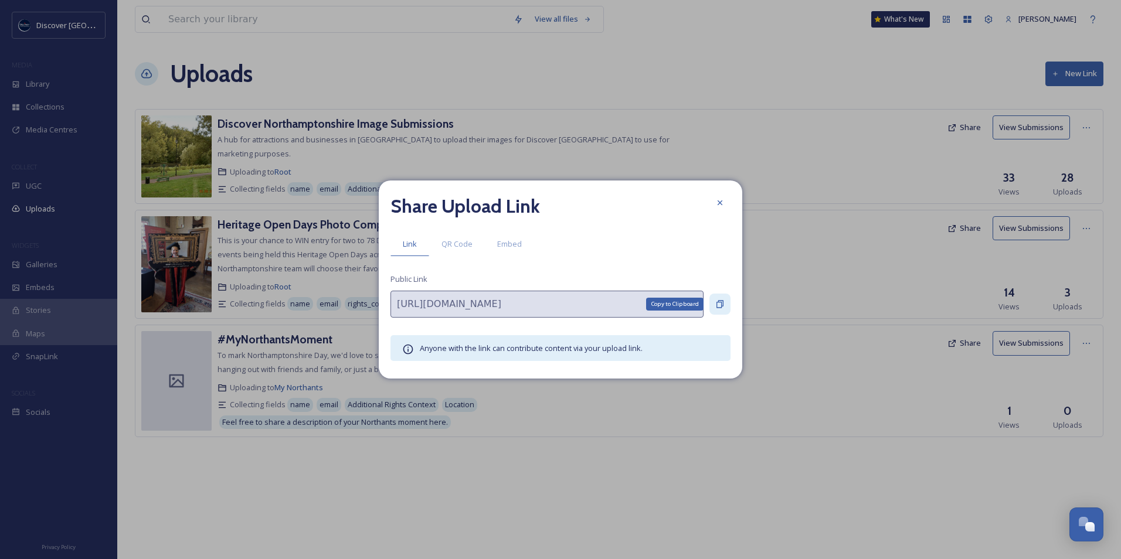
click at [723, 308] on icon at bounding box center [719, 304] width 9 height 9
click at [718, 197] on div at bounding box center [719, 202] width 21 height 21
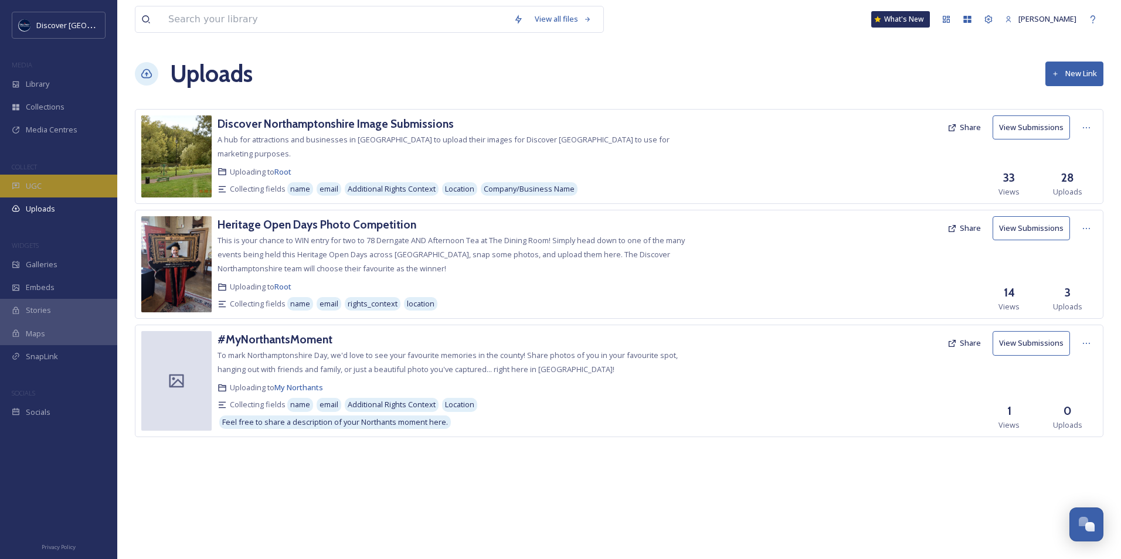
click at [43, 176] on div "UGC" at bounding box center [58, 186] width 117 height 23
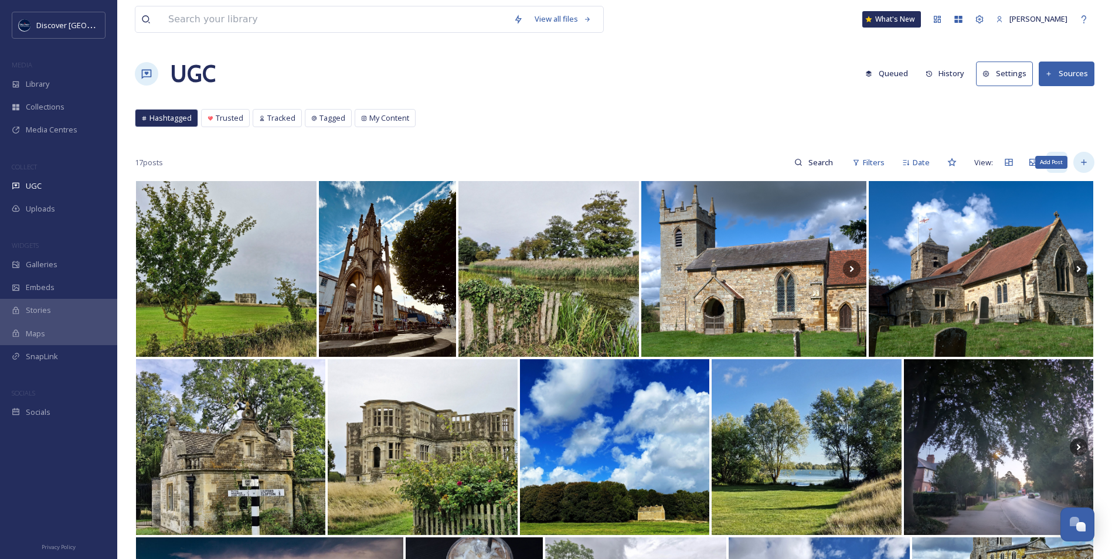
click at [1089, 162] on div "Add Post" at bounding box center [1083, 162] width 21 height 21
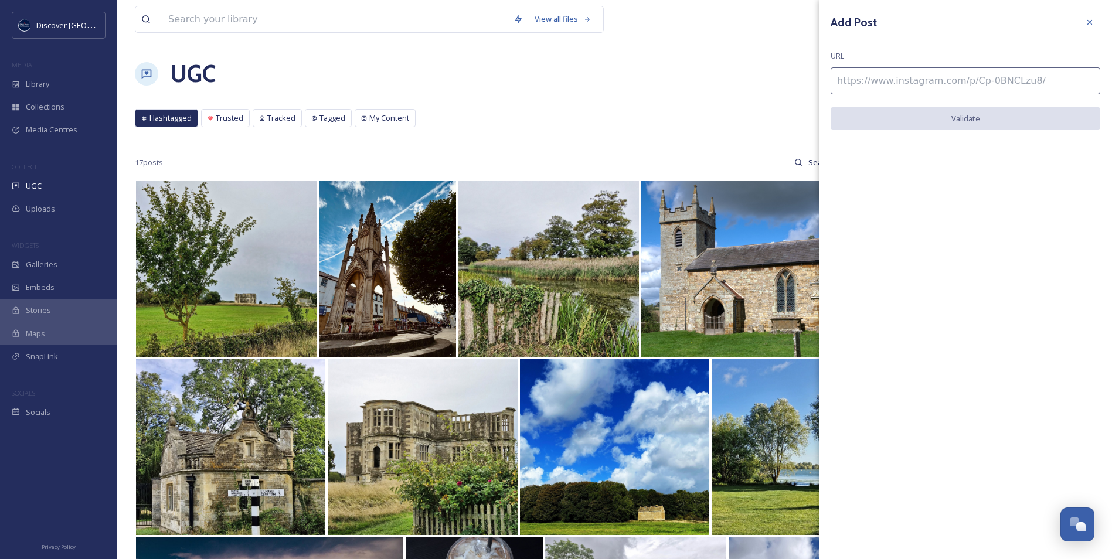
click at [976, 84] on input at bounding box center [966, 80] width 270 height 27
paste input "https://www.instagram.com/p/C9seirwuLlU/"
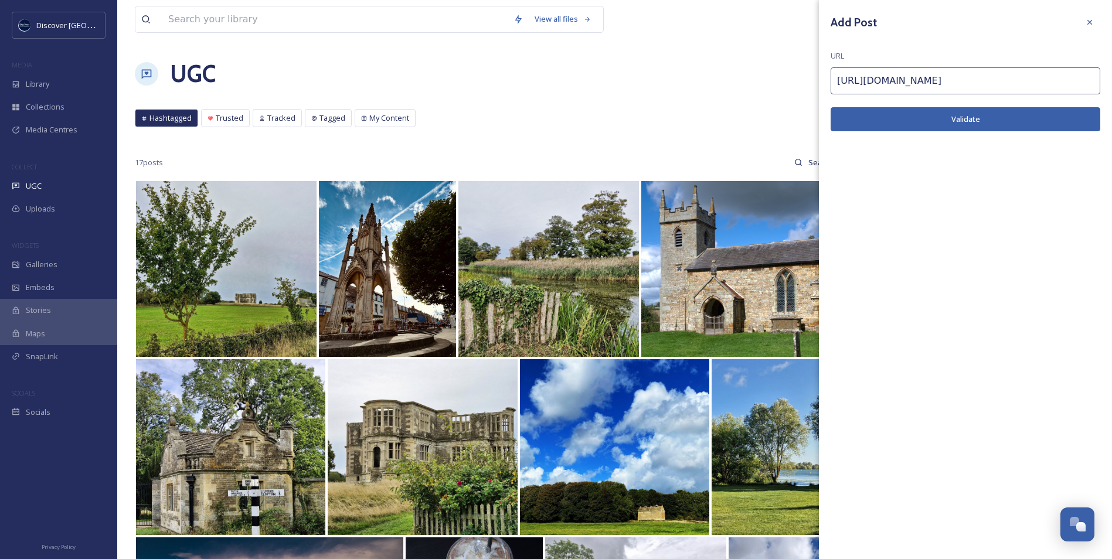
type input "https://www.instagram.com/p/C9seirwuLlU/"
click at [921, 125] on button "Validate" at bounding box center [966, 119] width 270 height 24
click at [963, 113] on button "Add Post" at bounding box center [966, 119] width 270 height 24
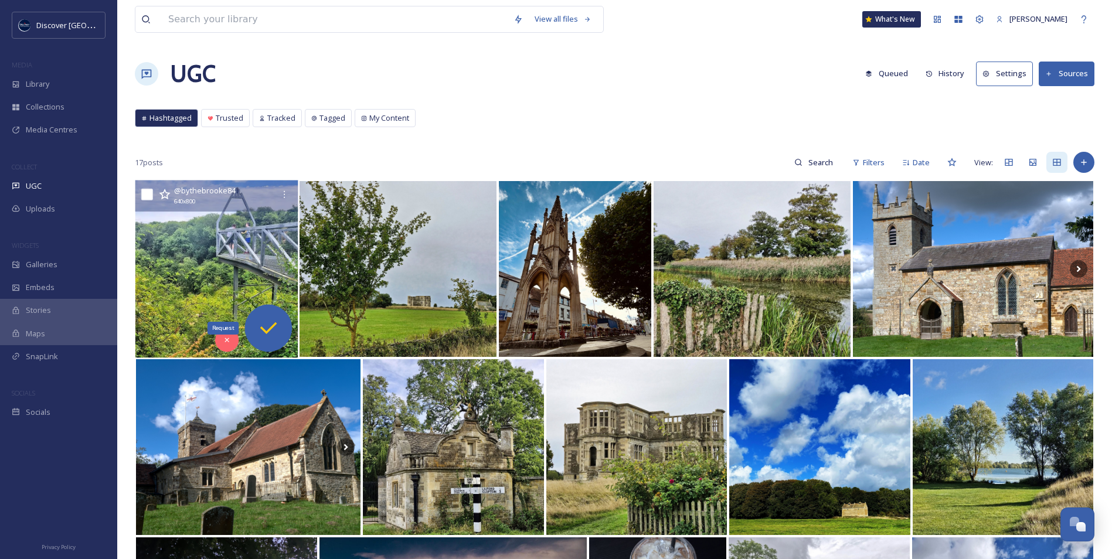
click at [273, 328] on icon at bounding box center [268, 328] width 23 height 23
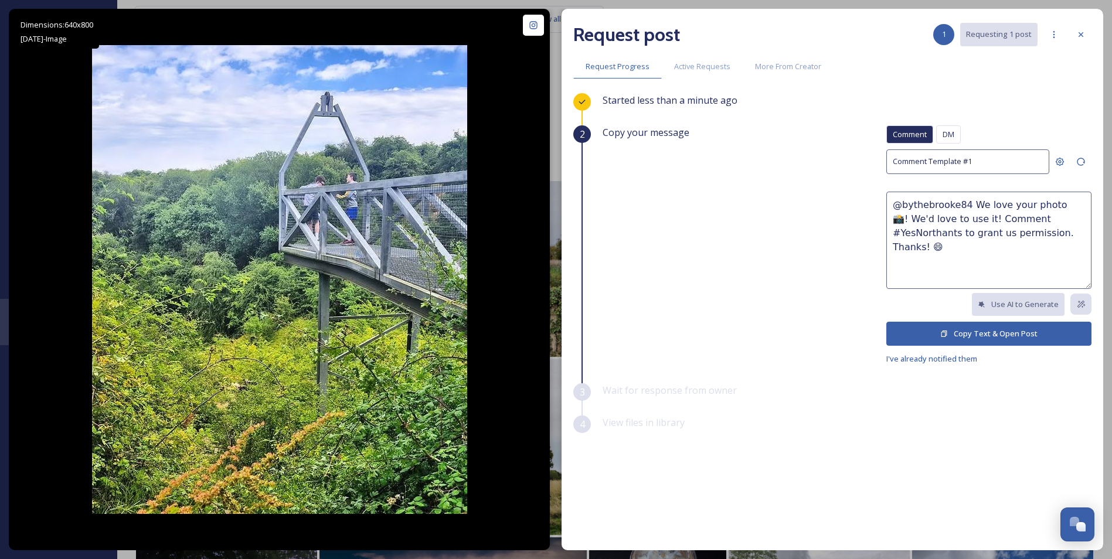
drag, startPoint x: 1042, startPoint y: 236, endPoint x: 969, endPoint y: 208, distance: 78.5
click at [969, 208] on textarea "@bythebrooke84 We love your photo 📸! We'd love to use it! Comment #YesNorthants…" at bounding box center [988, 240] width 205 height 97
click at [923, 359] on span "I've already notified them" at bounding box center [931, 359] width 91 height 11
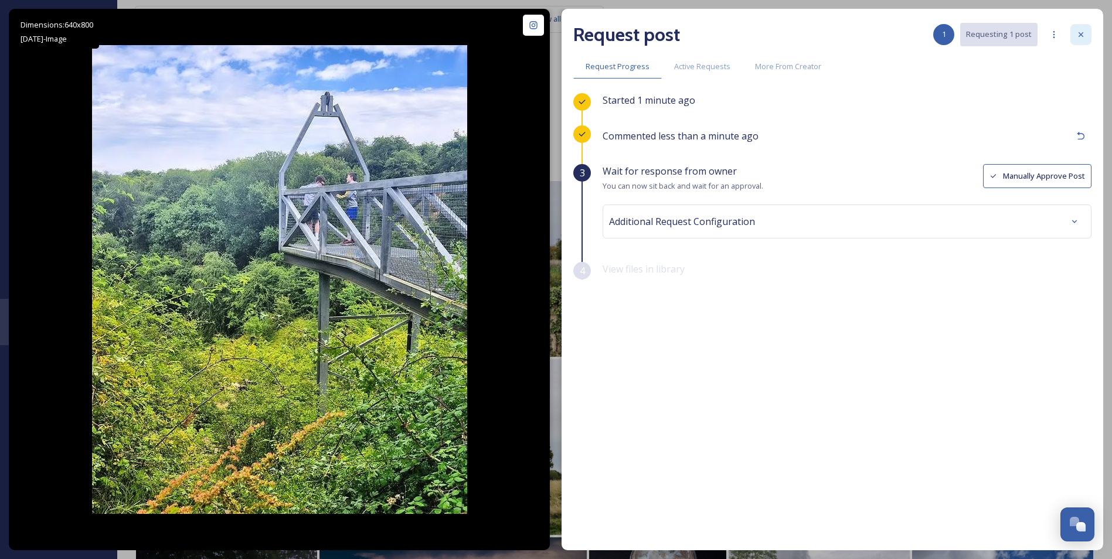
click at [1076, 35] on icon at bounding box center [1080, 34] width 9 height 9
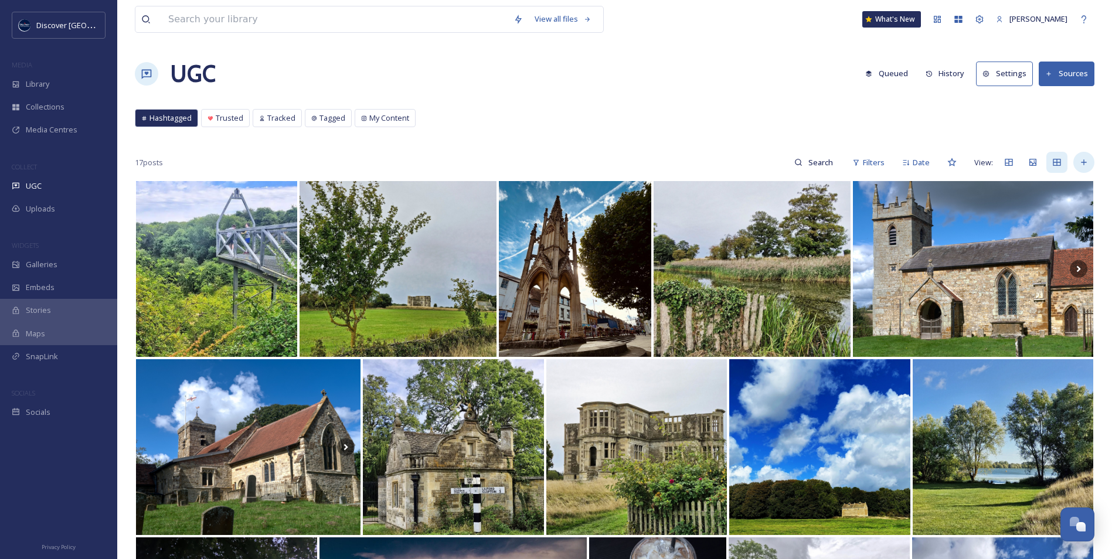
click at [1081, 166] on icon at bounding box center [1083, 162] width 9 height 9
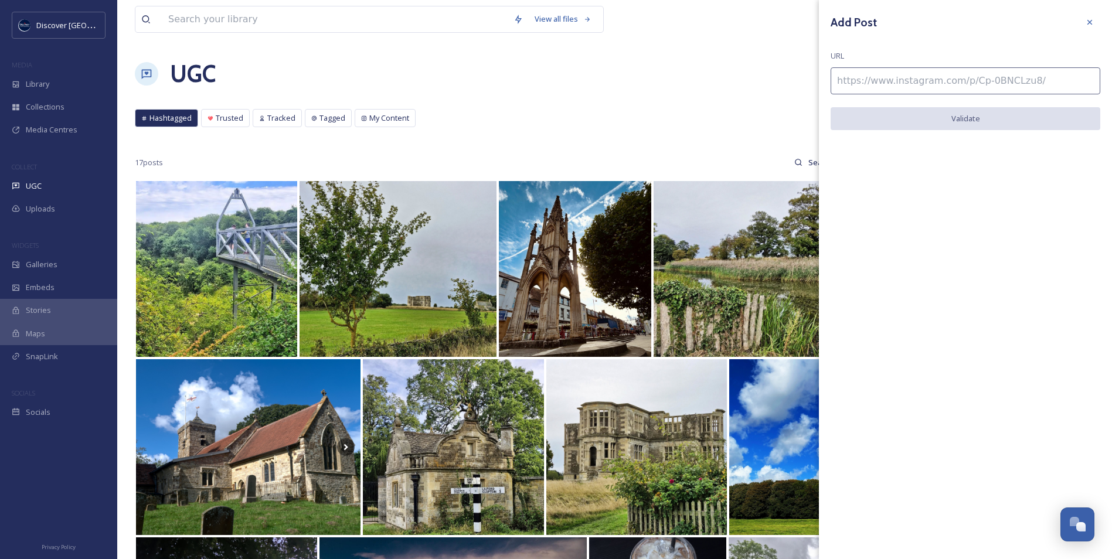
click at [891, 78] on input at bounding box center [966, 80] width 270 height 27
paste input "https://www.instagram.com/p/DOlyzGHiPBr/"
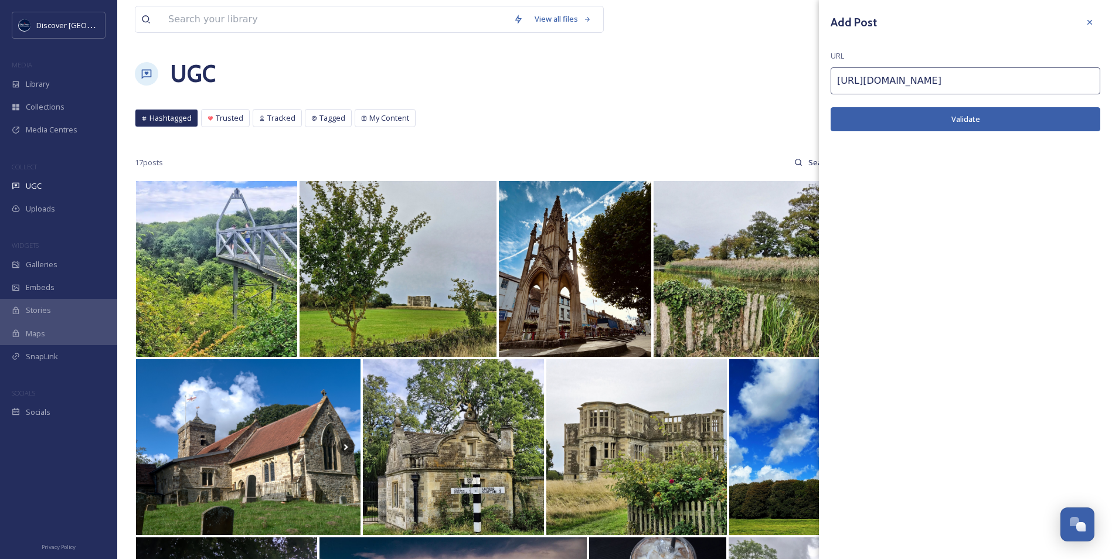
type input "https://www.instagram.com/p/DOlyzGHiPBr/"
click at [875, 127] on button "Validate" at bounding box center [966, 119] width 270 height 24
click at [955, 123] on button "Add Post" at bounding box center [966, 119] width 270 height 24
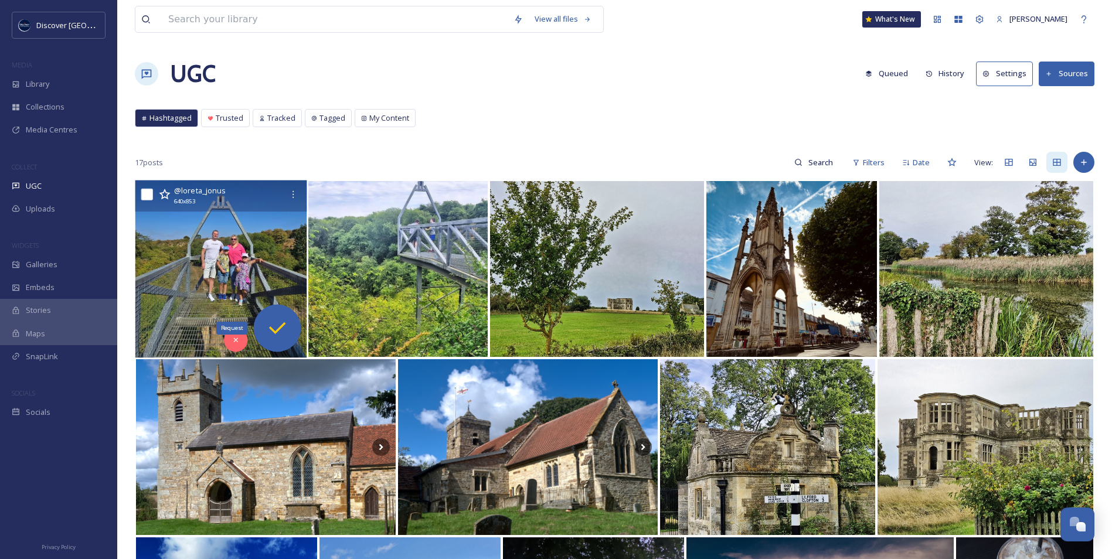
click at [283, 328] on icon at bounding box center [277, 328] width 23 height 23
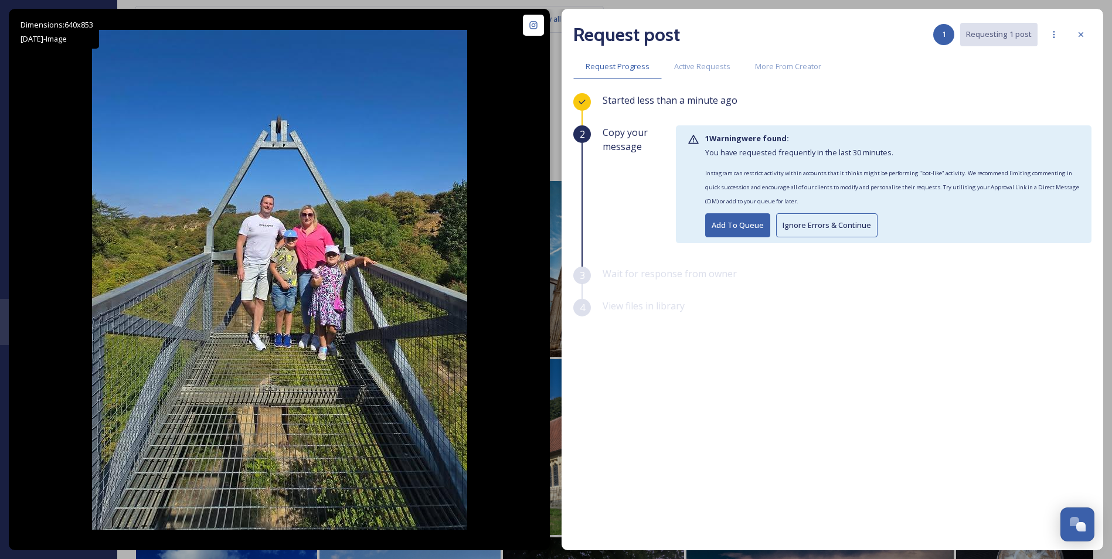
click at [804, 227] on button "Ignore Errors & Continue" at bounding box center [826, 225] width 101 height 24
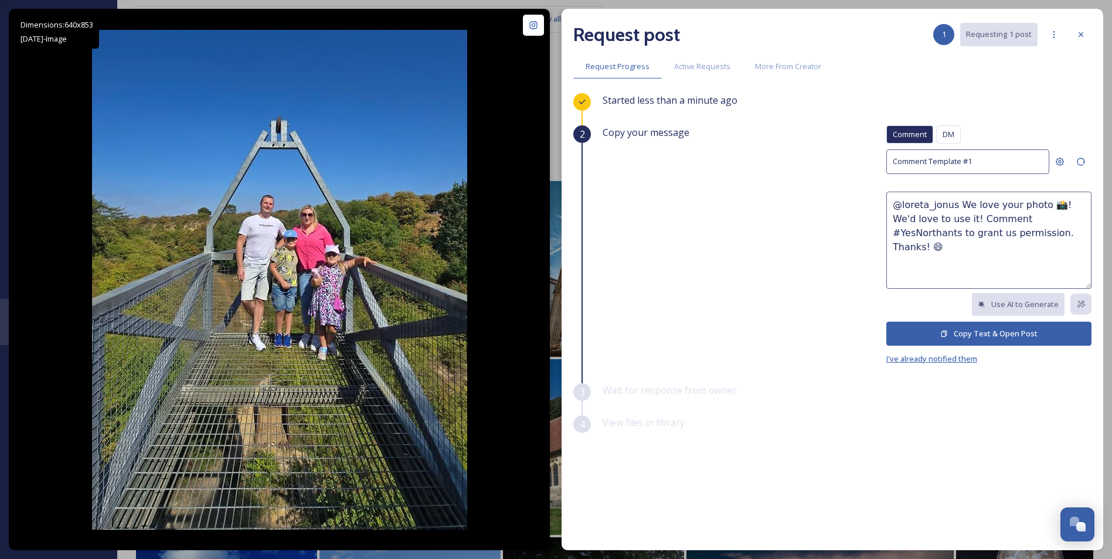
click at [951, 356] on span "I've already notified them" at bounding box center [931, 359] width 91 height 11
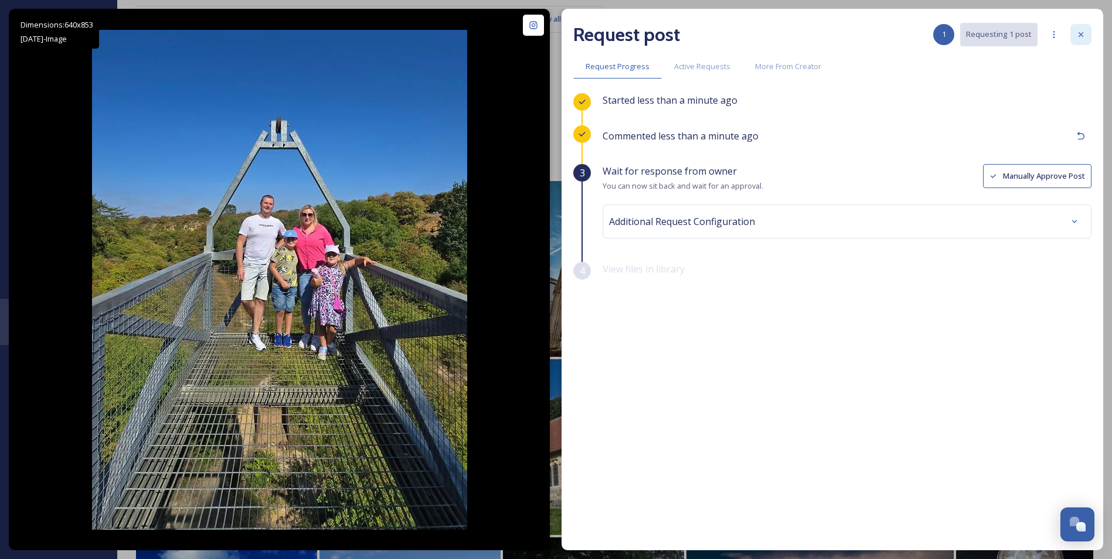
click at [1078, 43] on div at bounding box center [1081, 34] width 21 height 21
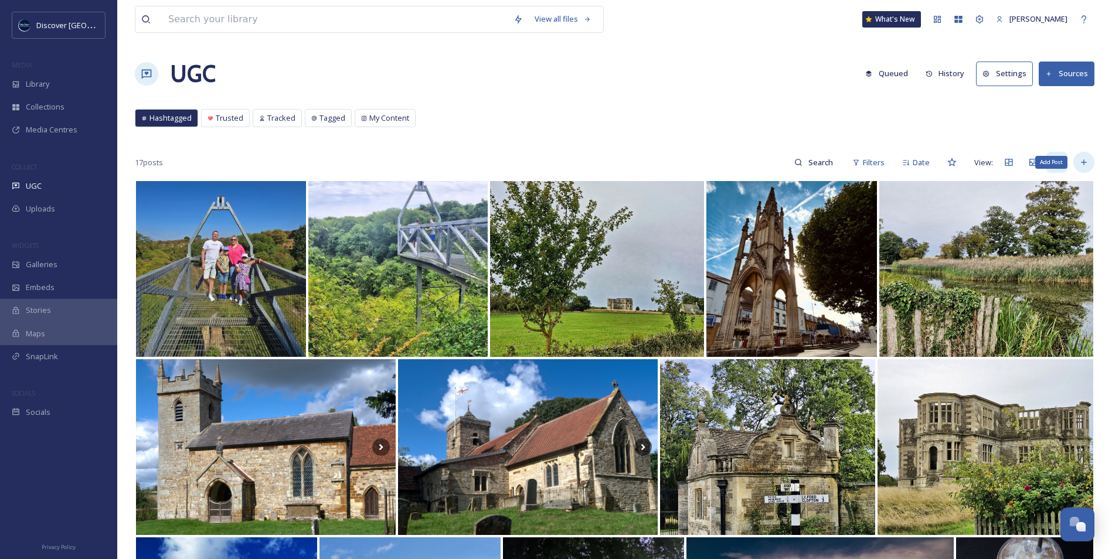
click at [1088, 162] on icon at bounding box center [1083, 162] width 9 height 9
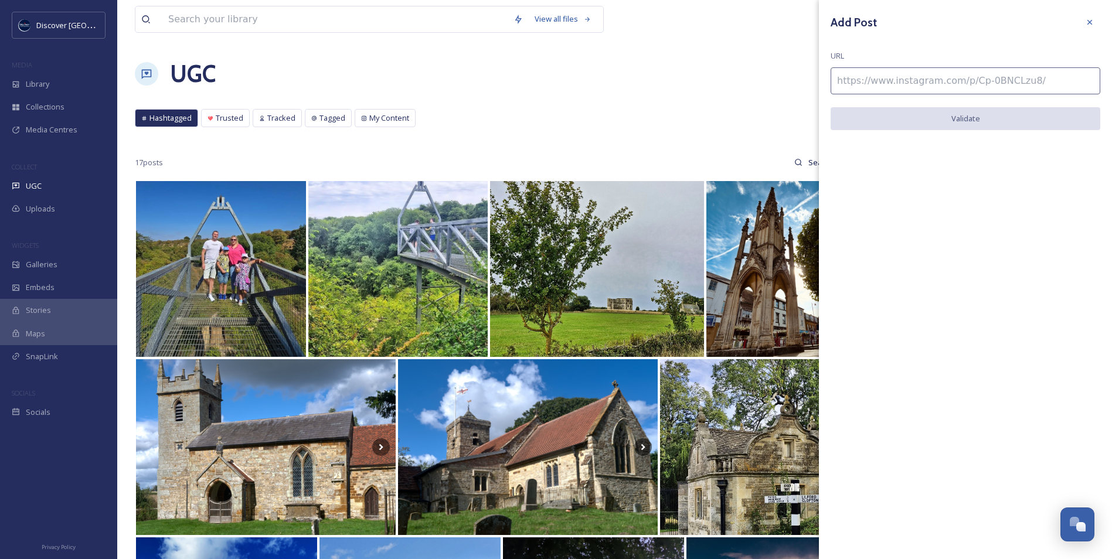
click at [936, 84] on input at bounding box center [966, 80] width 270 height 27
paste input "https://www.instagram.com/p/DDw91jIviPW/"
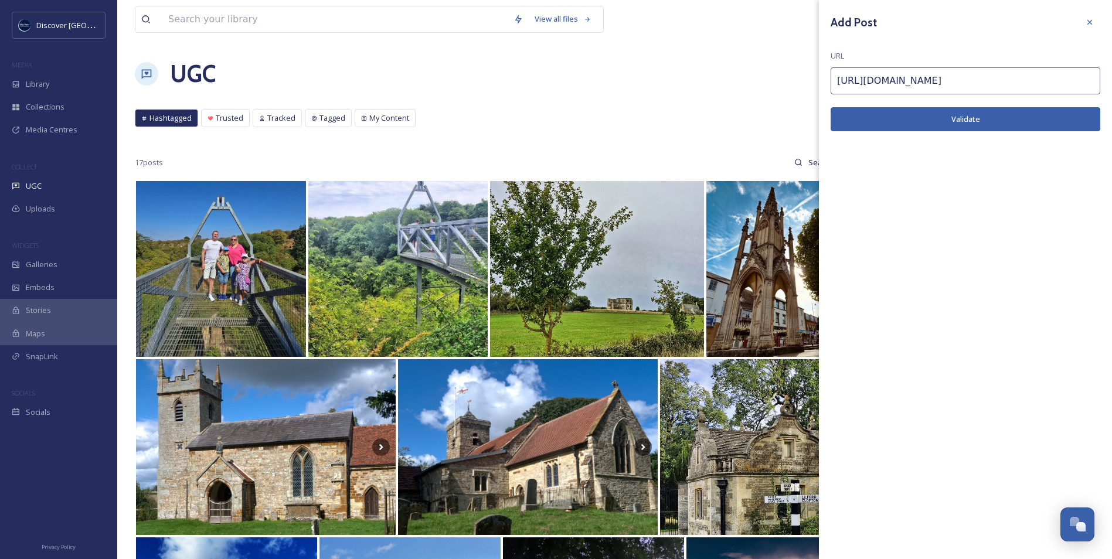
type input "https://www.instagram.com/p/DDw91jIviPW/"
click at [877, 126] on button "Validate" at bounding box center [966, 119] width 270 height 24
click at [993, 123] on button "Add Post" at bounding box center [966, 119] width 270 height 24
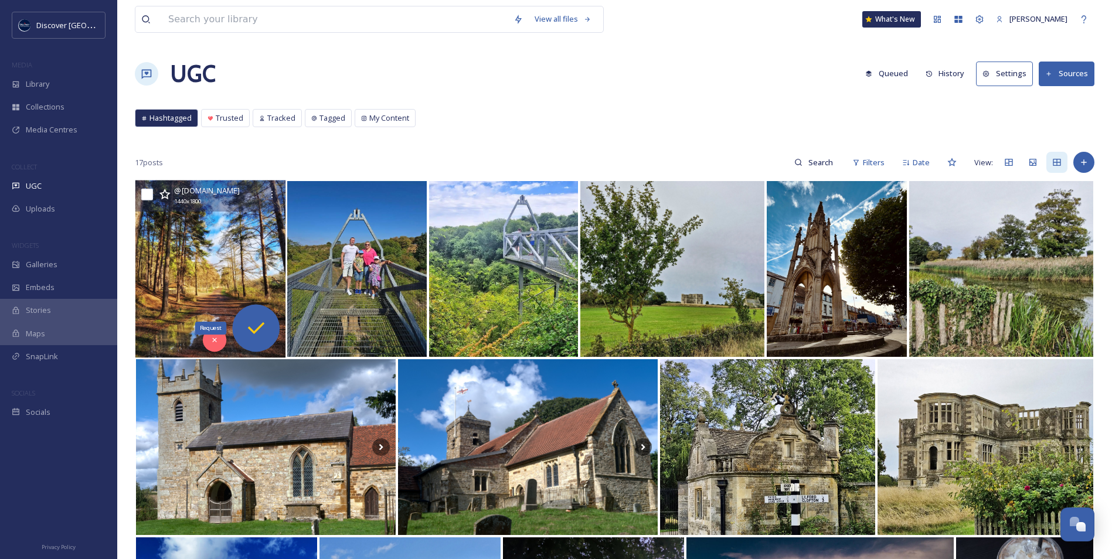
click at [243, 337] on div "Request" at bounding box center [255, 328] width 47 height 47
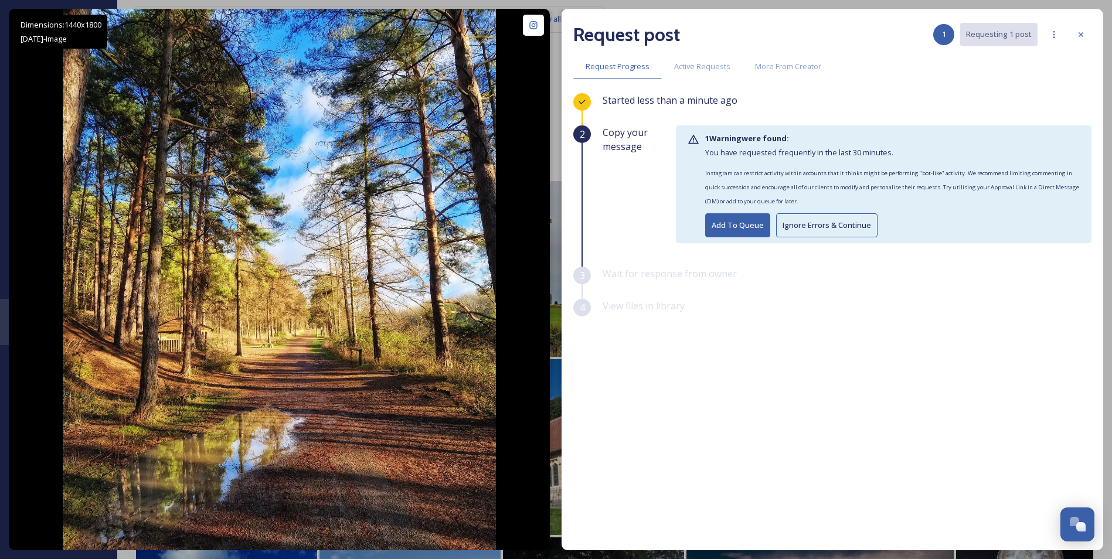
click at [839, 231] on button "Ignore Errors & Continue" at bounding box center [826, 225] width 101 height 24
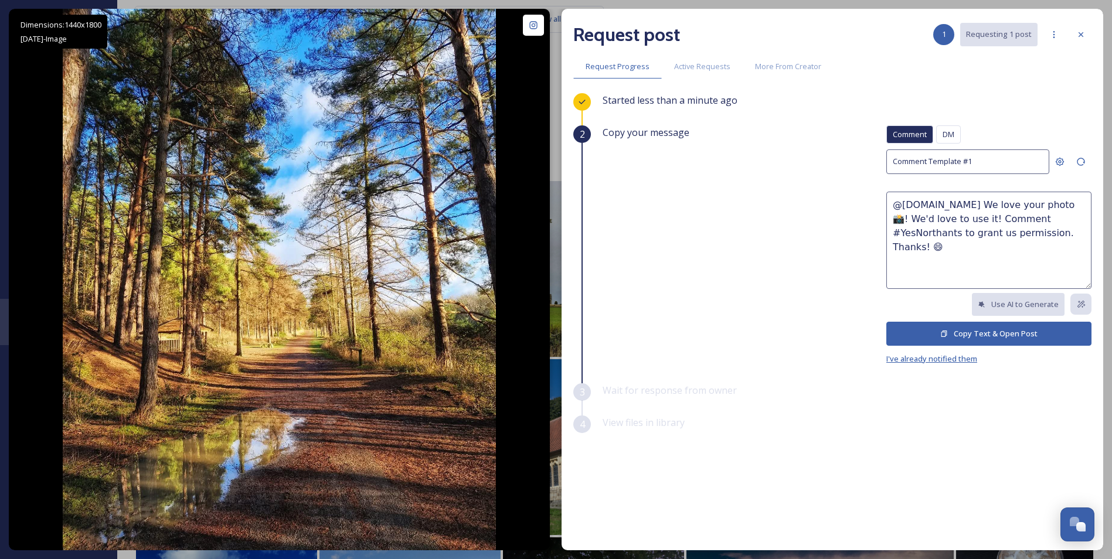
click at [963, 358] on span "I've already notified them" at bounding box center [931, 359] width 91 height 11
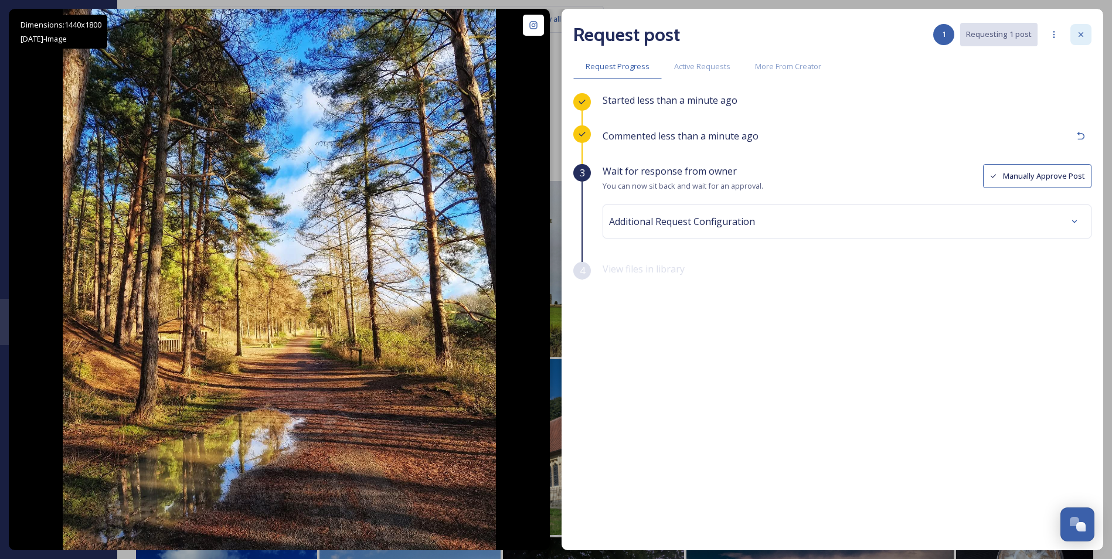
click at [1082, 43] on div at bounding box center [1081, 34] width 21 height 21
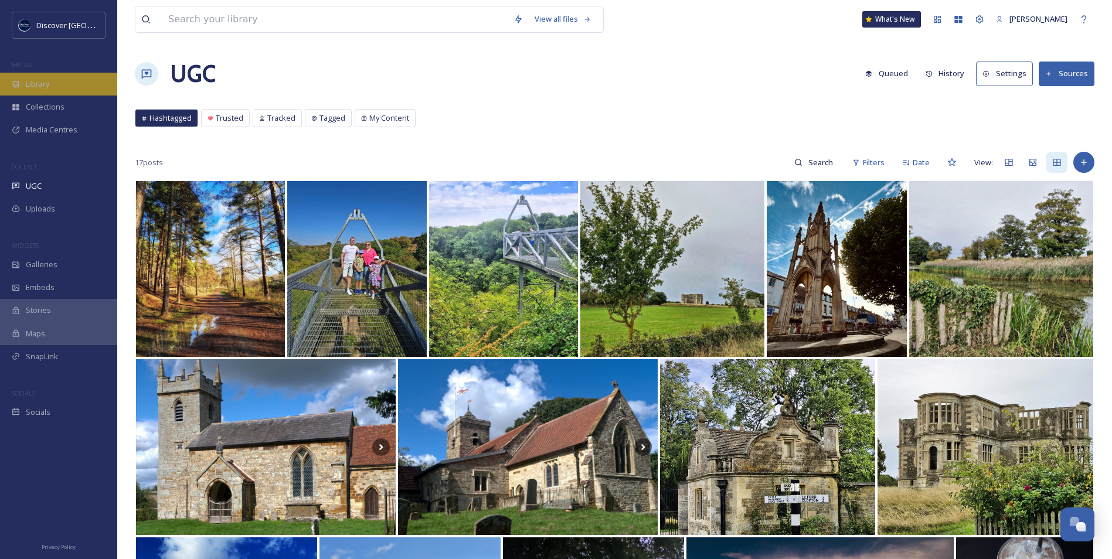
click at [58, 81] on div "Library" at bounding box center [58, 84] width 117 height 23
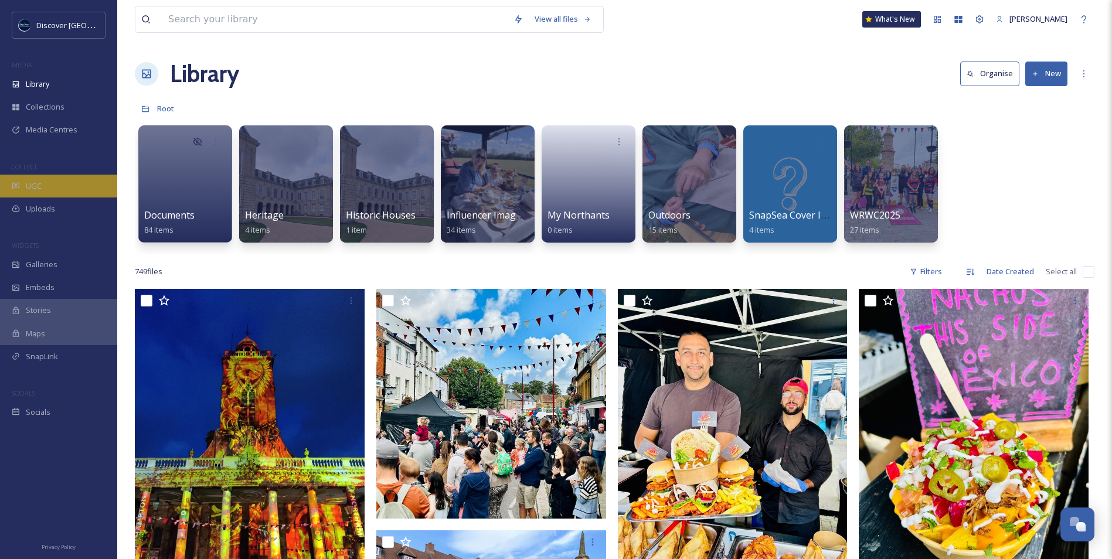
click at [80, 189] on div "UGC" at bounding box center [58, 186] width 117 height 23
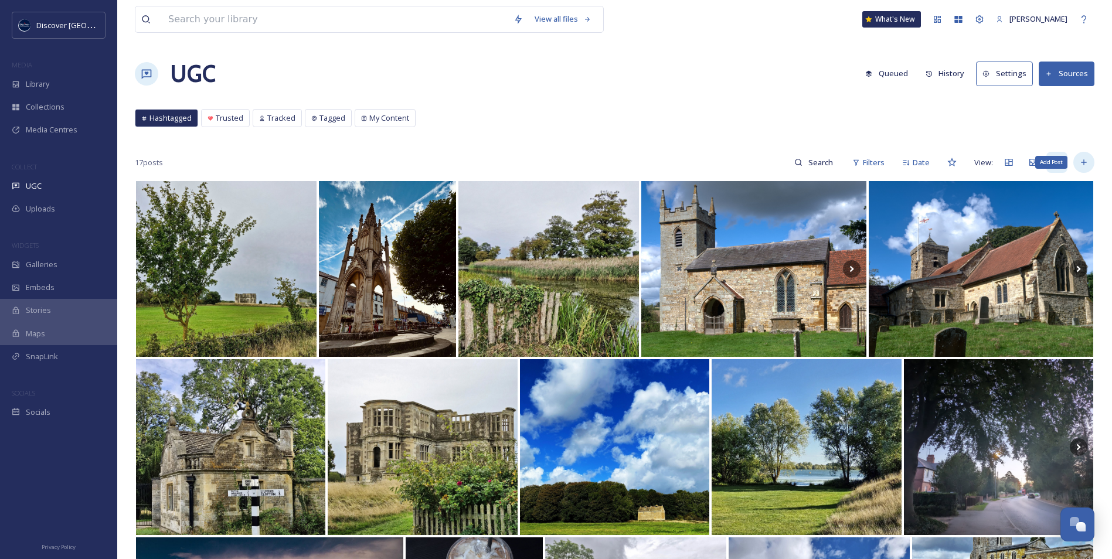
click at [1084, 164] on icon at bounding box center [1083, 162] width 5 height 5
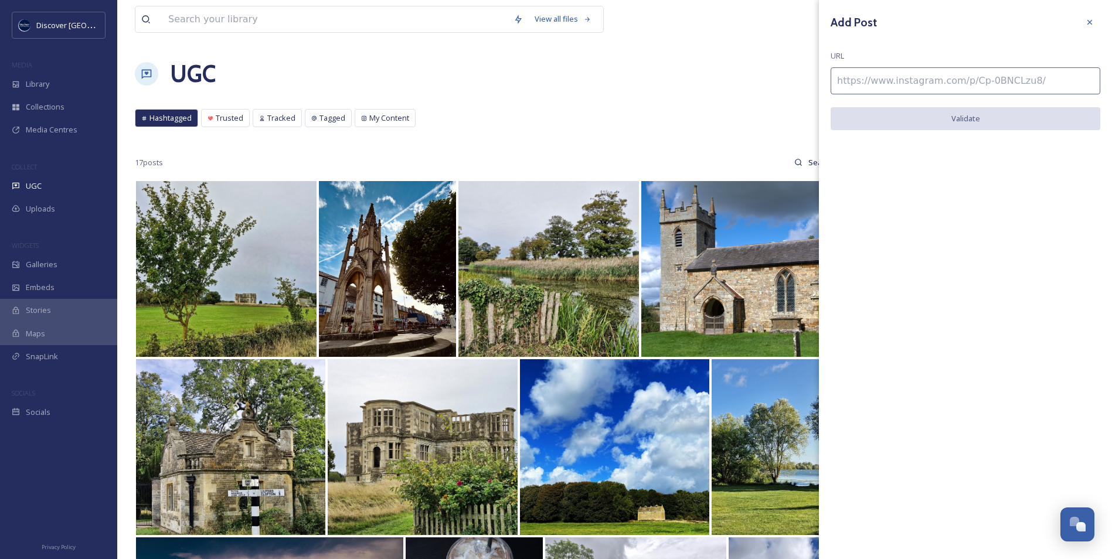
click at [956, 80] on input at bounding box center [966, 80] width 270 height 27
paste input "https://www.instagram.com/p/DOyD8OWDAXX/"
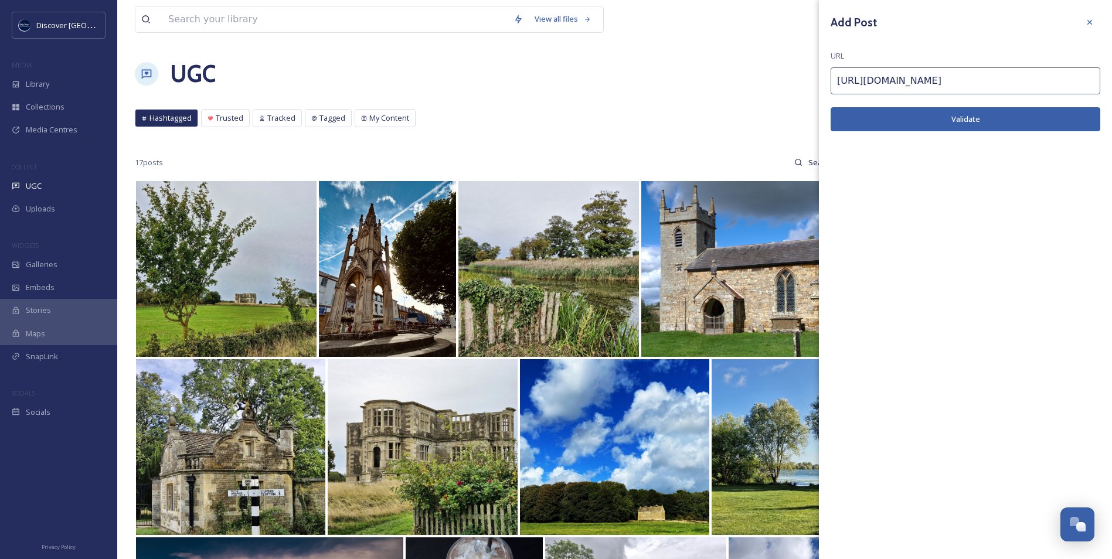
type input "https://www.instagram.com/p/DOyD8OWDAXX/"
click at [904, 120] on button "Validate" at bounding box center [966, 119] width 270 height 24
click at [905, 121] on button "Add Post" at bounding box center [966, 119] width 270 height 24
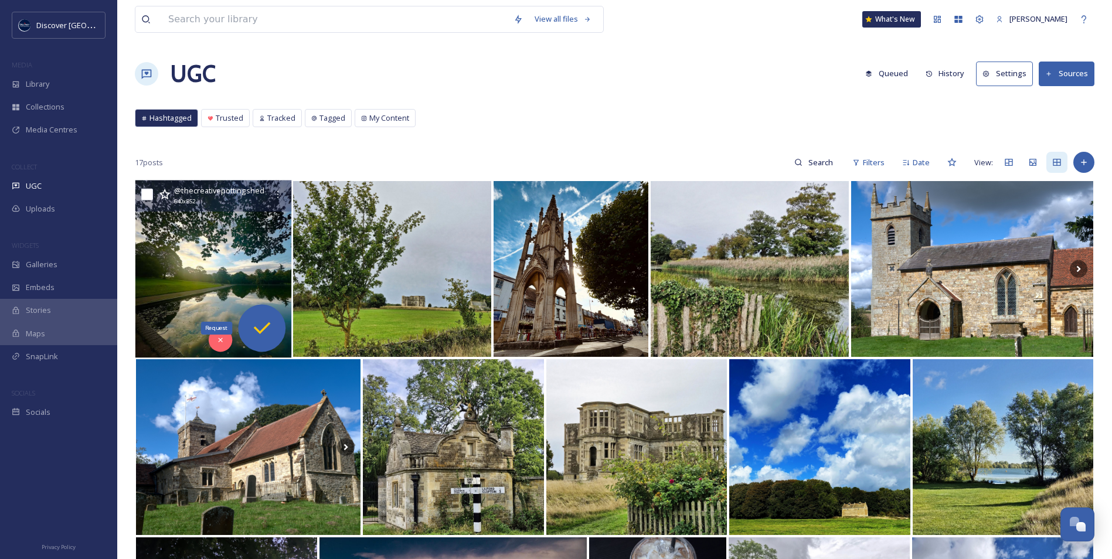
click at [259, 326] on icon at bounding box center [261, 328] width 23 height 23
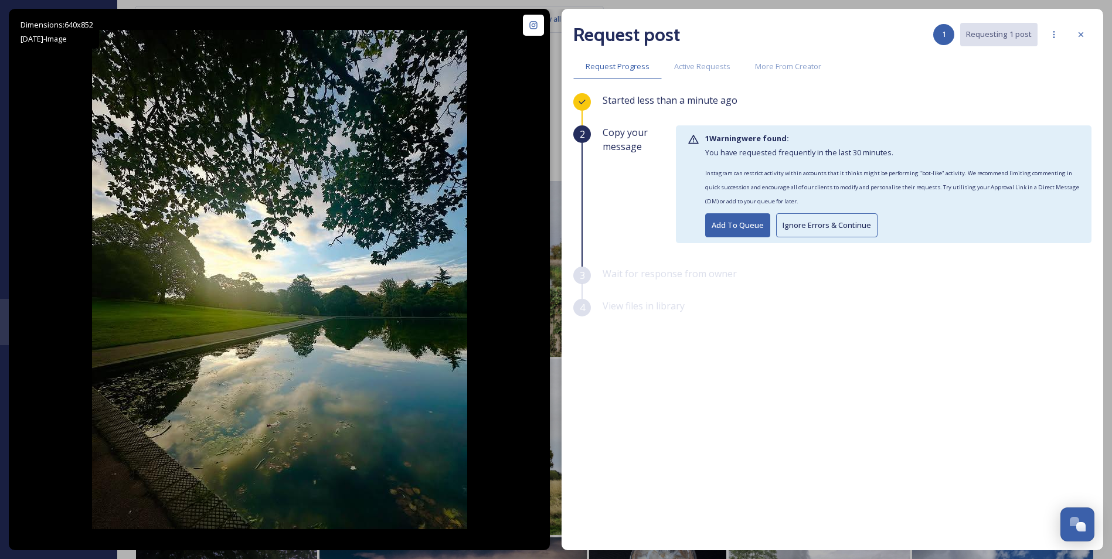
click at [796, 232] on button "Ignore Errors & Continue" at bounding box center [826, 225] width 101 height 24
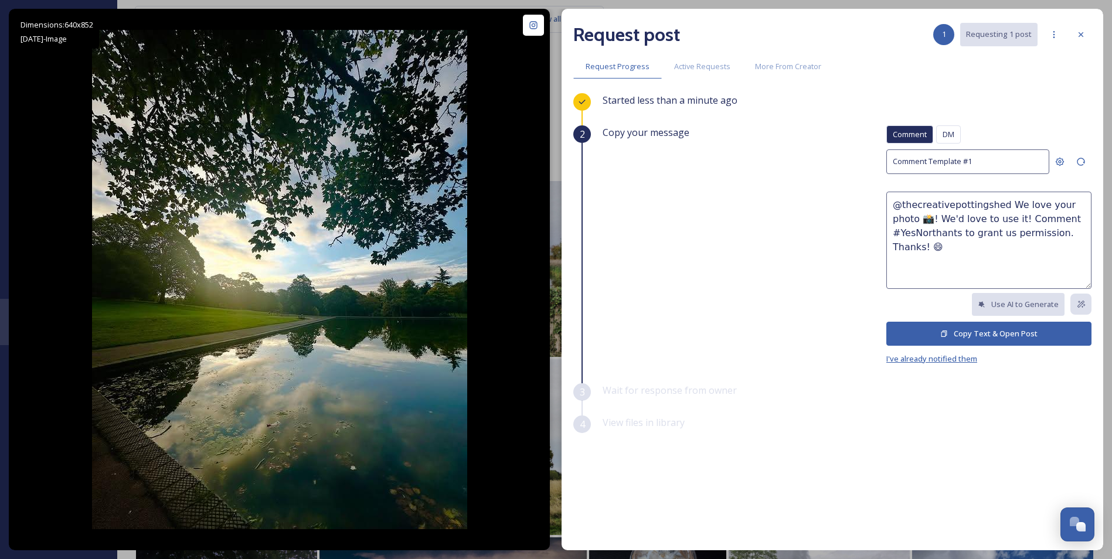
click at [943, 358] on span "I've already notified them" at bounding box center [931, 359] width 91 height 11
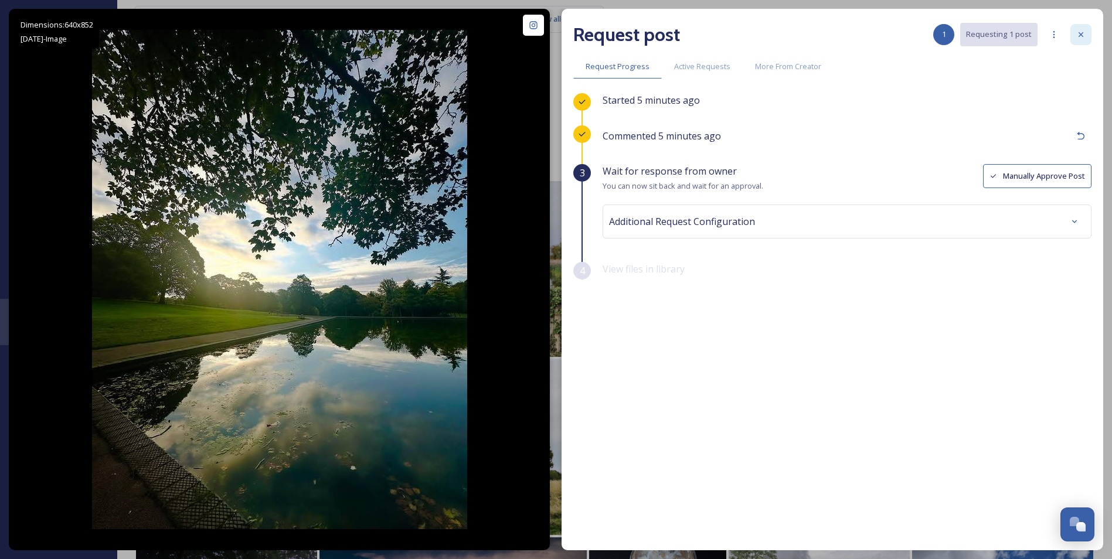
click at [1082, 38] on icon at bounding box center [1080, 34] width 9 height 9
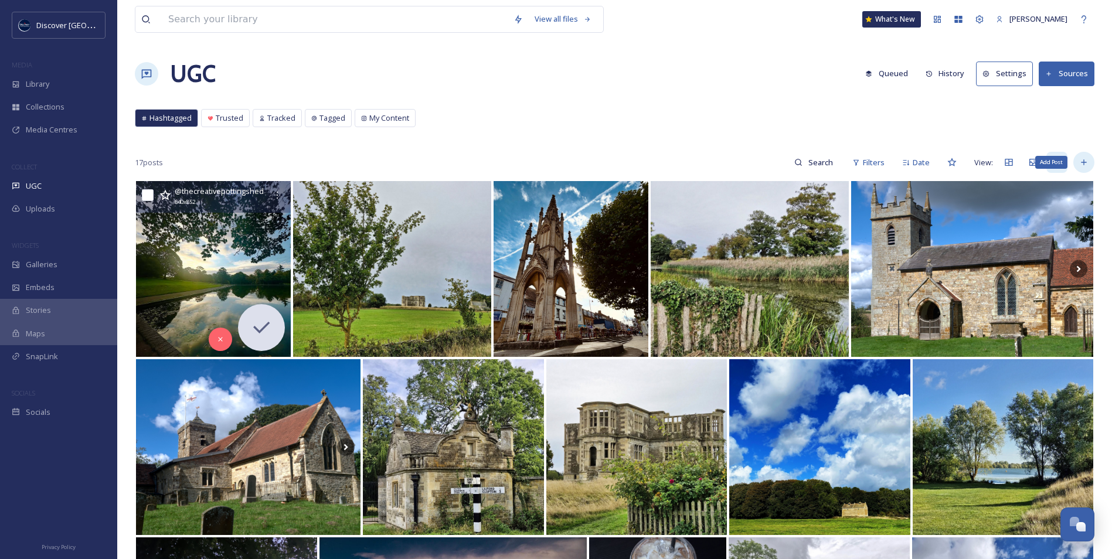
click at [1089, 159] on div "Add Post" at bounding box center [1083, 162] width 21 height 21
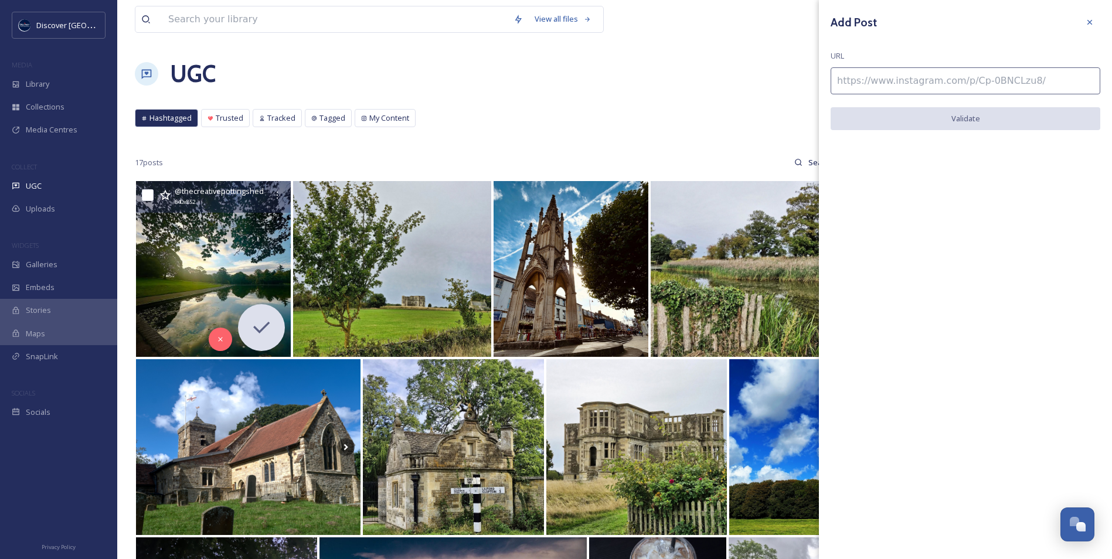
click at [959, 83] on input at bounding box center [966, 80] width 270 height 27
paste input "https://www.instagram.com/p/DMJBQgaNg1k/"
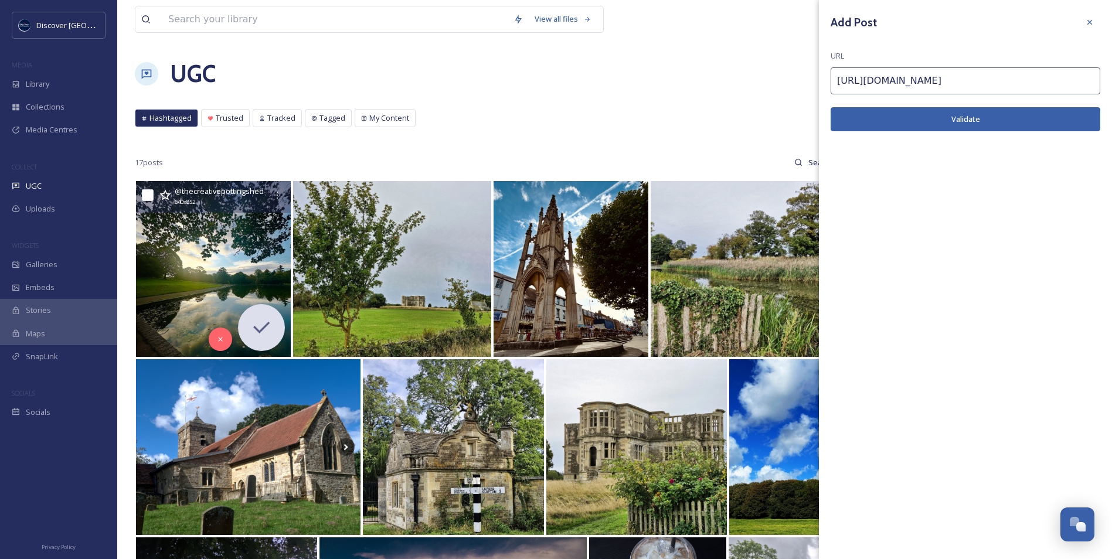
type input "https://www.instagram.com/p/DMJBQgaNg1k/"
click at [947, 121] on button "Validate" at bounding box center [966, 119] width 270 height 24
click at [973, 121] on button "Add Post" at bounding box center [966, 119] width 270 height 24
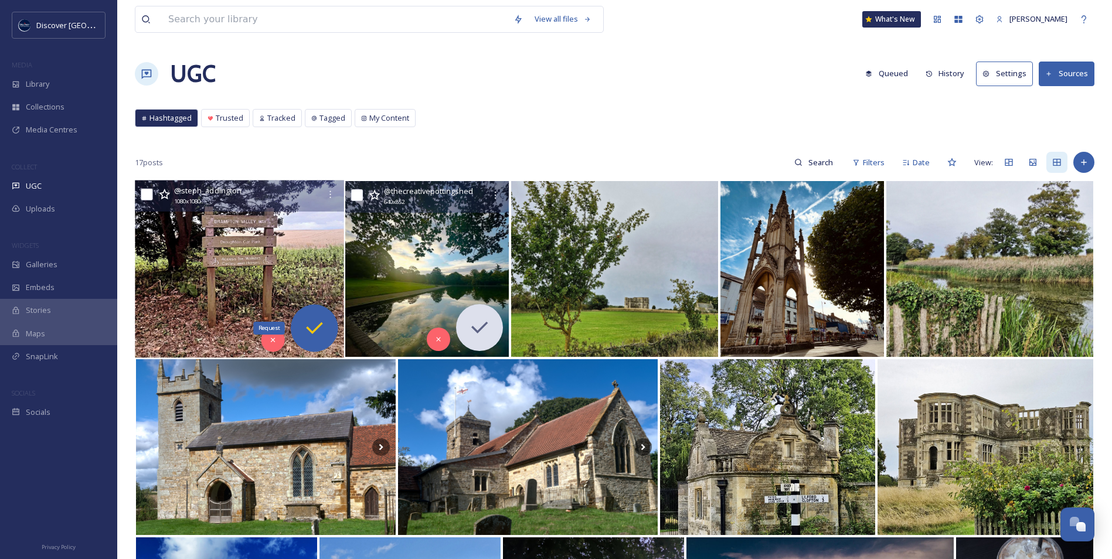
click at [305, 328] on icon at bounding box center [314, 328] width 23 height 23
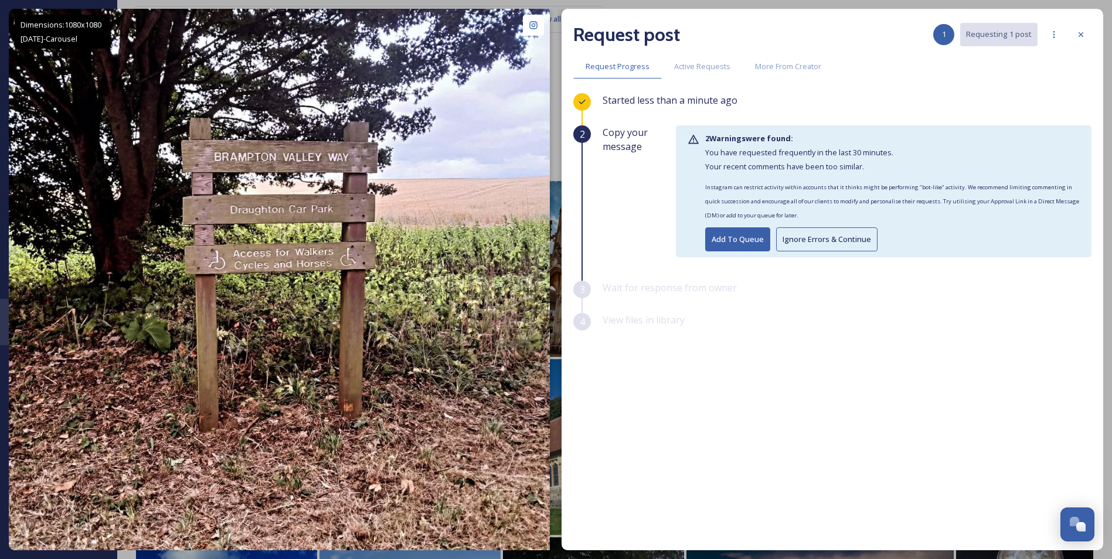
click at [850, 243] on button "Ignore Errors & Continue" at bounding box center [826, 239] width 101 height 24
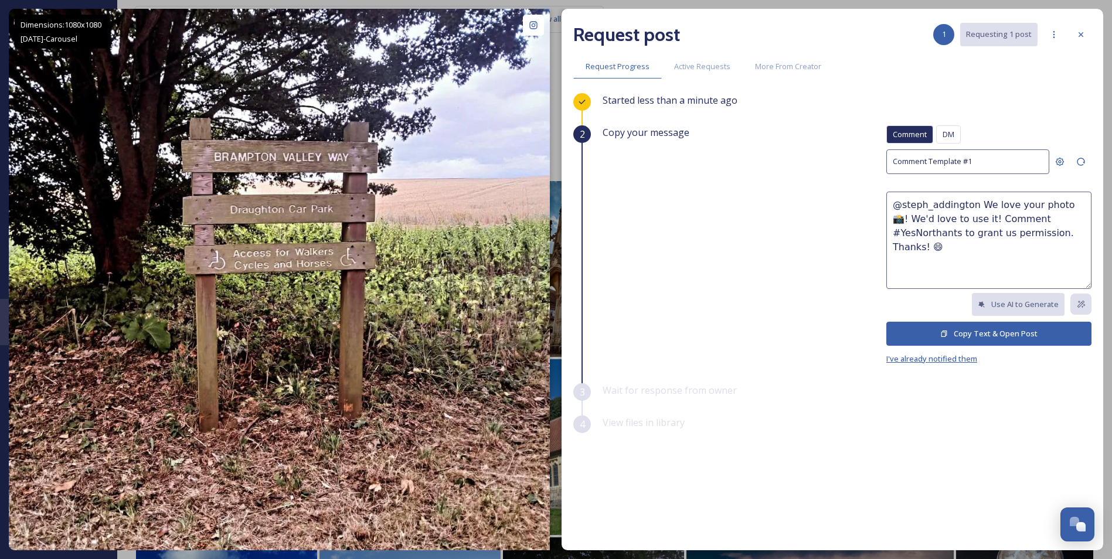
click at [933, 354] on span "I've already notified them" at bounding box center [931, 359] width 91 height 11
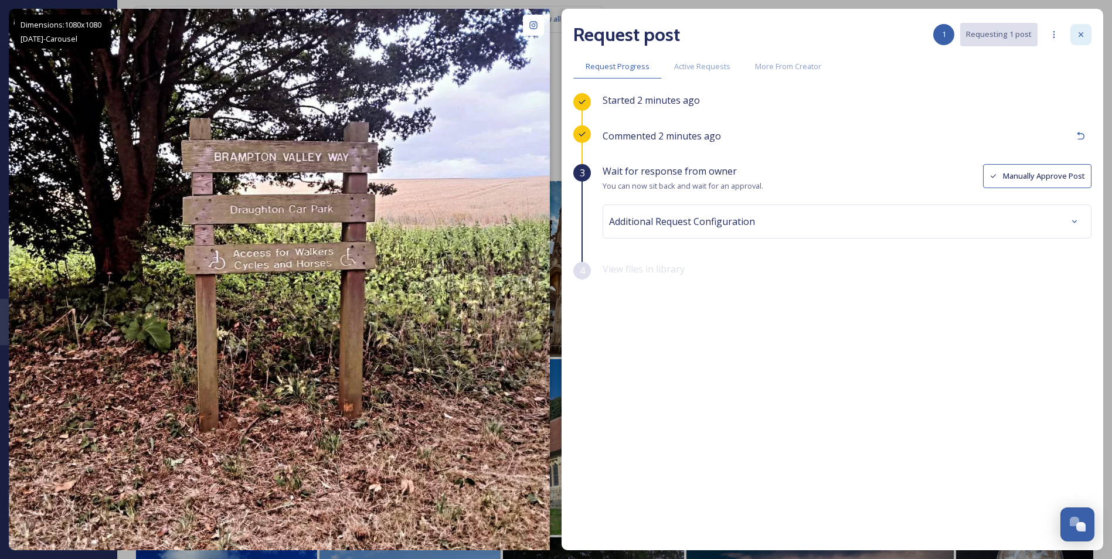
click at [1085, 27] on div at bounding box center [1081, 34] width 21 height 21
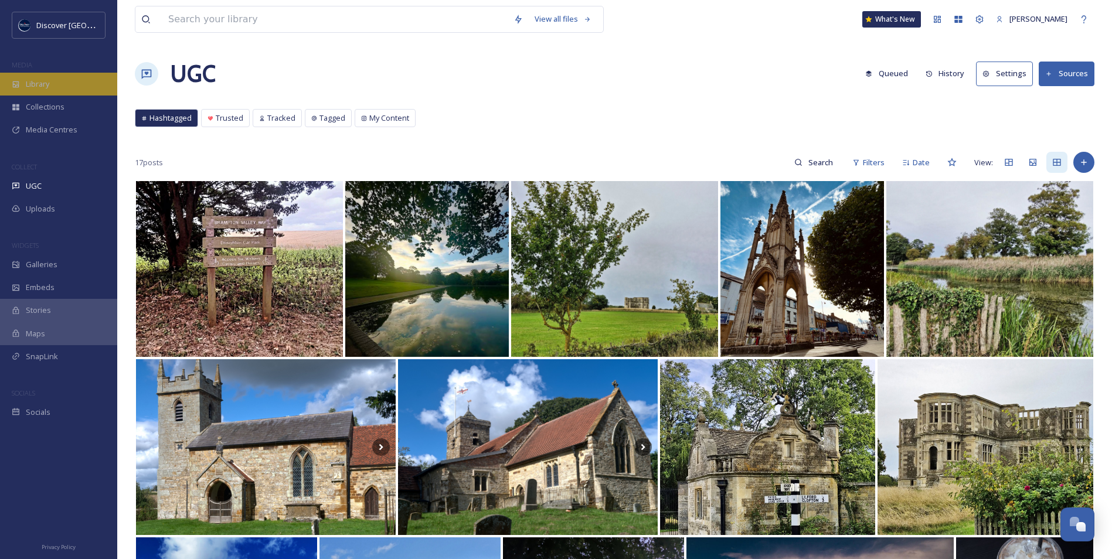
click at [43, 85] on span "Library" at bounding box center [37, 84] width 23 height 11
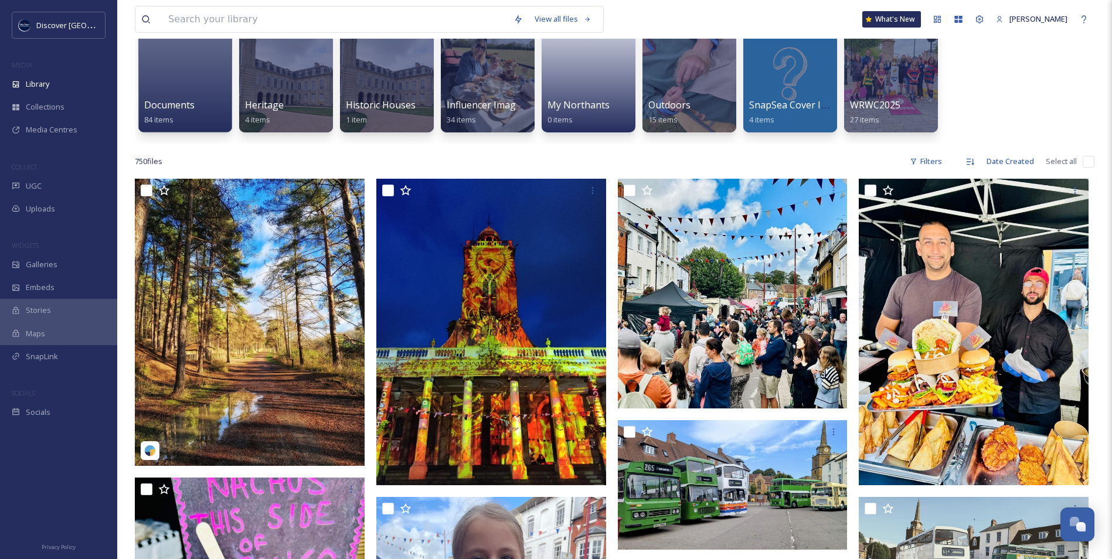
scroll to position [117, 0]
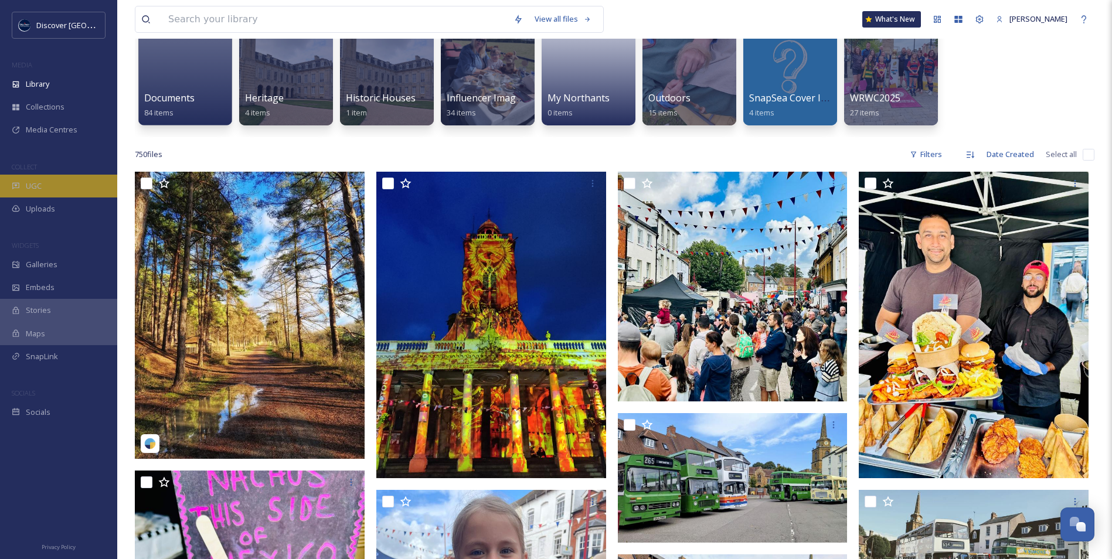
click at [76, 177] on div "UGC" at bounding box center [58, 186] width 117 height 23
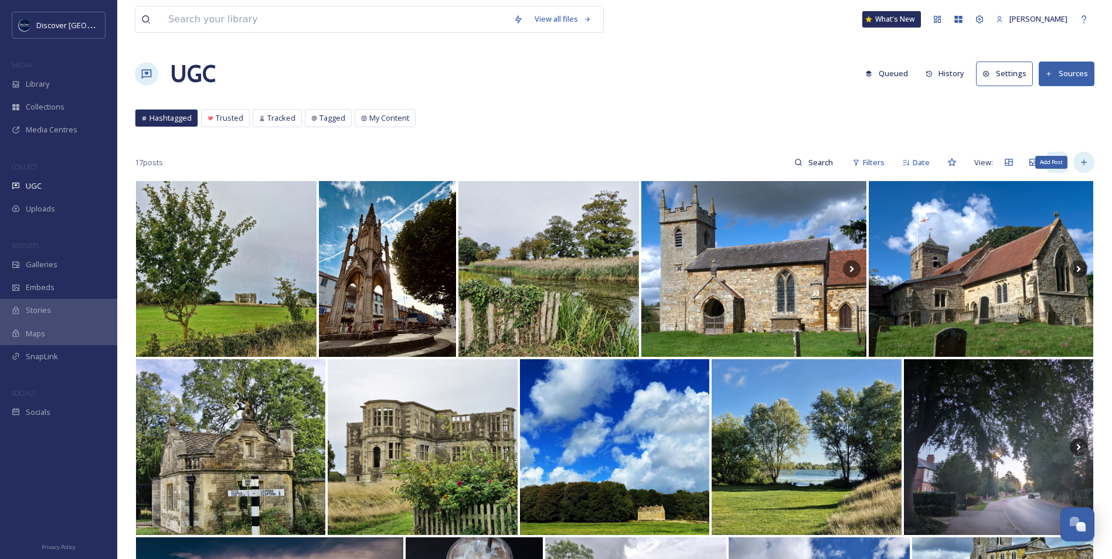
click at [1086, 169] on div "Add Post" at bounding box center [1083, 162] width 21 height 21
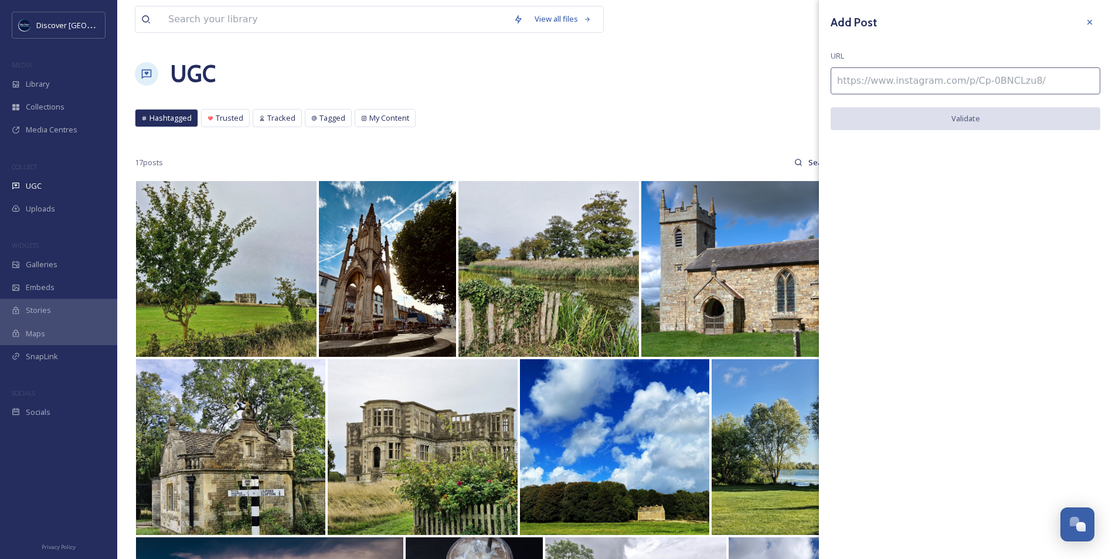
click at [909, 80] on input at bounding box center [966, 80] width 270 height 27
paste input "https://www.instagram.com/p/C-IhfuuI4rG/"
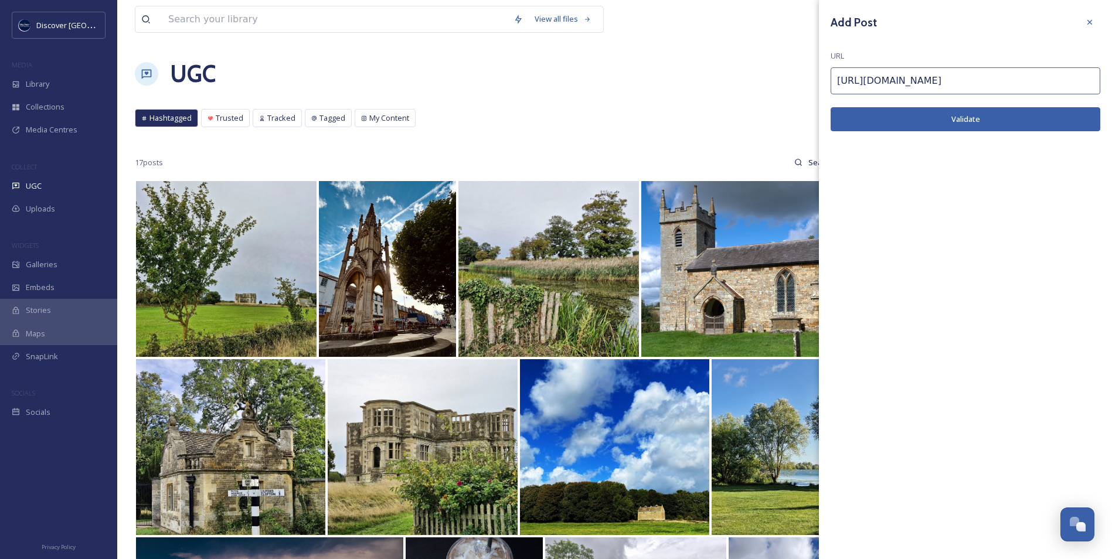
type input "https://www.instagram.com/p/C-IhfuuI4rG/"
click at [908, 118] on button "Validate" at bounding box center [966, 119] width 270 height 24
click at [909, 118] on button "Add Post" at bounding box center [966, 119] width 270 height 24
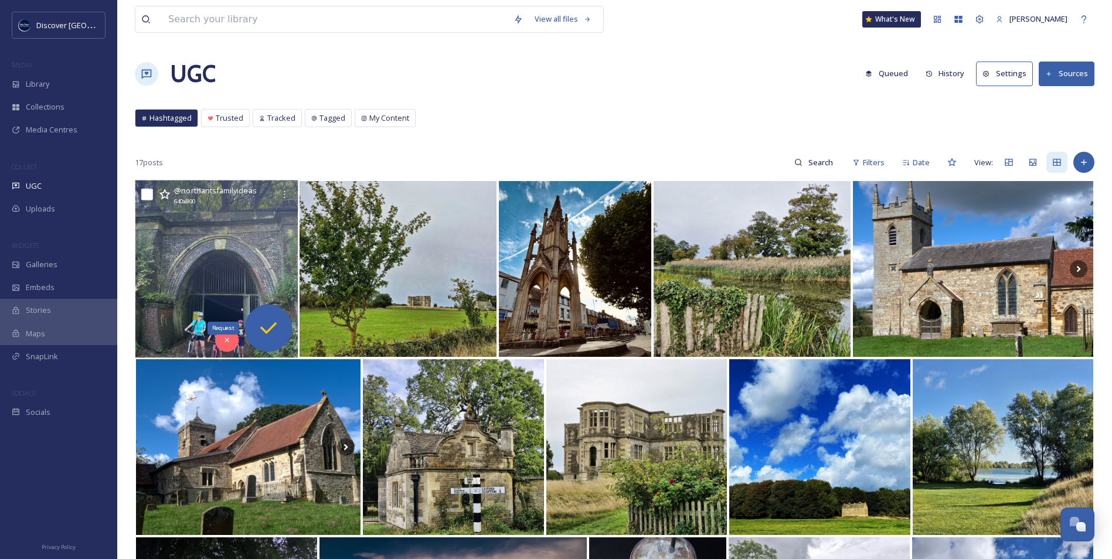
click at [267, 328] on icon at bounding box center [268, 328] width 23 height 23
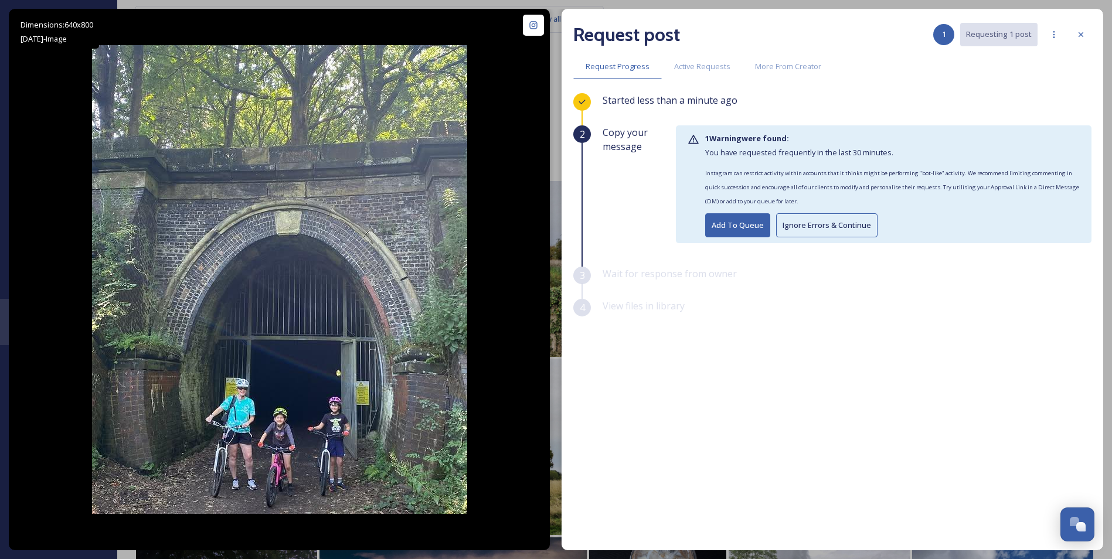
click at [813, 226] on button "Ignore Errors & Continue" at bounding box center [826, 225] width 101 height 24
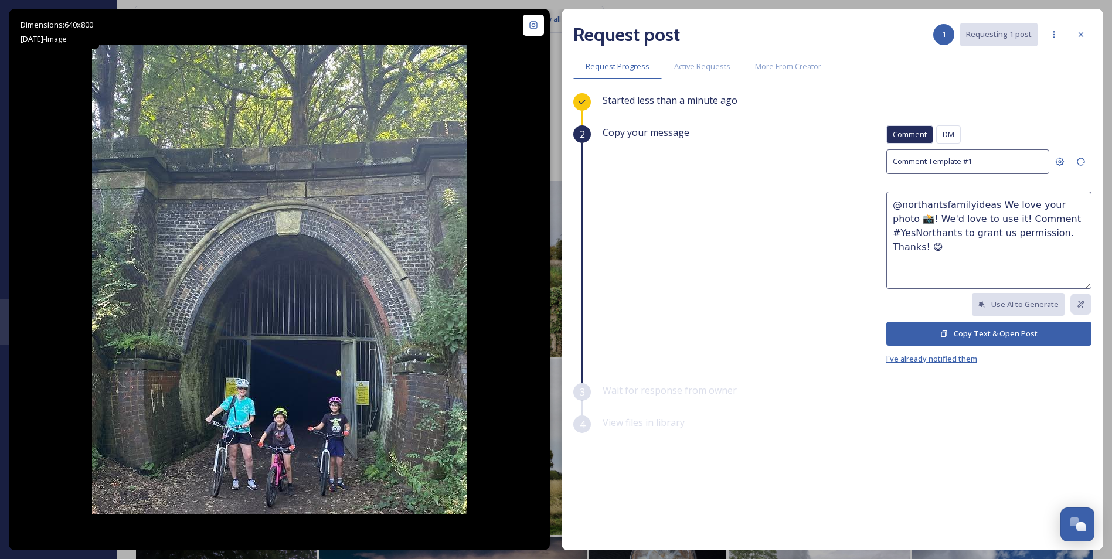
click at [944, 358] on span "I've already notified them" at bounding box center [931, 359] width 91 height 11
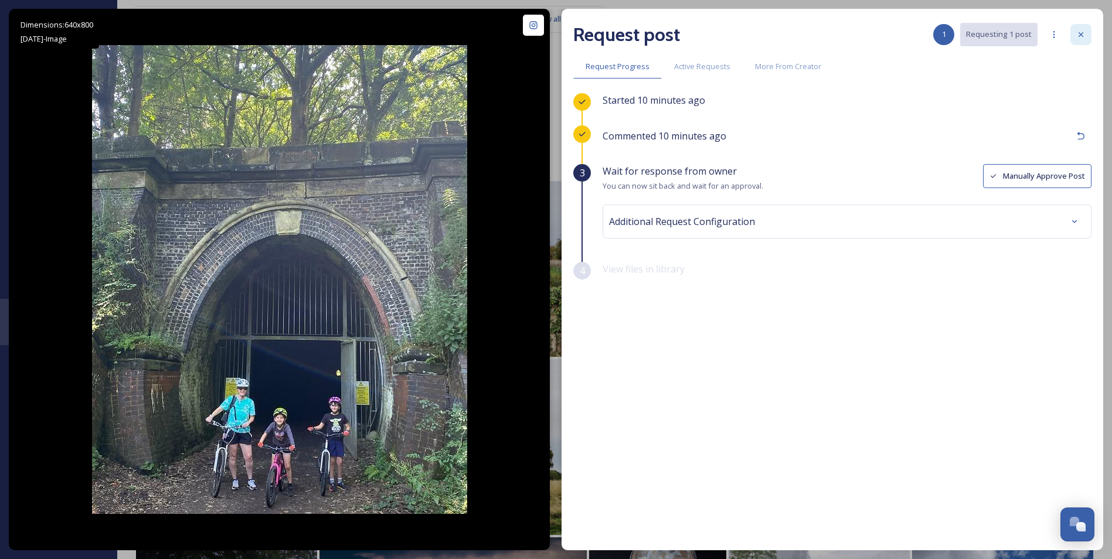
click at [1085, 35] on icon at bounding box center [1080, 34] width 9 height 9
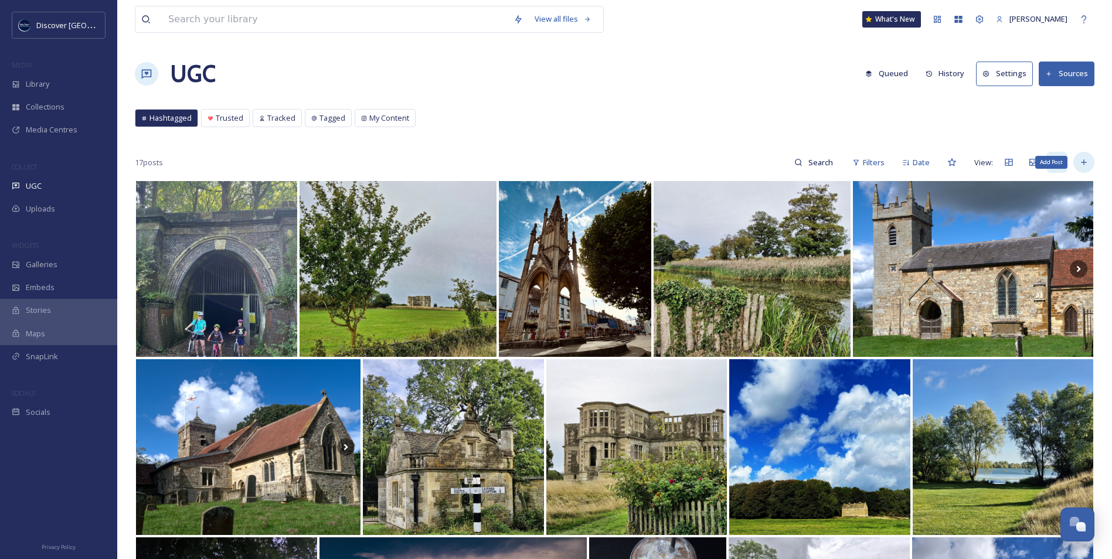
click at [1085, 165] on icon at bounding box center [1083, 162] width 9 height 9
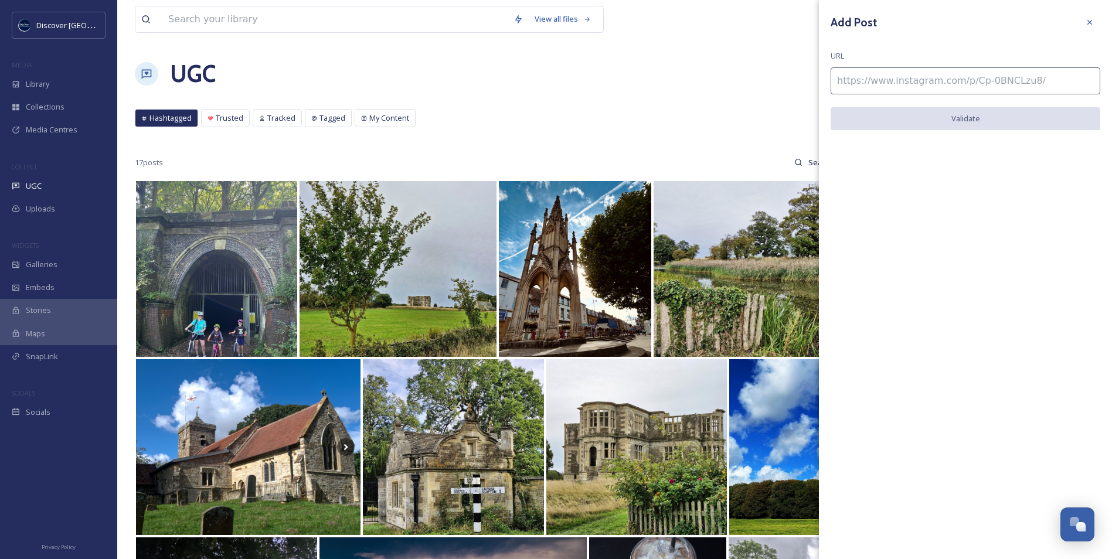
click at [932, 87] on input at bounding box center [966, 80] width 270 height 27
paste input "https://www.instagram.com/p/DMsqMR3Ilue/"
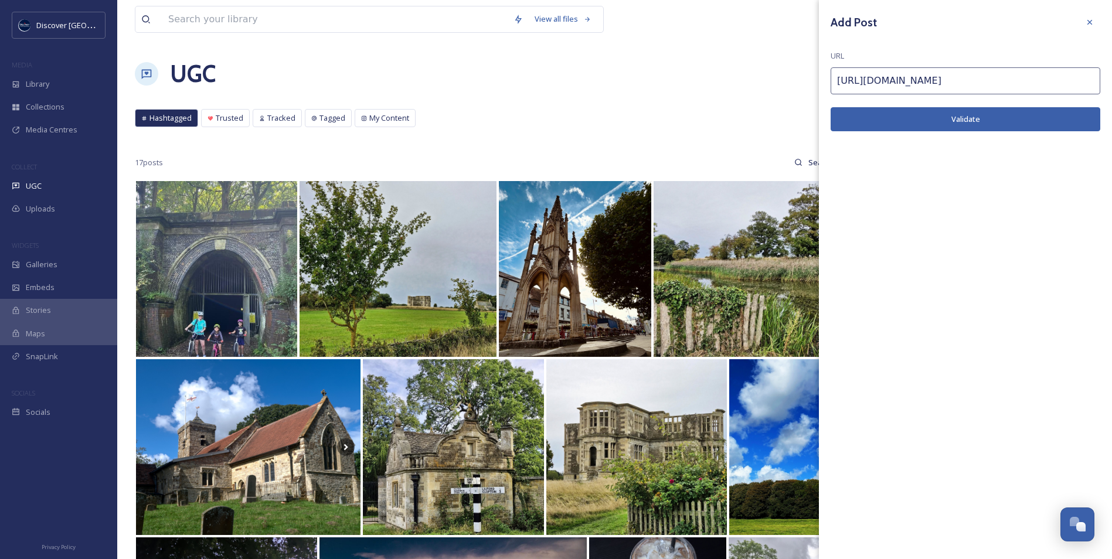
type input "https://www.instagram.com/p/DMsqMR3Ilue/"
click at [917, 126] on button "Validate" at bounding box center [966, 119] width 270 height 24
click at [974, 119] on button "Add Post" at bounding box center [966, 119] width 270 height 24
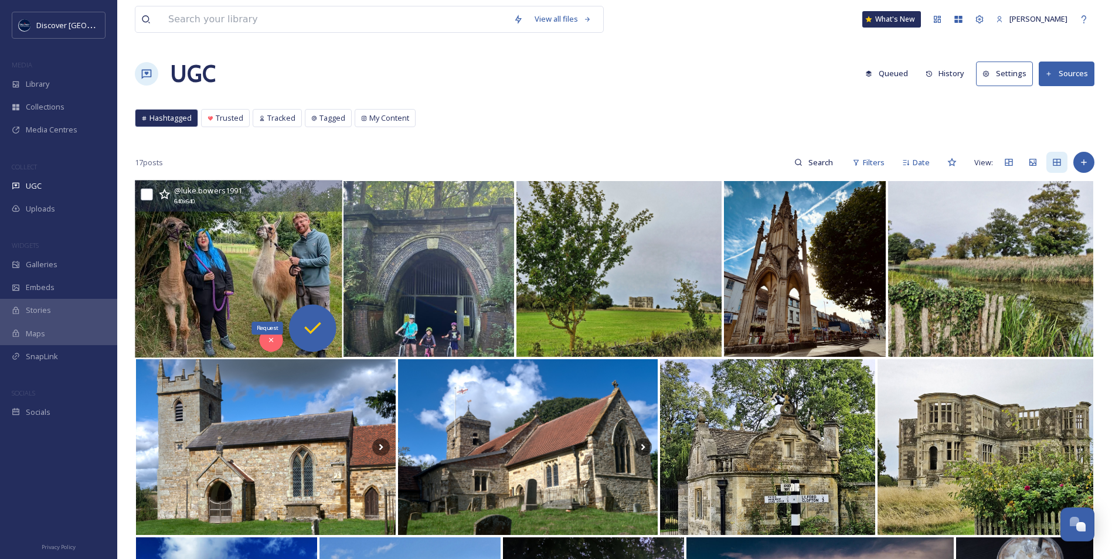
click at [321, 331] on icon at bounding box center [312, 328] width 23 height 23
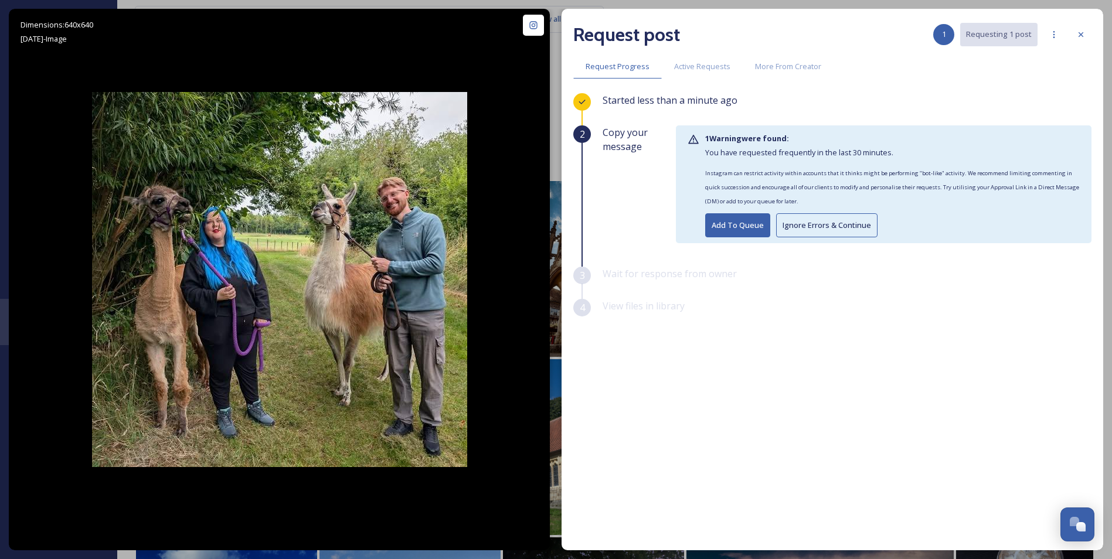
click at [821, 229] on button "Ignore Errors & Continue" at bounding box center [826, 225] width 101 height 24
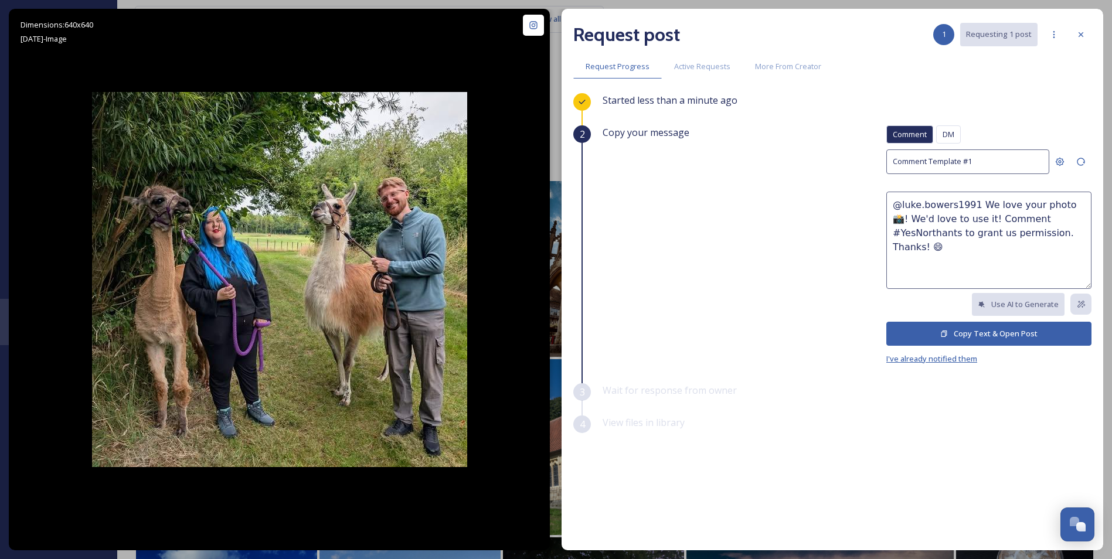
click at [944, 356] on span "I've already notified them" at bounding box center [931, 359] width 91 height 11
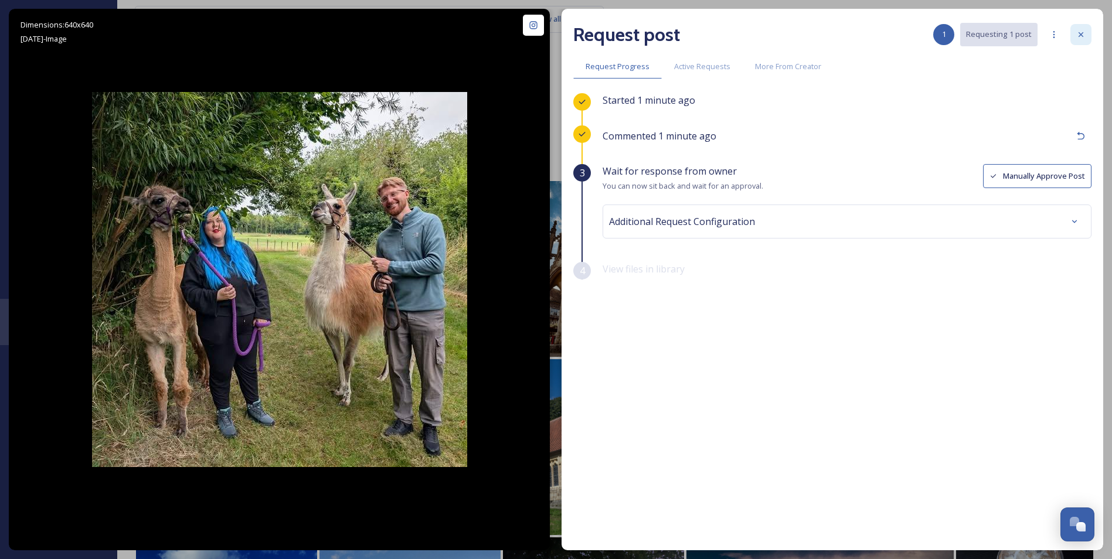
click at [1078, 30] on icon at bounding box center [1080, 34] width 9 height 9
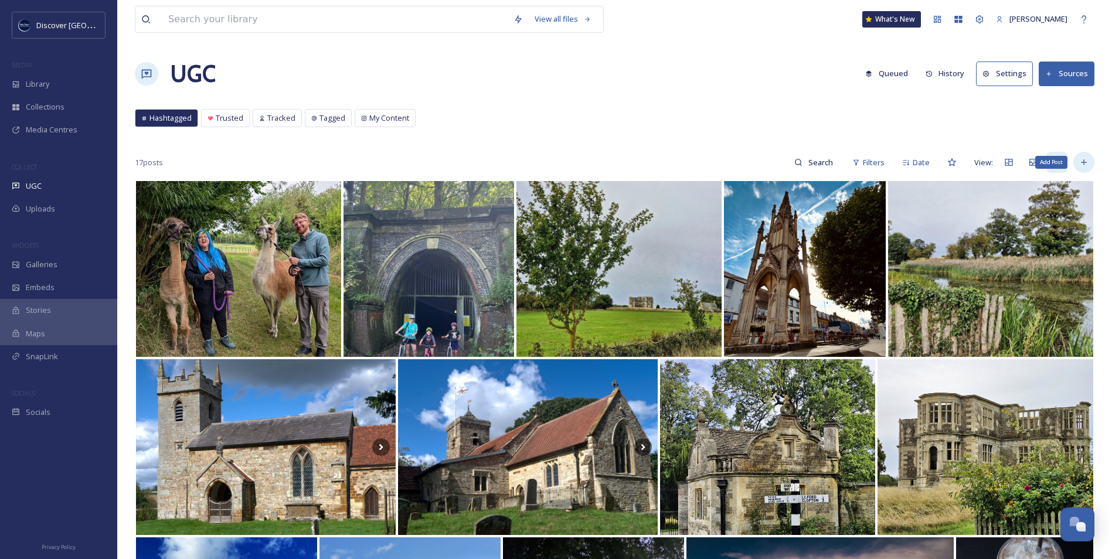
click at [1081, 160] on icon at bounding box center [1083, 162] width 9 height 9
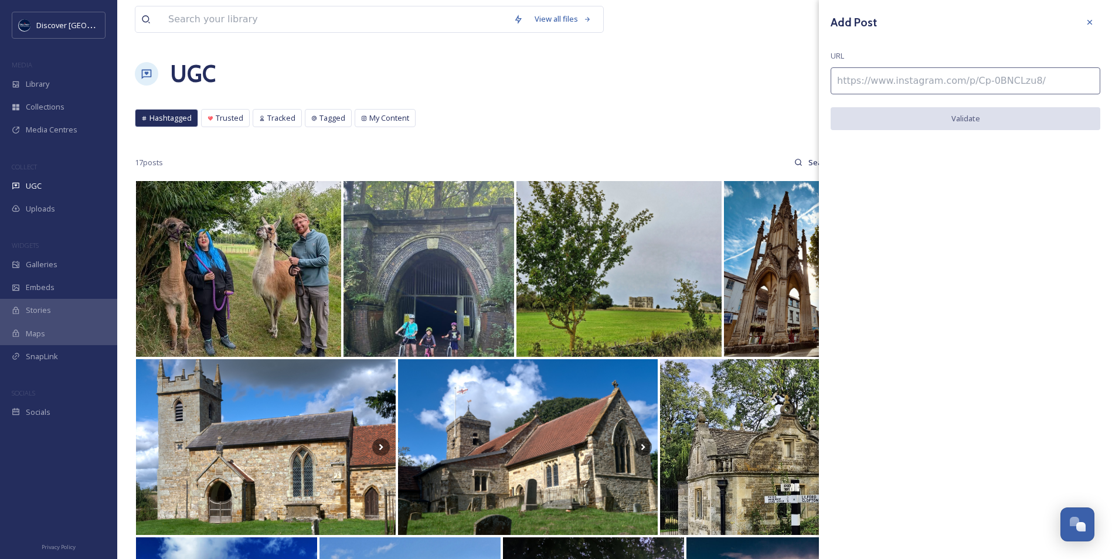
click at [922, 83] on input at bounding box center [966, 80] width 270 height 27
paste input "https://www.instagram.com/p/DJxS5_xx86Z/"
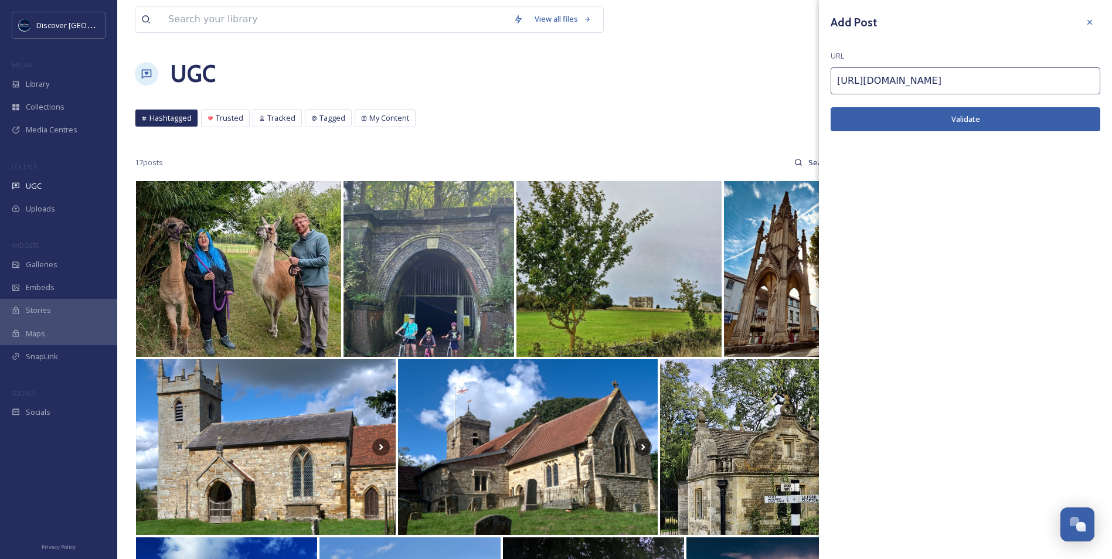
type input "https://www.instagram.com/p/DJxS5_xx86Z/"
click at [922, 122] on button "Validate" at bounding box center [966, 119] width 270 height 24
click at [961, 119] on button "Add Post" at bounding box center [966, 119] width 270 height 24
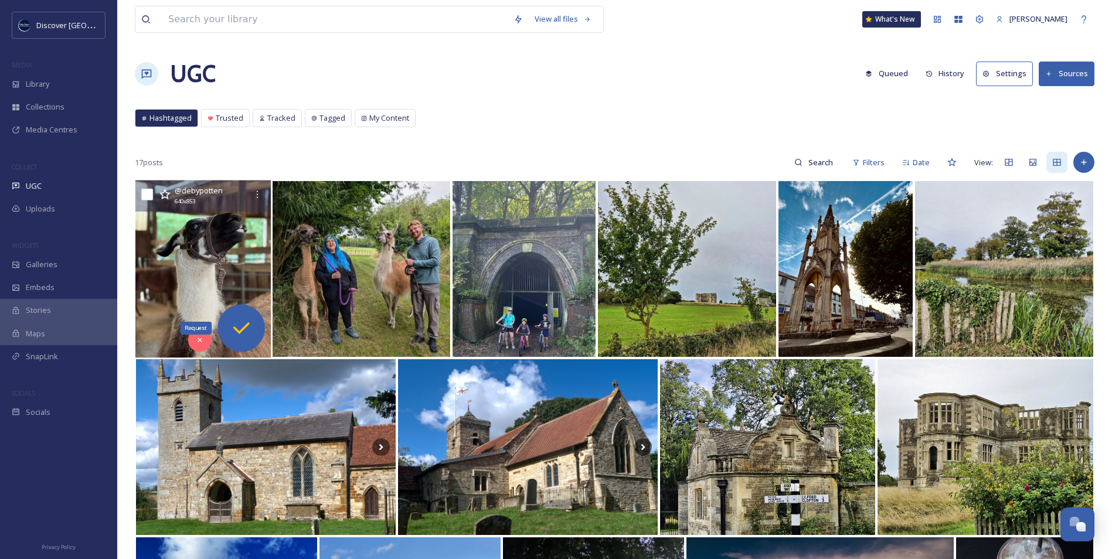
click at [249, 335] on icon at bounding box center [240, 328] width 23 height 23
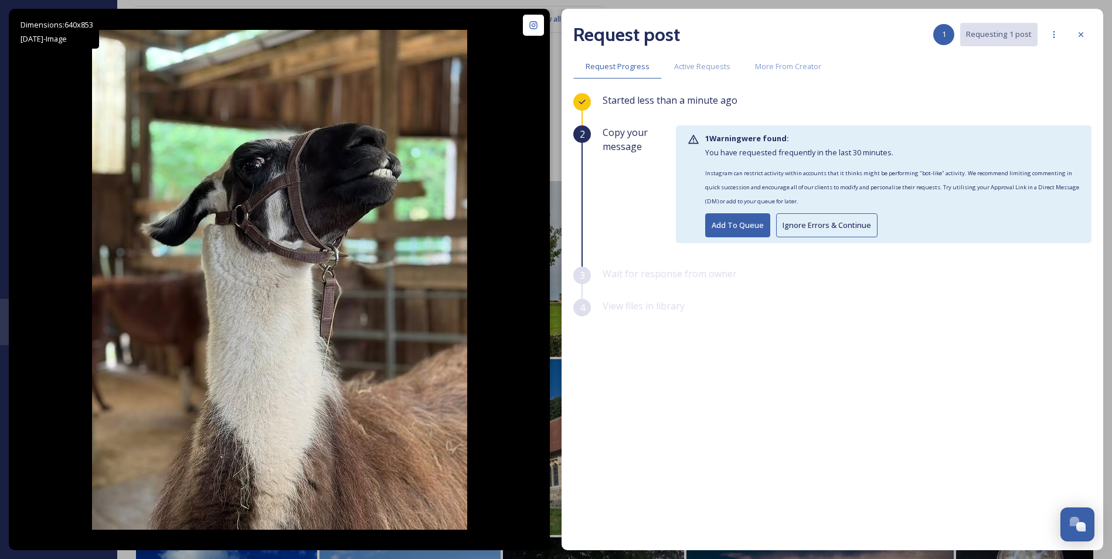
click at [803, 229] on button "Ignore Errors & Continue" at bounding box center [826, 225] width 101 height 24
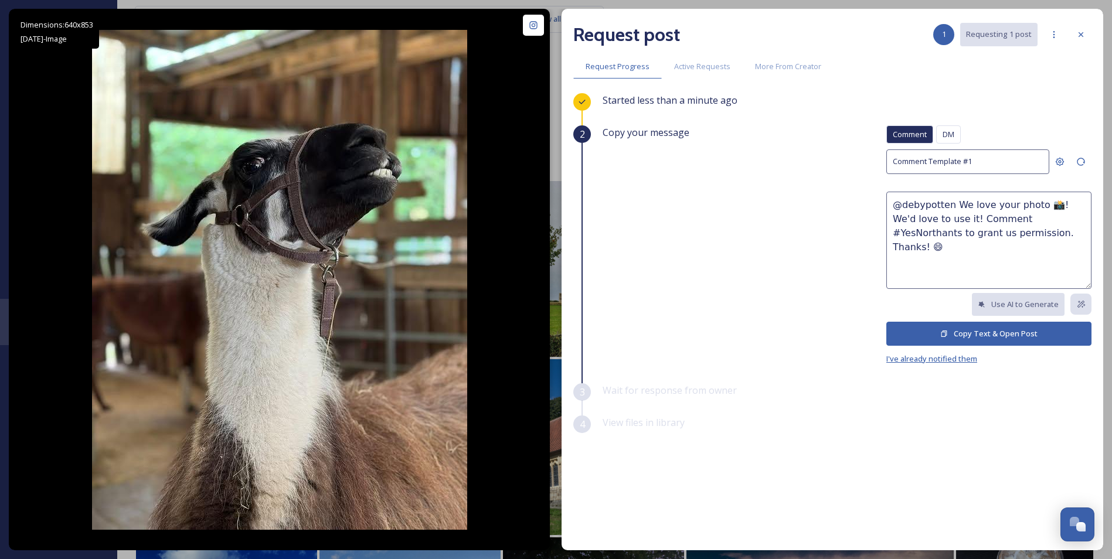
click at [943, 356] on span "I've already notified them" at bounding box center [931, 359] width 91 height 11
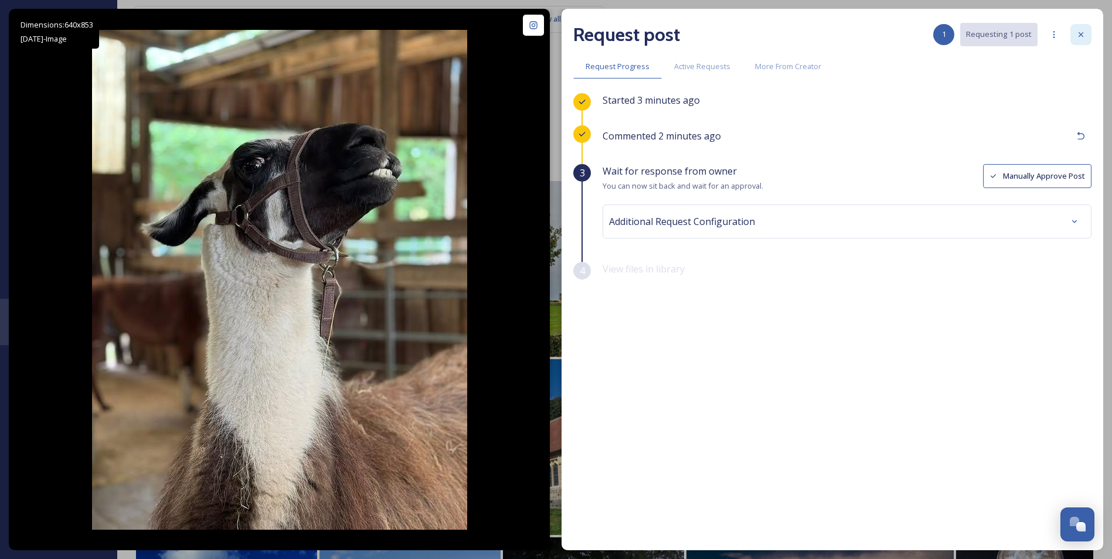
click at [1083, 36] on icon at bounding box center [1080, 34] width 9 height 9
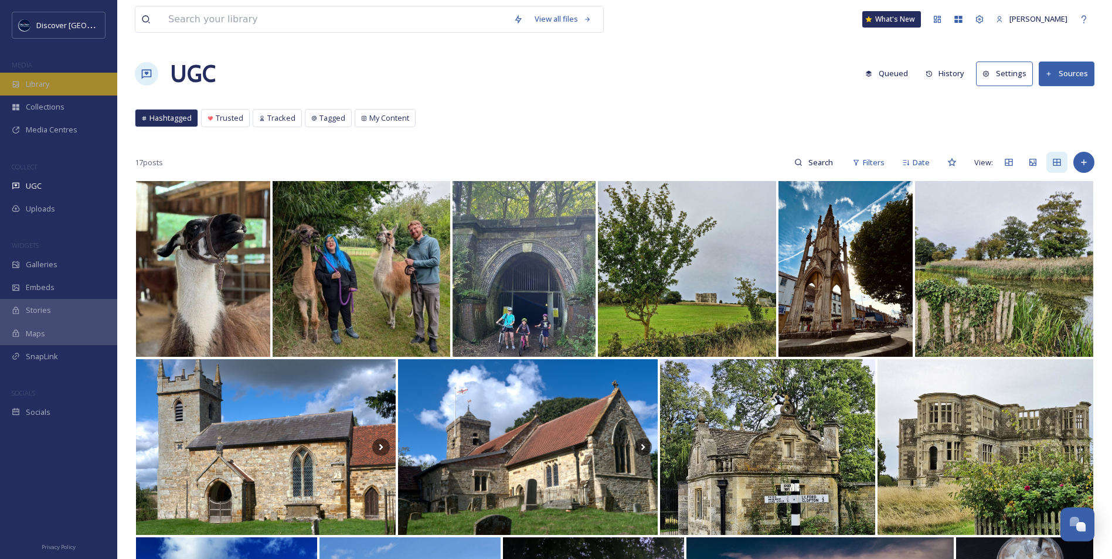
click at [58, 80] on div "Library" at bounding box center [58, 84] width 117 height 23
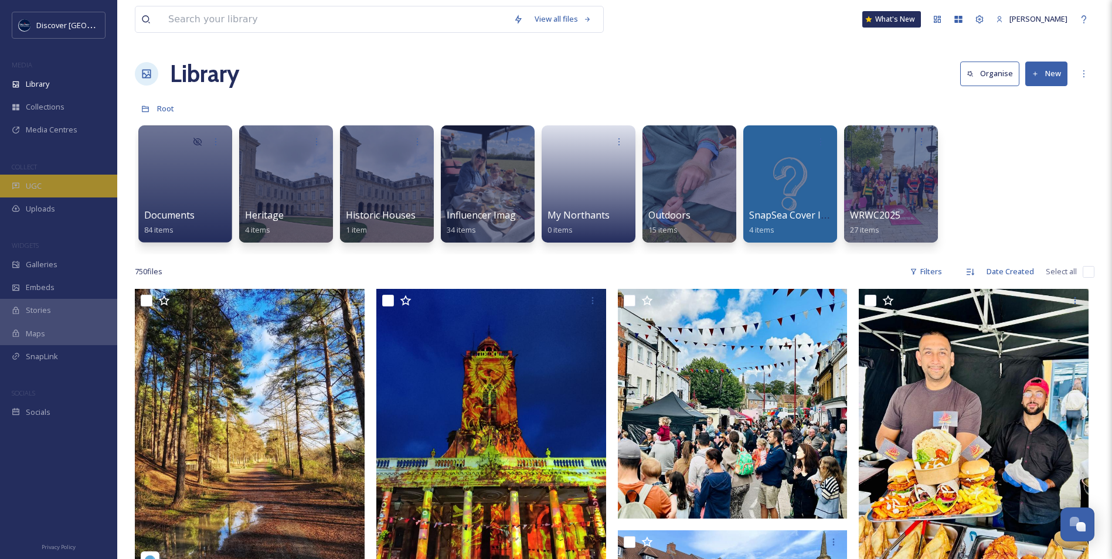
click at [60, 184] on div "UGC" at bounding box center [58, 186] width 117 height 23
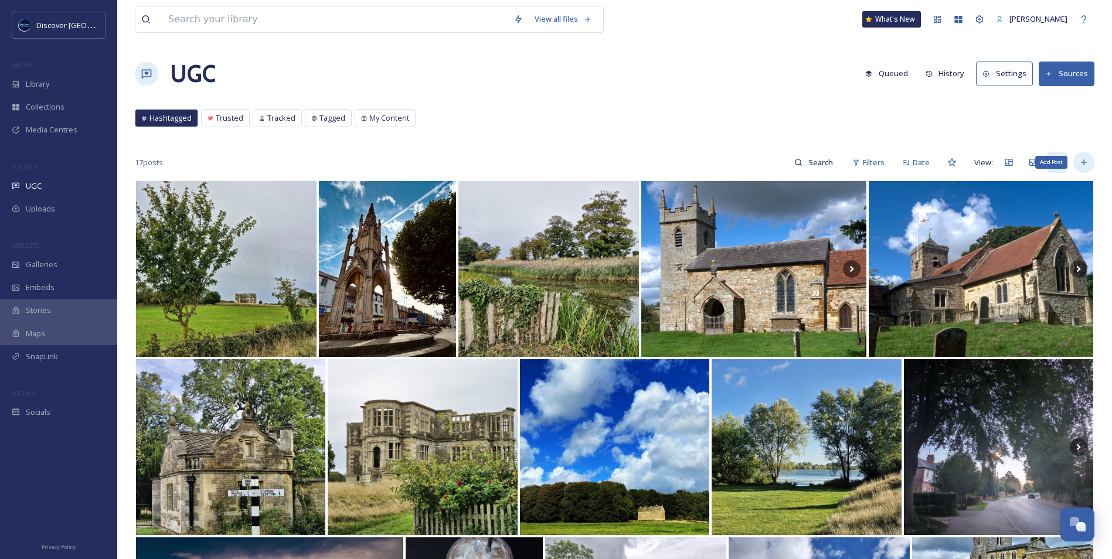
click at [1079, 168] on div "Add Post" at bounding box center [1083, 162] width 21 height 21
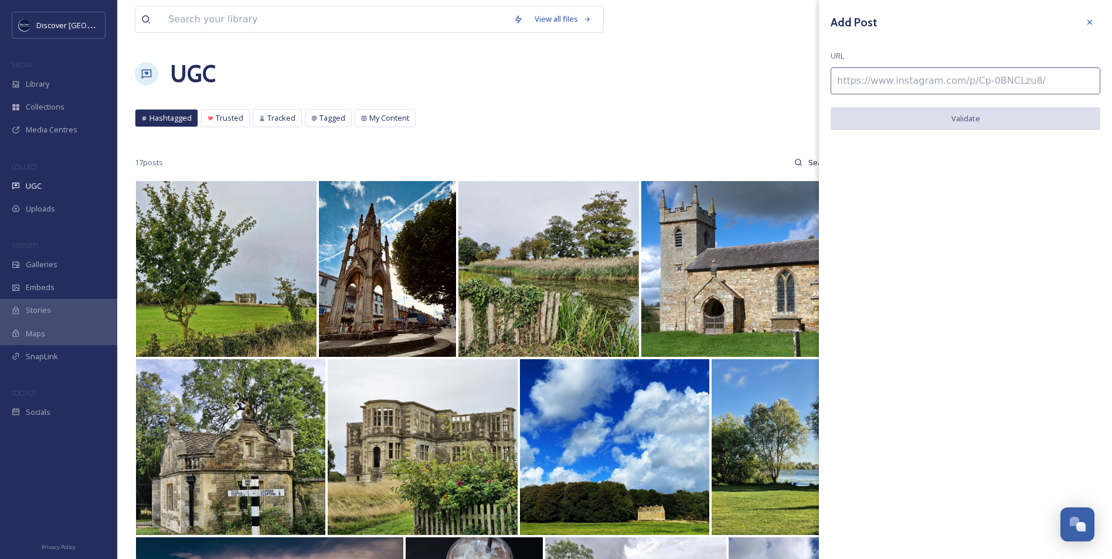
click at [942, 73] on input at bounding box center [966, 80] width 270 height 27
paste input "https://www.instagram.com/p/DIY0PnFNm0E/"
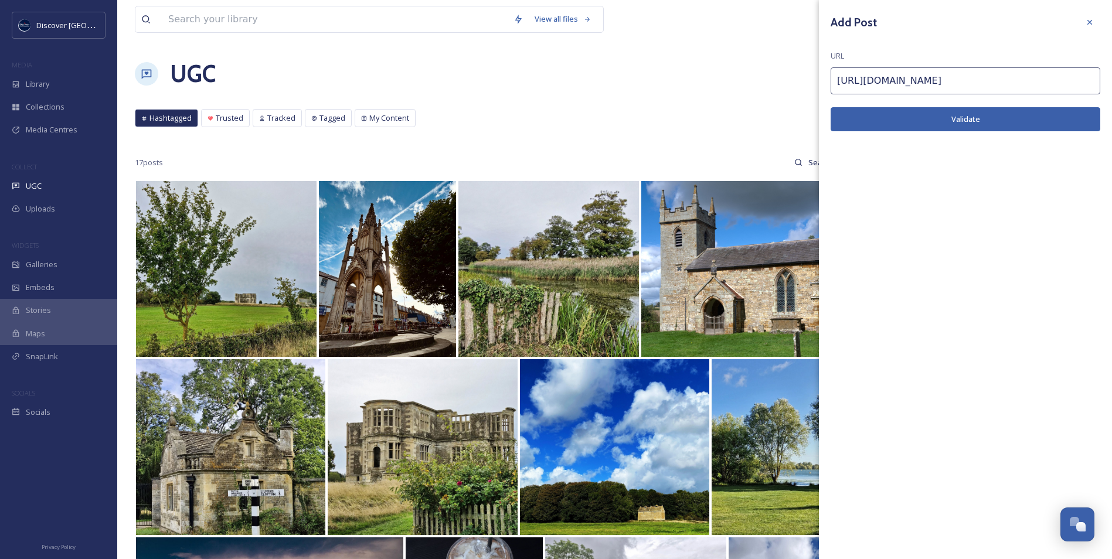
type input "https://www.instagram.com/p/DIY0PnFNm0E/"
click at [938, 118] on button "Validate" at bounding box center [966, 119] width 270 height 24
click at [973, 124] on button "Add Post" at bounding box center [966, 119] width 270 height 24
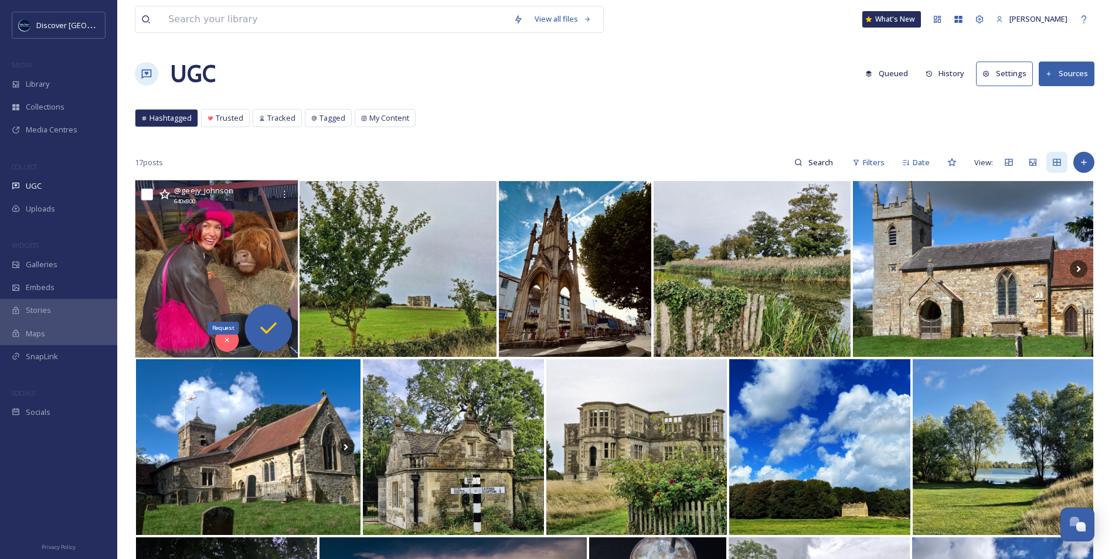
click at [259, 333] on icon at bounding box center [268, 328] width 23 height 23
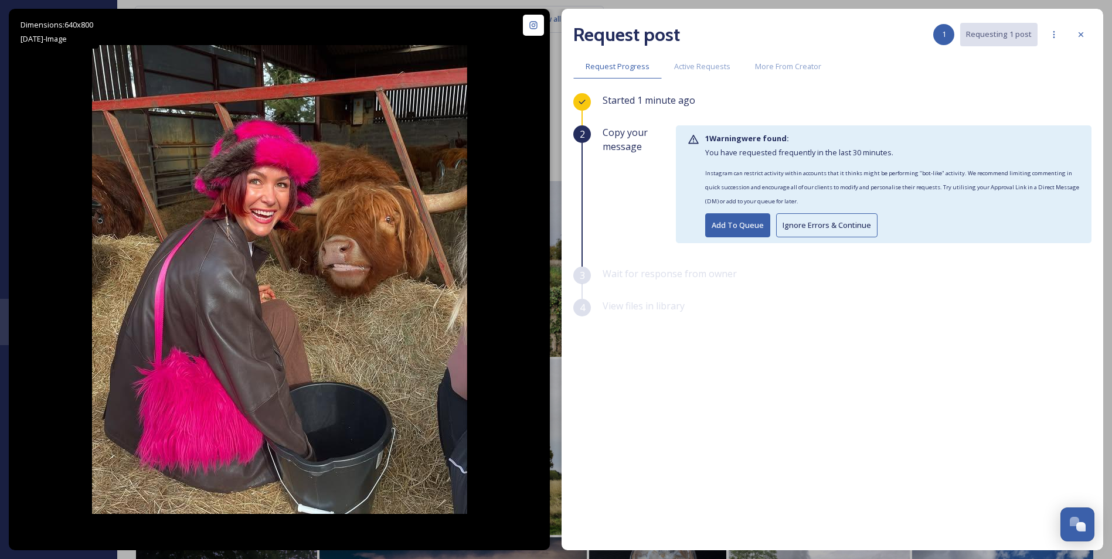
click at [804, 223] on button "Ignore Errors & Continue" at bounding box center [826, 225] width 101 height 24
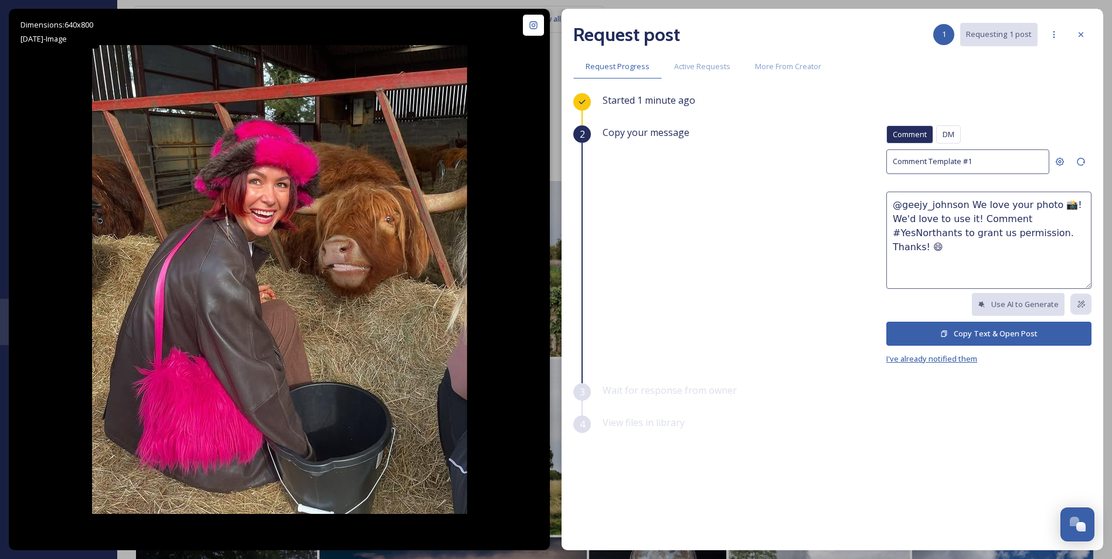
click at [963, 358] on span "I've already notified them" at bounding box center [931, 359] width 91 height 11
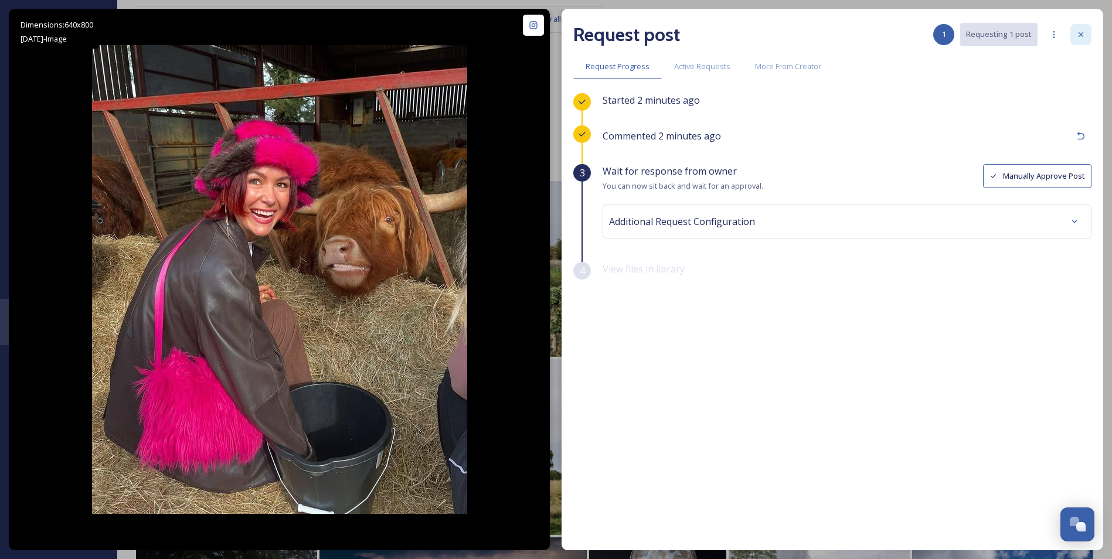
click at [1080, 37] on icon at bounding box center [1080, 34] width 9 height 9
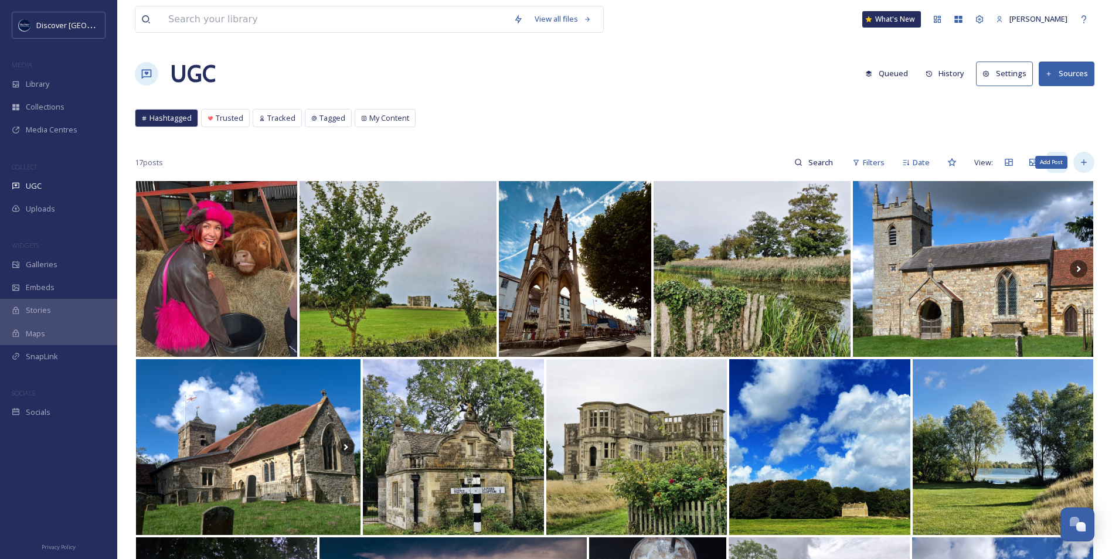
click at [1083, 165] on icon at bounding box center [1083, 162] width 9 height 9
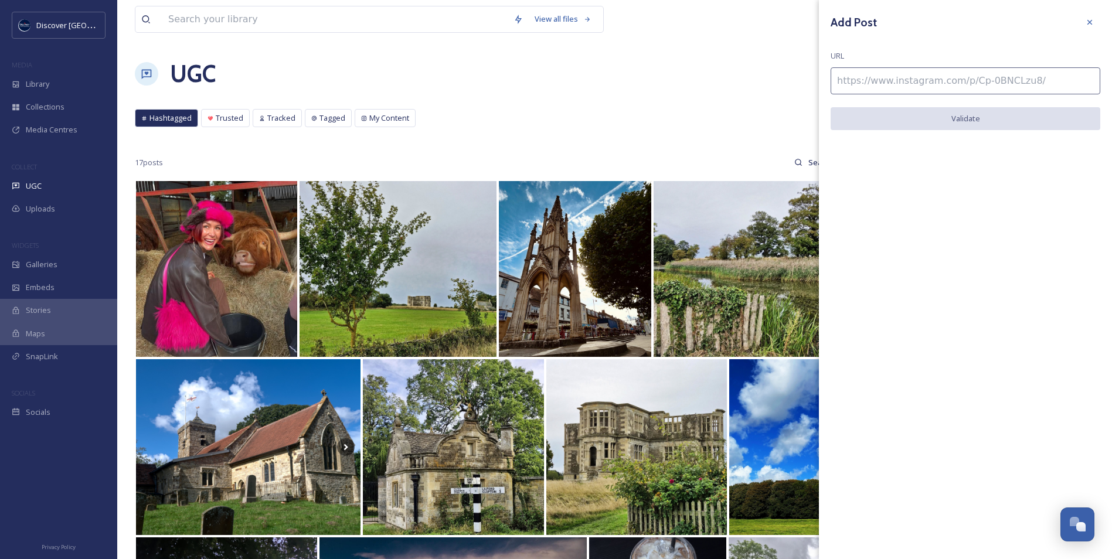
click at [868, 84] on input at bounding box center [966, 80] width 270 height 27
paste input "https://www.instagram.com/p/DL2QIJgMF_r/"
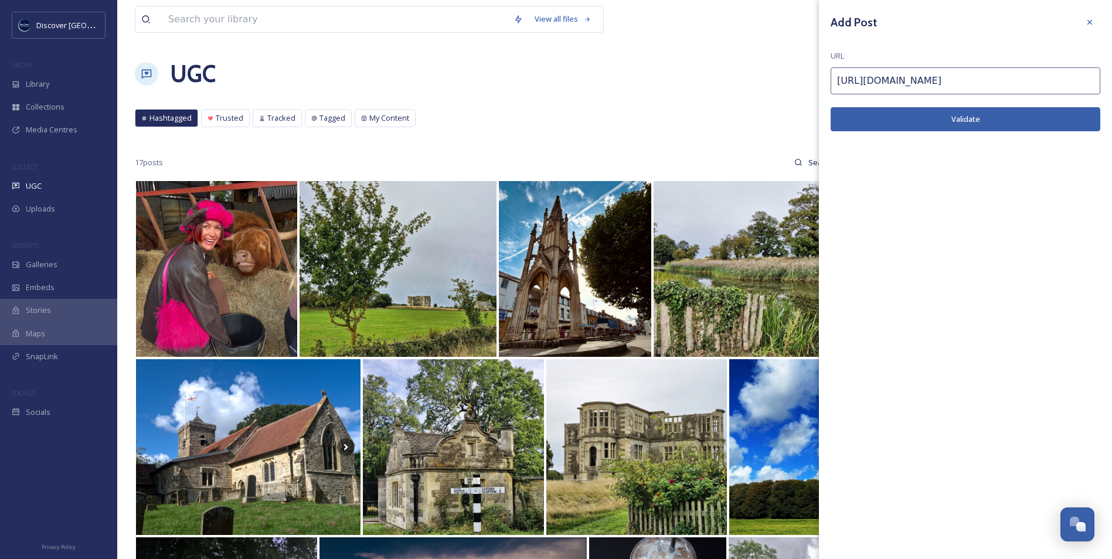
type input "https://www.instagram.com/p/DL2QIJgMF_r/"
click at [878, 118] on button "Validate" at bounding box center [966, 119] width 270 height 24
click at [922, 121] on button "Add Post" at bounding box center [966, 119] width 270 height 24
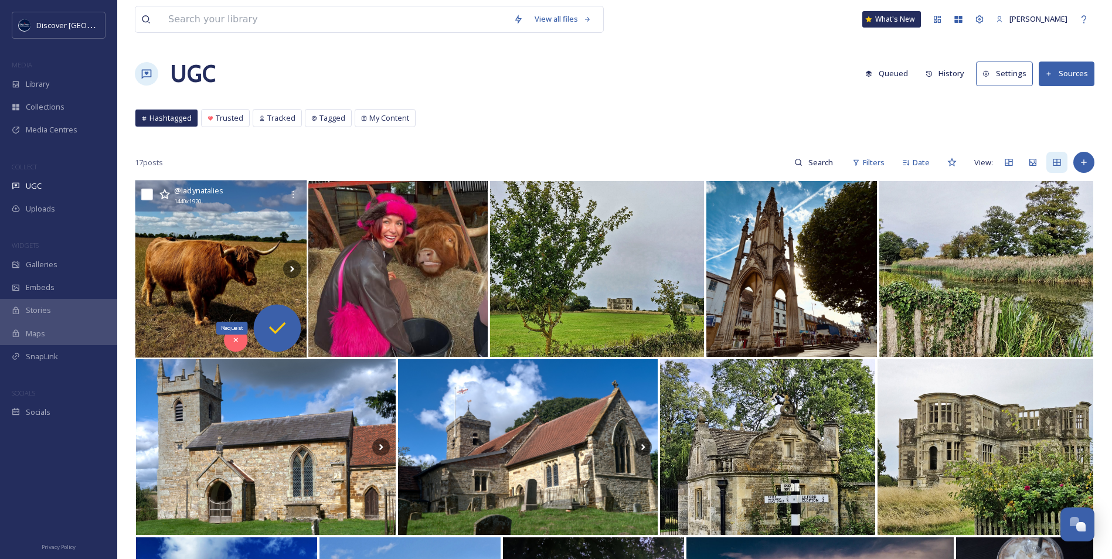
click at [283, 336] on icon at bounding box center [277, 328] width 23 height 23
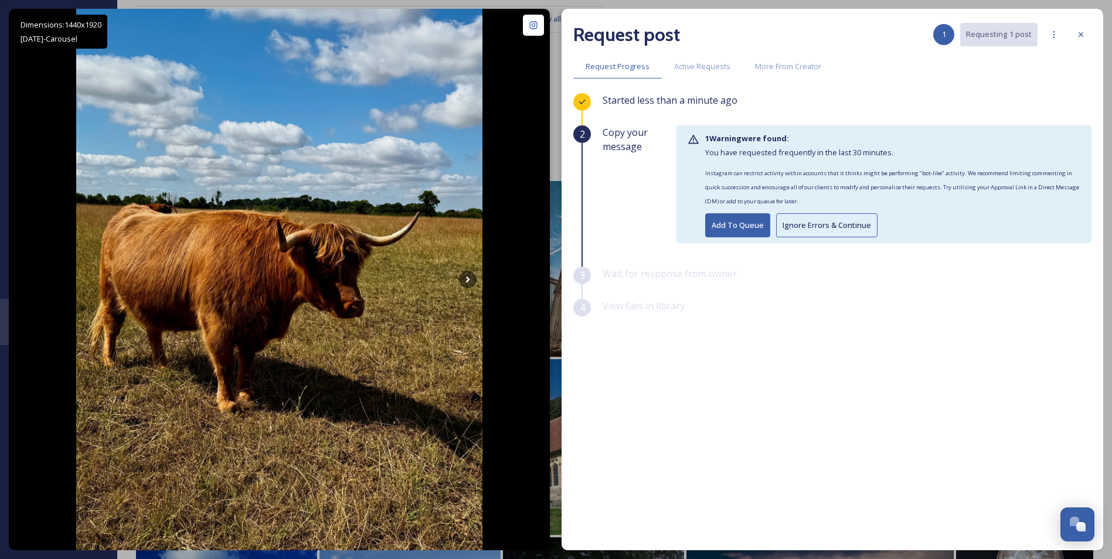
click at [817, 228] on button "Ignore Errors & Continue" at bounding box center [826, 225] width 101 height 24
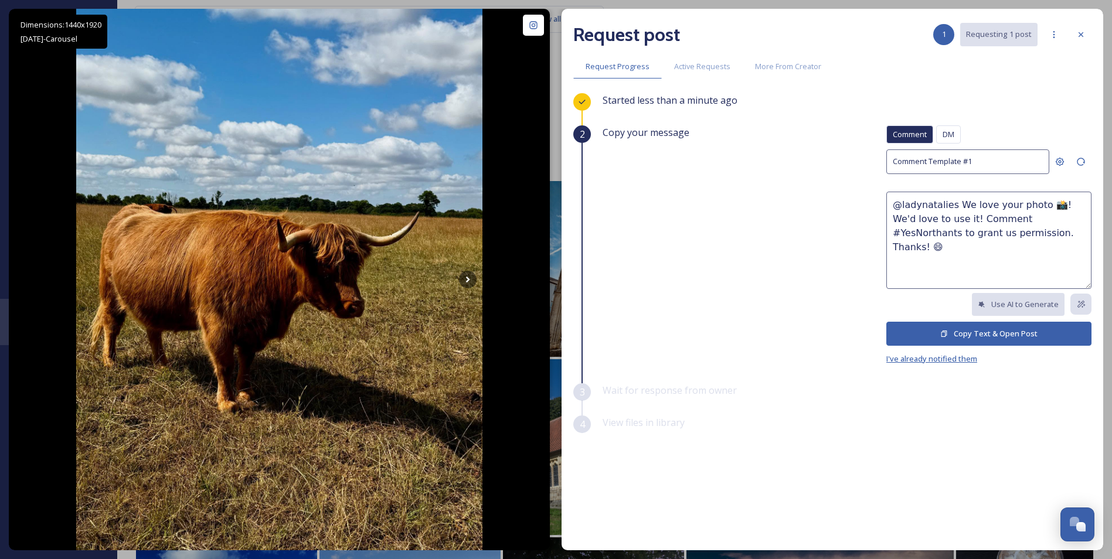
click at [955, 360] on span "I've already notified them" at bounding box center [931, 359] width 91 height 11
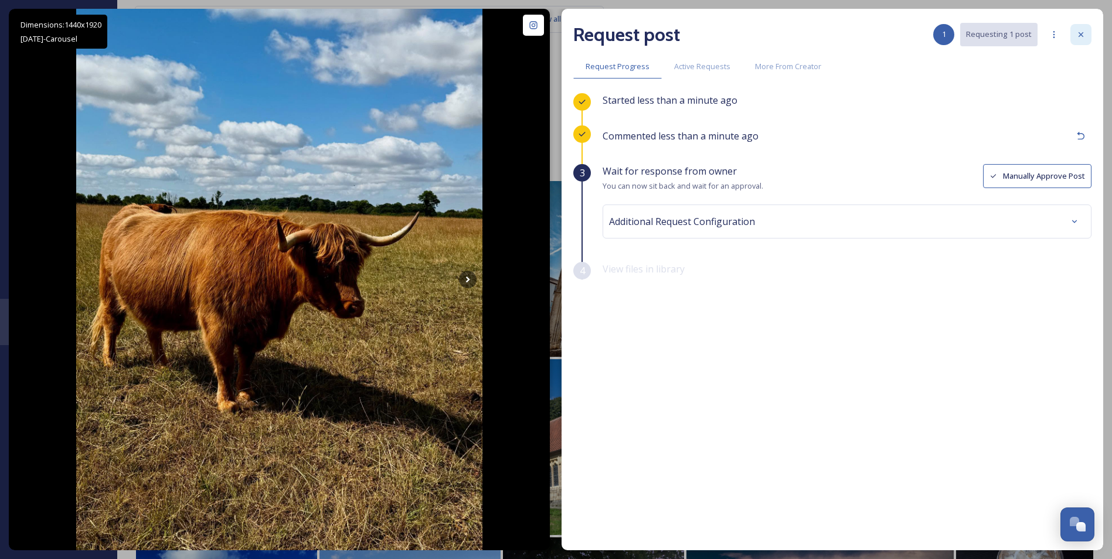
click at [1083, 35] on icon at bounding box center [1080, 34] width 9 height 9
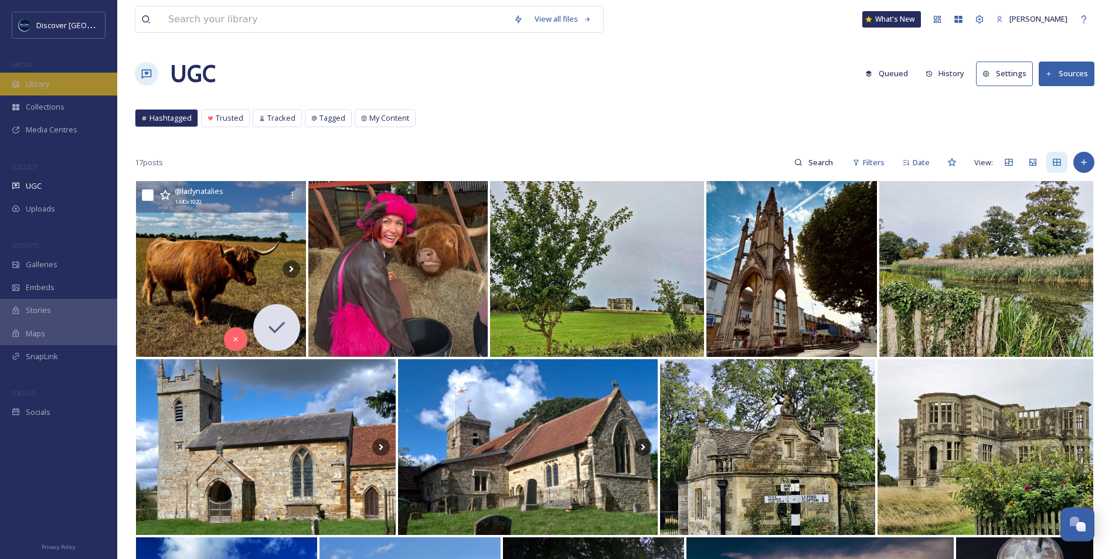
click at [76, 83] on div "Library" at bounding box center [58, 84] width 117 height 23
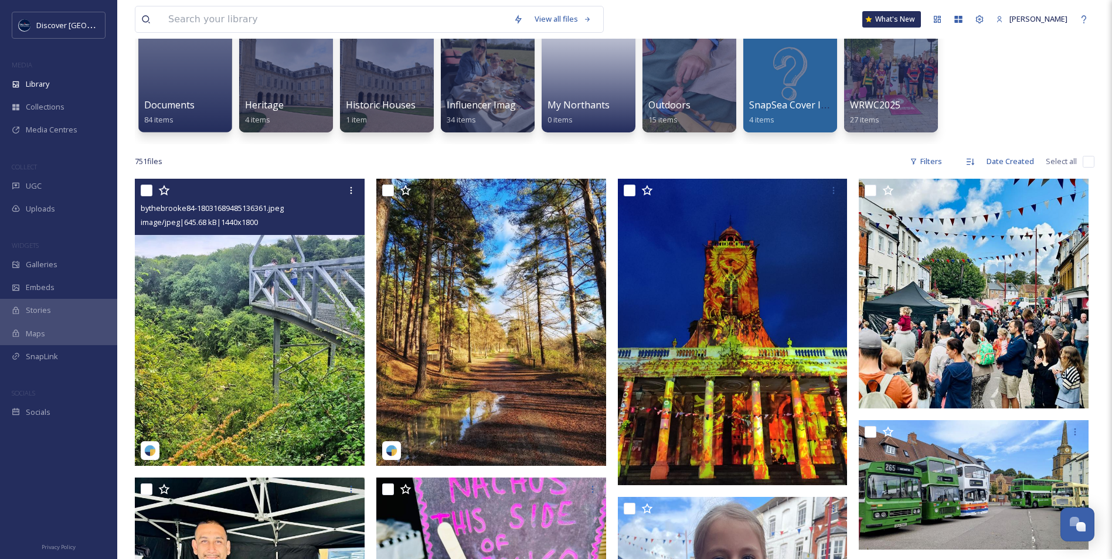
scroll to position [117, 0]
